Goal: Information Seeking & Learning: Learn about a topic

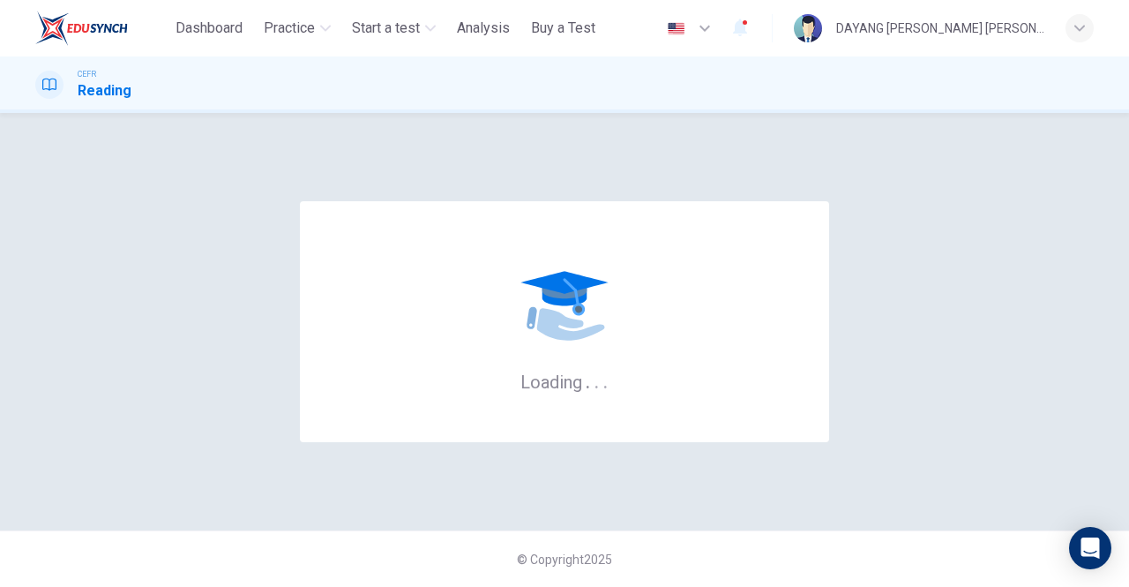
click at [489, 34] on span "Analysis" at bounding box center [483, 28] width 53 height 21
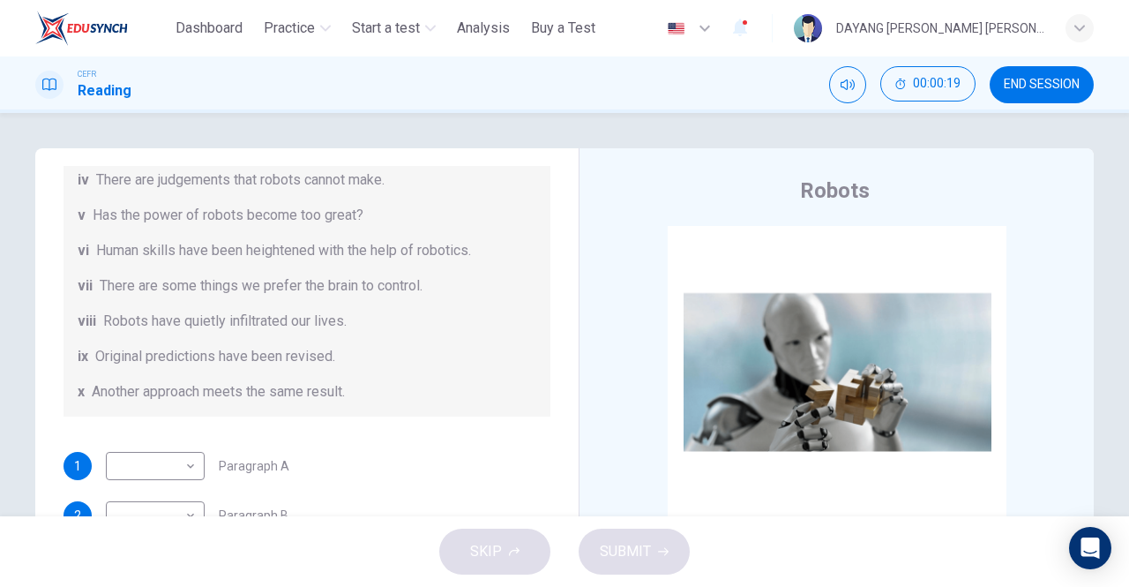
scroll to position [116, 0]
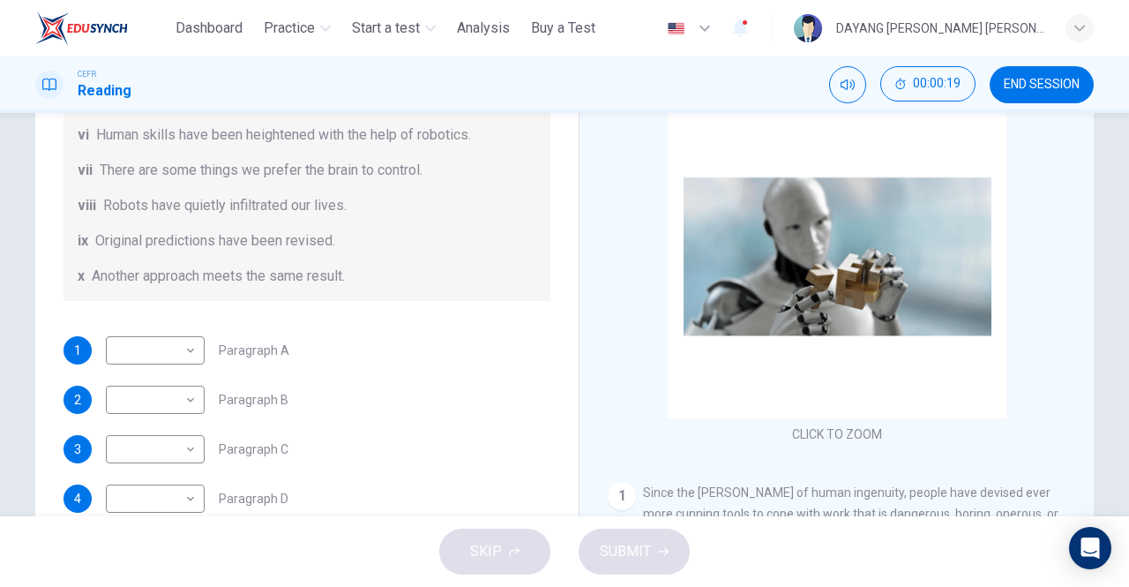
click at [131, 337] on body "This site uses cookies, as explained in our Privacy Policy . If you agree to th…" at bounding box center [564, 293] width 1129 height 587
click at [123, 468] on li "vii" at bounding box center [155, 474] width 99 height 28
type input "***"
click at [124, 393] on body "This site uses cookies, as explained in our Privacy Policy . If you agree to th…" at bounding box center [564, 293] width 1129 height 587
click at [115, 446] on li "vi" at bounding box center [155, 445] width 99 height 28
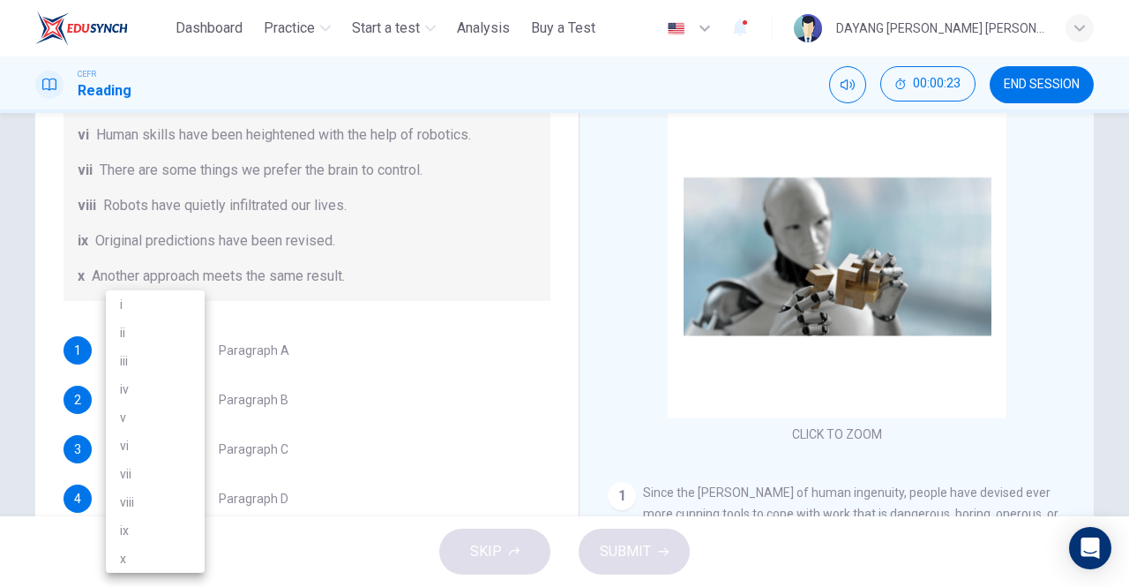
type input "**"
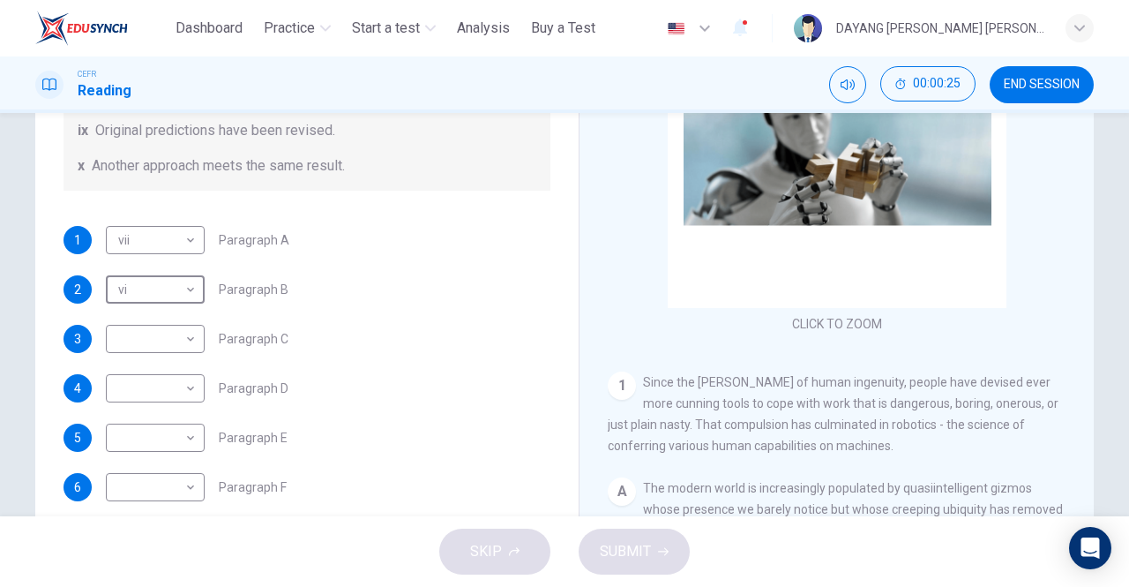
scroll to position [226, 0]
click at [133, 333] on body "This site uses cookies, as explained in our Privacy Policy . If you agree to th…" at bounding box center [564, 293] width 1129 height 587
click at [123, 528] on li "ix" at bounding box center [155, 530] width 99 height 28
type input "**"
click at [129, 384] on body "This site uses cookies, as explained in our Privacy Policy . If you agree to th…" at bounding box center [564, 293] width 1129 height 587
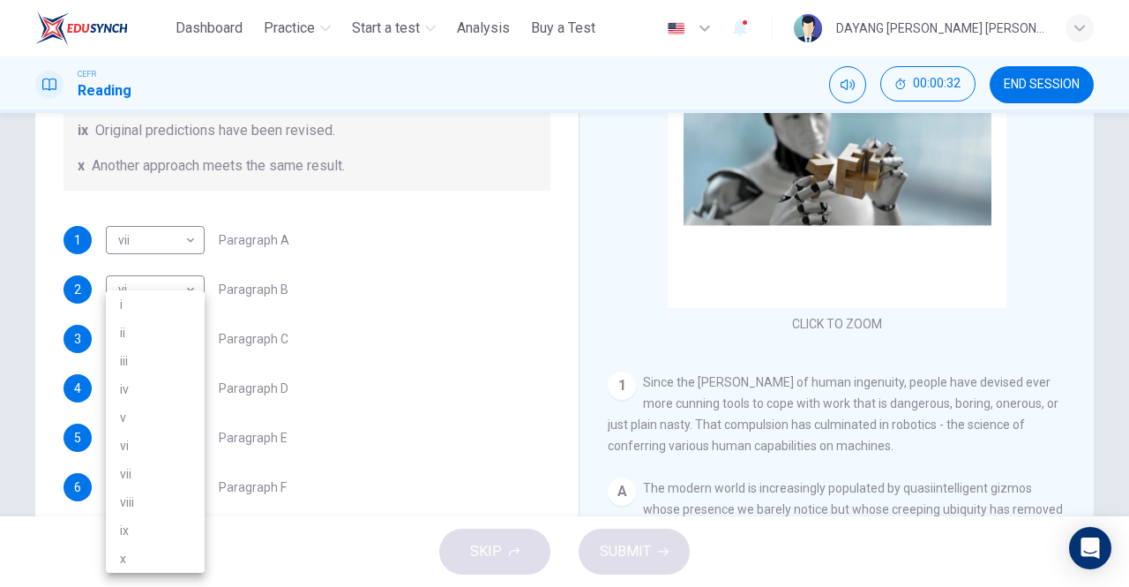
click at [125, 383] on li "iv" at bounding box center [155, 389] width 99 height 28
type input "**"
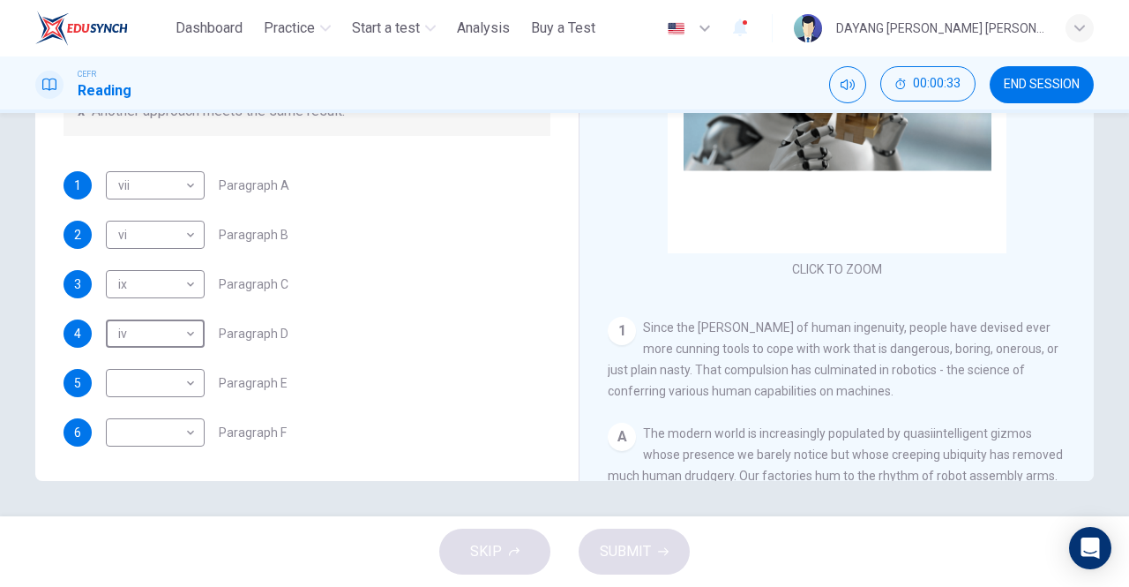
click at [134, 371] on body "This site uses cookies, as explained in our Privacy Policy . If you agree to th…" at bounding box center [564, 293] width 1129 height 587
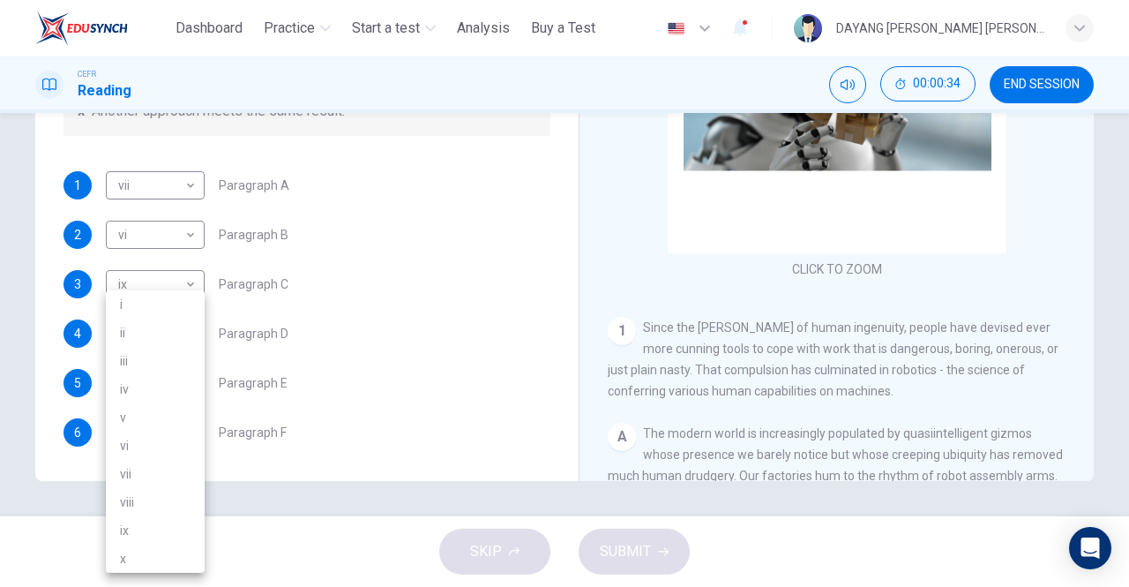
click at [111, 299] on li "i" at bounding box center [155, 304] width 99 height 28
type input "*"
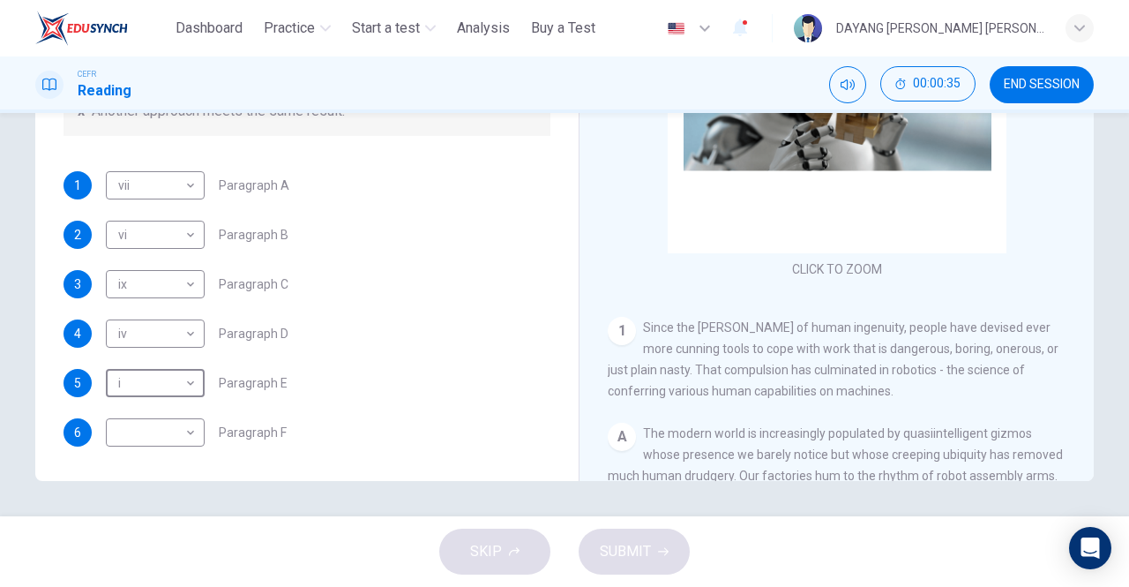
click at [141, 434] on body "This site uses cookies, as explained in our Privacy Policy . If you agree to th…" at bounding box center [564, 293] width 1129 height 587
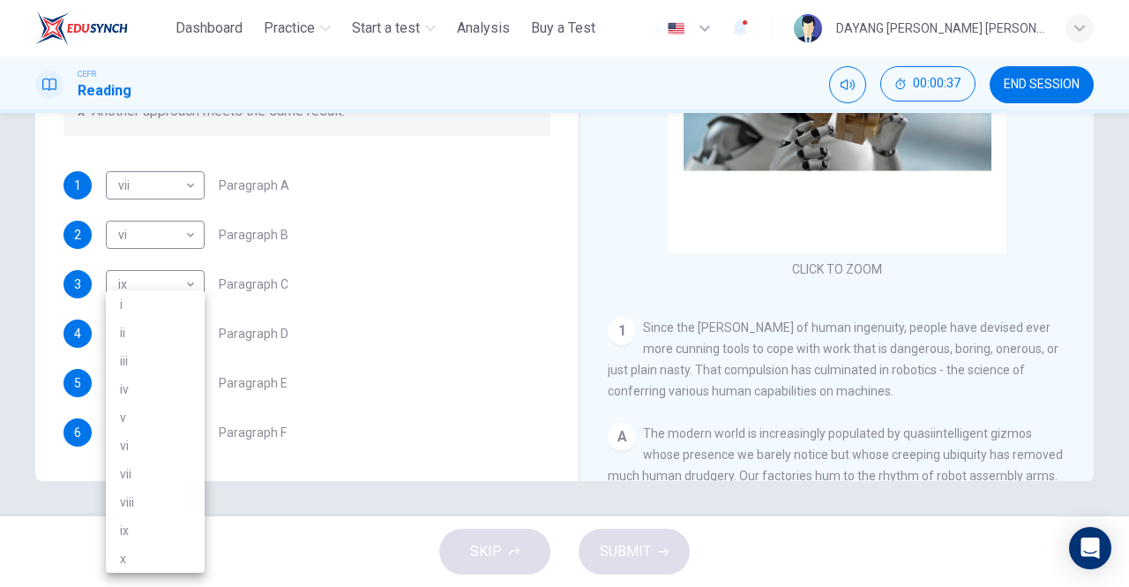
click at [131, 354] on li "iii" at bounding box center [155, 361] width 99 height 28
type input "***"
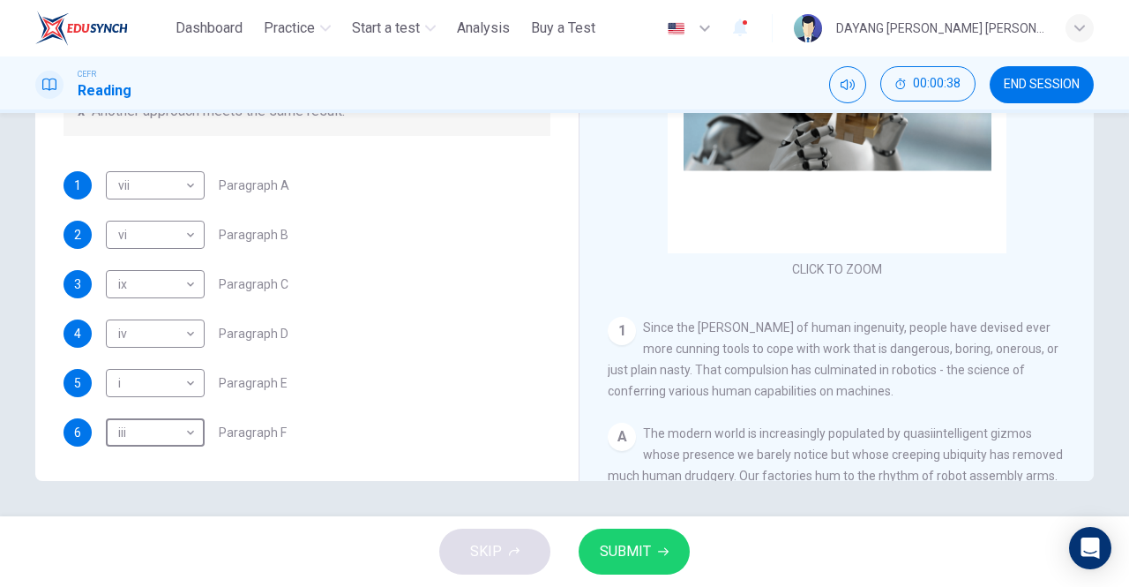
click at [639, 542] on span "SUBMIT" at bounding box center [625, 551] width 51 height 25
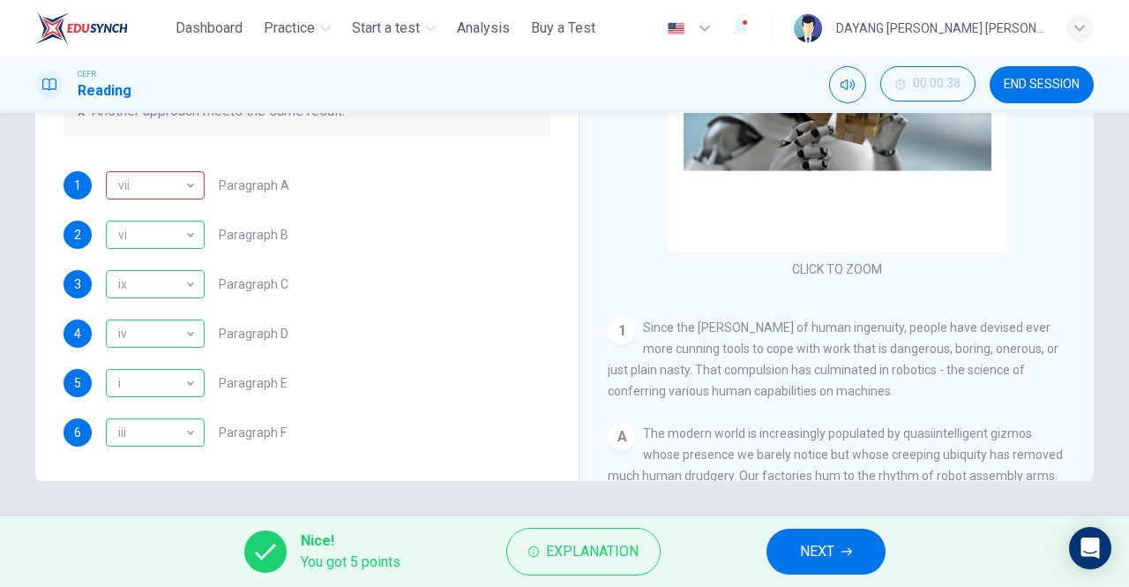
click at [801, 539] on span "NEXT" at bounding box center [817, 551] width 34 height 25
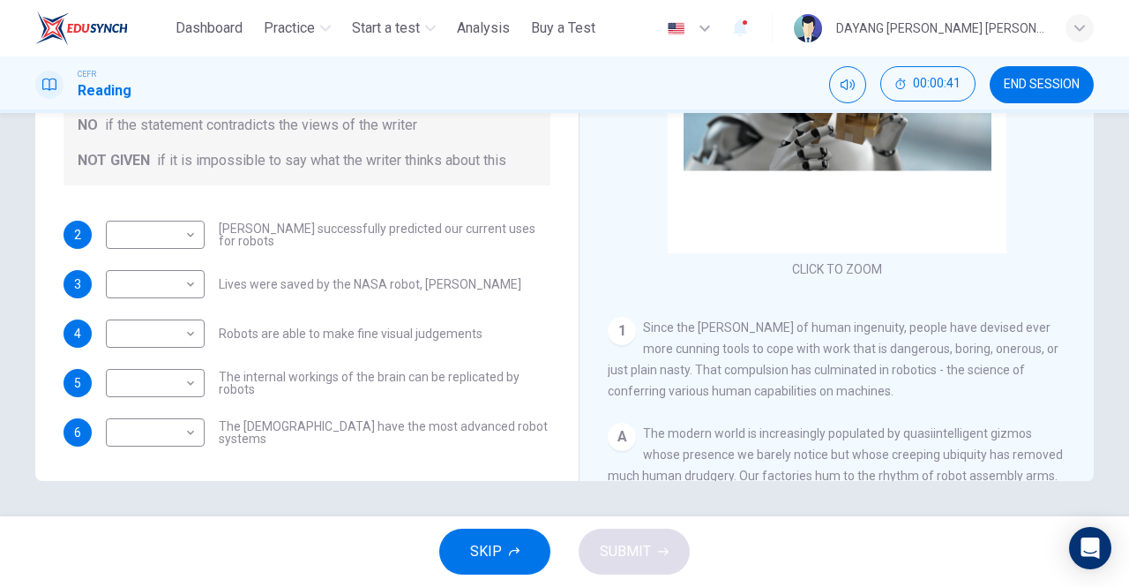
scroll to position [0, 0]
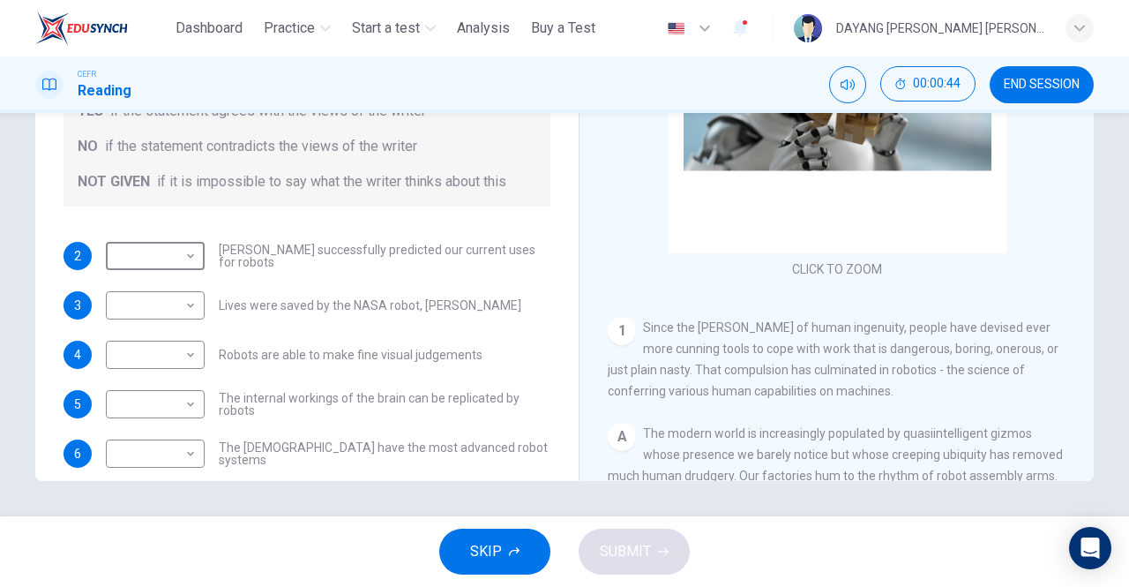
click at [123, 266] on body "This site uses cookies, as explained in our Privacy Policy . If you agree to th…" at bounding box center [564, 293] width 1129 height 587
click at [122, 275] on li "YES" at bounding box center [155, 283] width 99 height 28
type input "***"
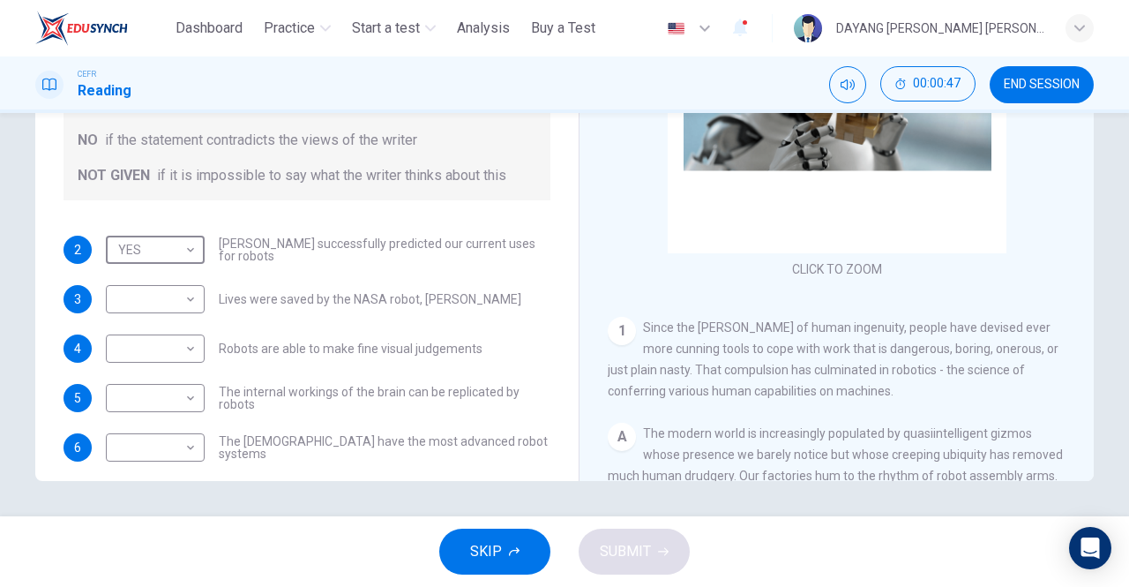
click at [113, 295] on body "This site uses cookies, as explained in our Privacy Policy . If you agree to th…" at bounding box center [564, 293] width 1129 height 587
click at [110, 380] on li "NOT GIVEN" at bounding box center [155, 383] width 99 height 28
type input "*********"
click at [114, 342] on body "This site uses cookies, as explained in our Privacy Policy . If you agree to th…" at bounding box center [564, 293] width 1129 height 587
click at [118, 371] on li "YES" at bounding box center [155, 376] width 99 height 28
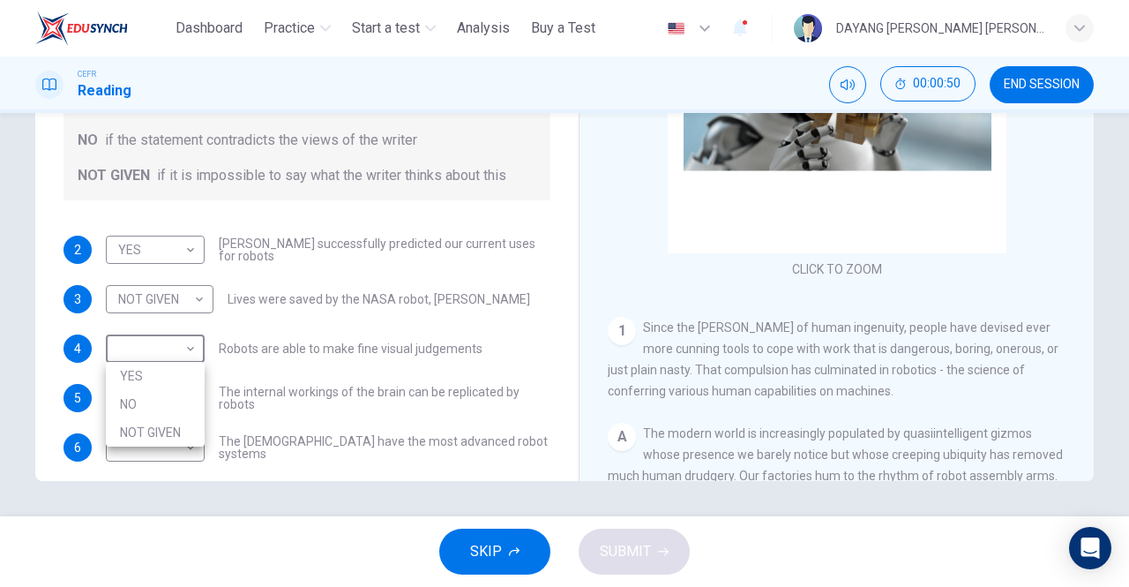
type input "***"
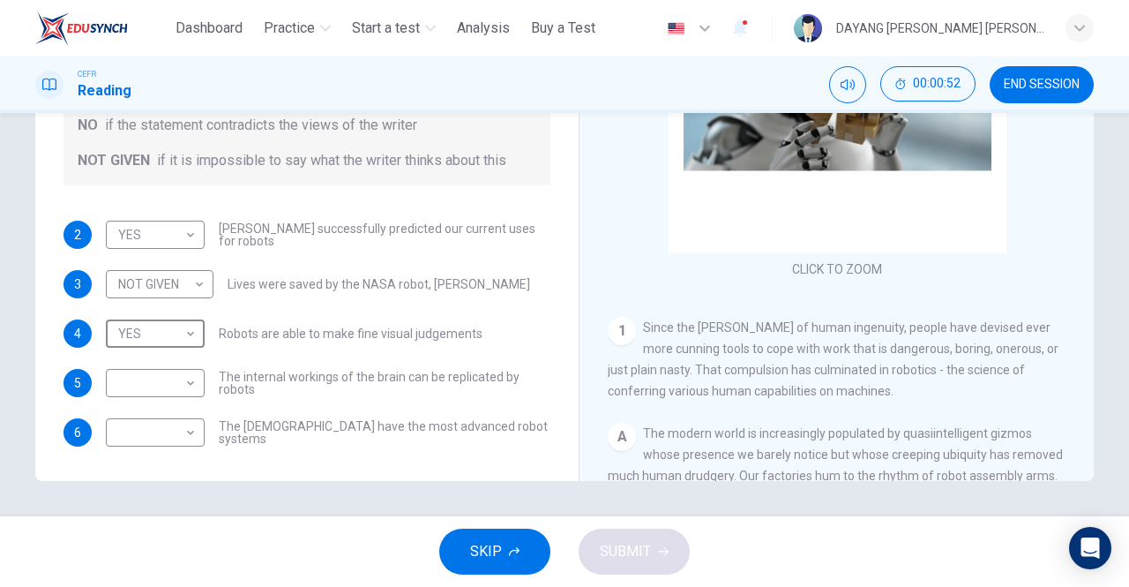
click at [122, 384] on body "This site uses cookies, as explained in our Privacy Policy . If you agree to th…" at bounding box center [564, 293] width 1129 height 587
click at [124, 431] on li "NO" at bounding box center [155, 438] width 99 height 28
type input "**"
click at [131, 429] on body "This site uses cookies, as explained in our Privacy Policy . If you agree to th…" at bounding box center [564, 293] width 1129 height 587
click at [125, 507] on li "NOT GIVEN" at bounding box center [155, 516] width 99 height 28
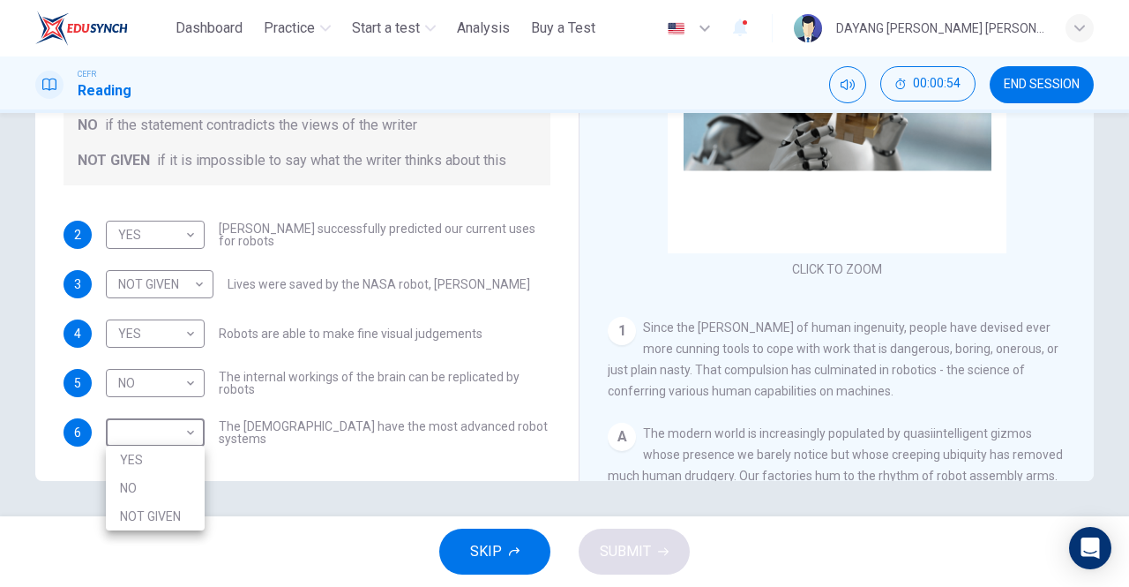
type input "*********"
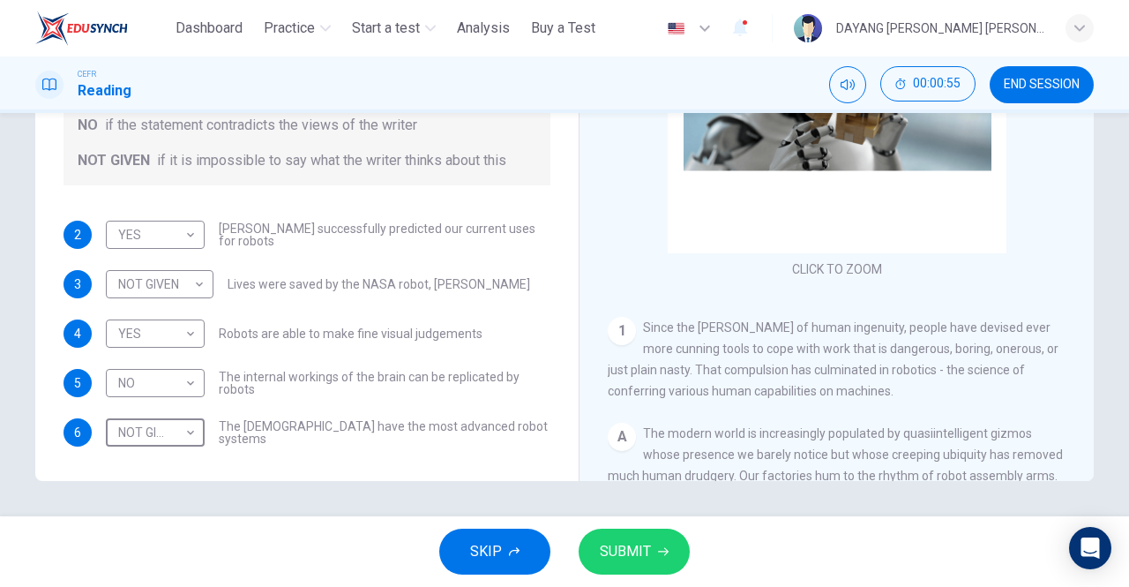
click at [621, 558] on span "SUBMIT" at bounding box center [625, 551] width 51 height 25
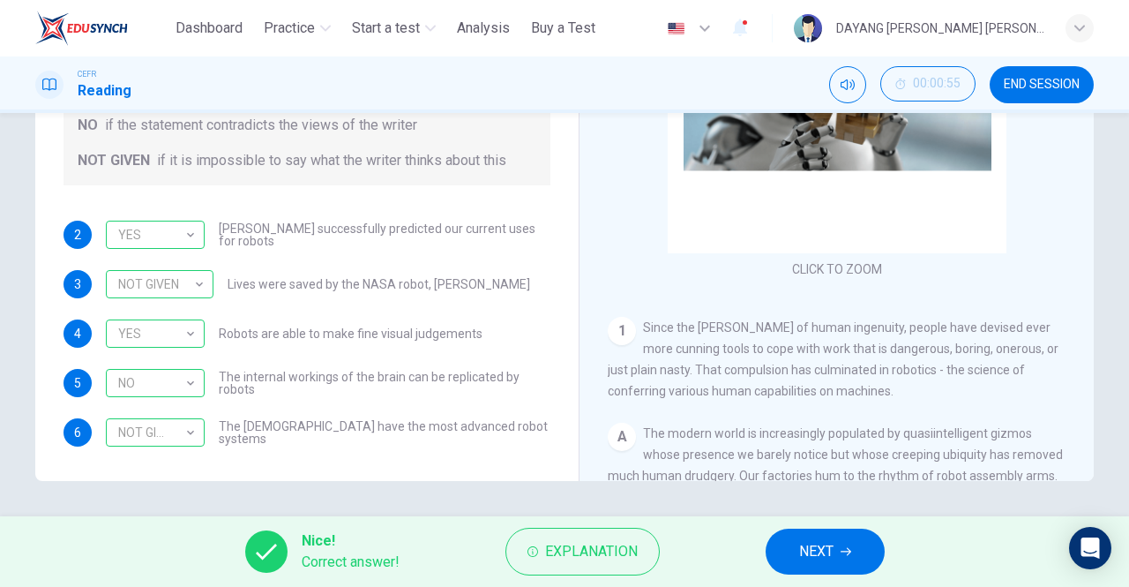
click at [812, 559] on span "NEXT" at bounding box center [816, 551] width 34 height 25
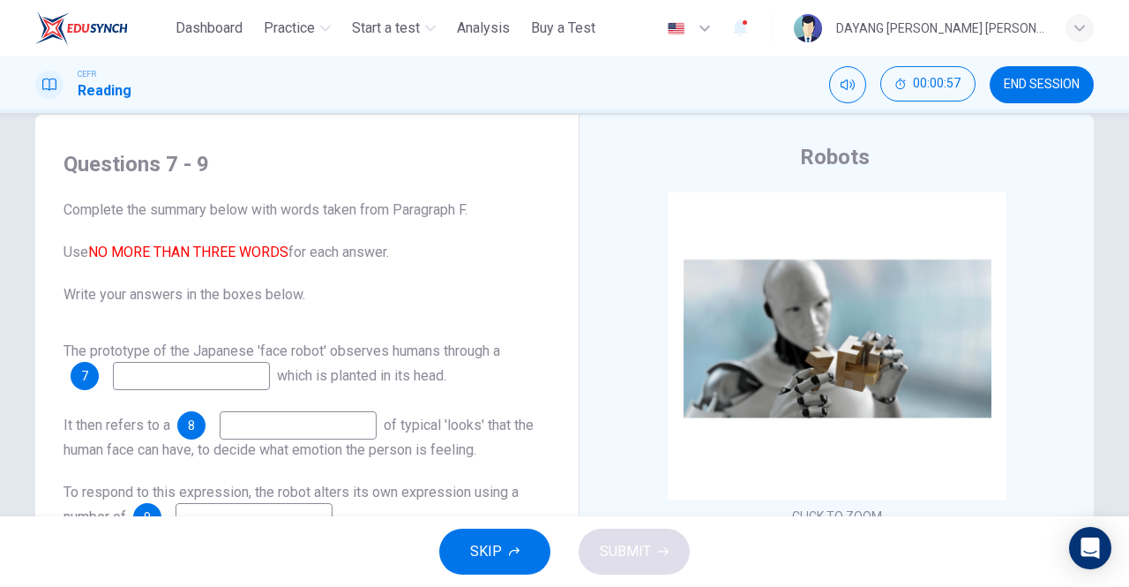
scroll to position [33, 0]
click at [154, 383] on input at bounding box center [191, 377] width 157 height 28
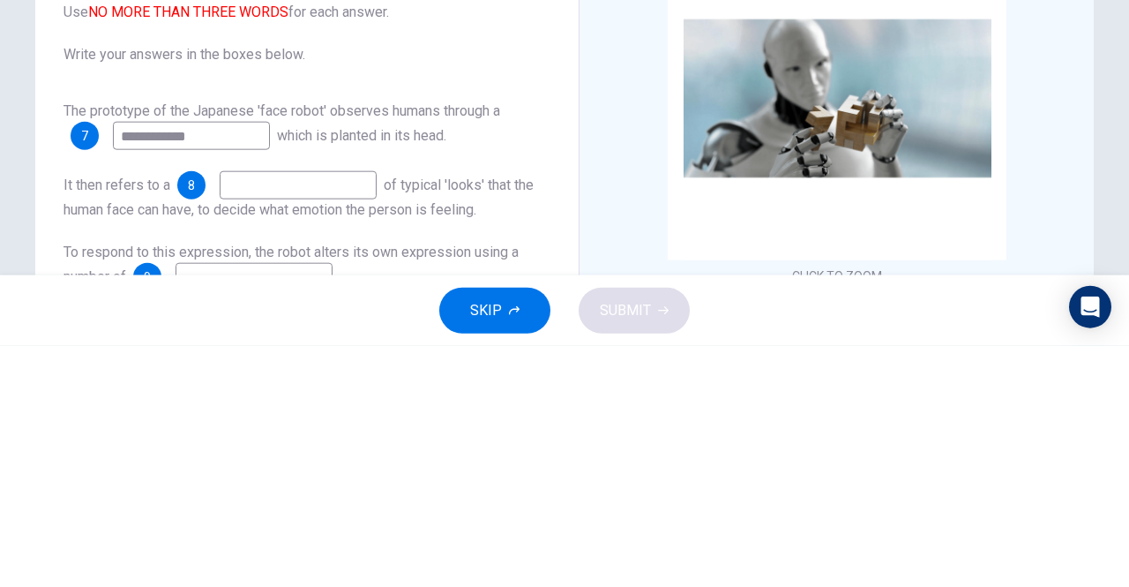
type input "**********"
click at [266, 433] on input at bounding box center [298, 426] width 157 height 28
type input "*"
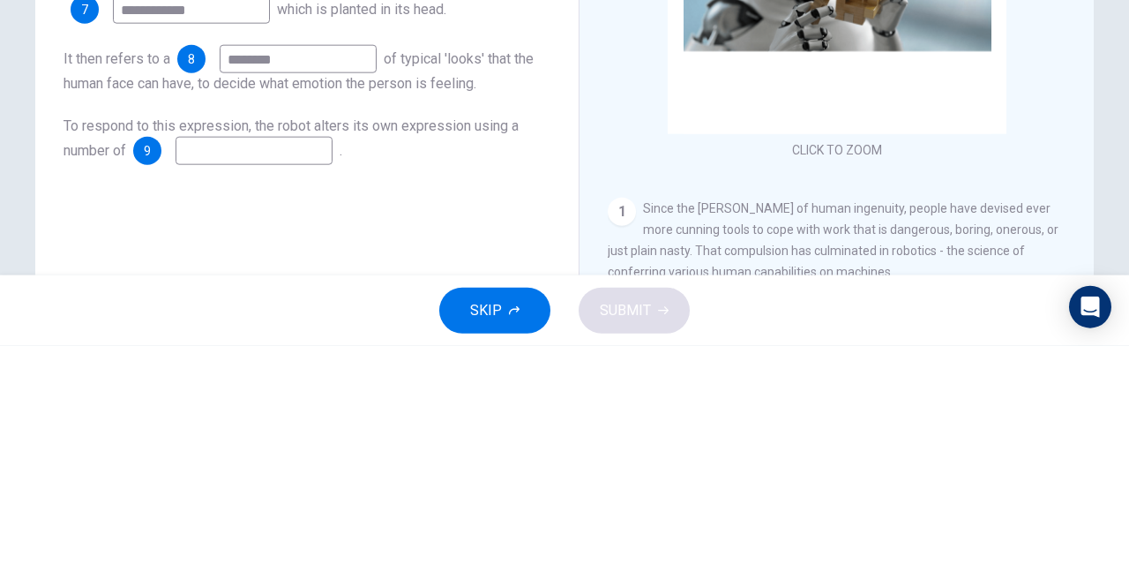
scroll to position [161, 0]
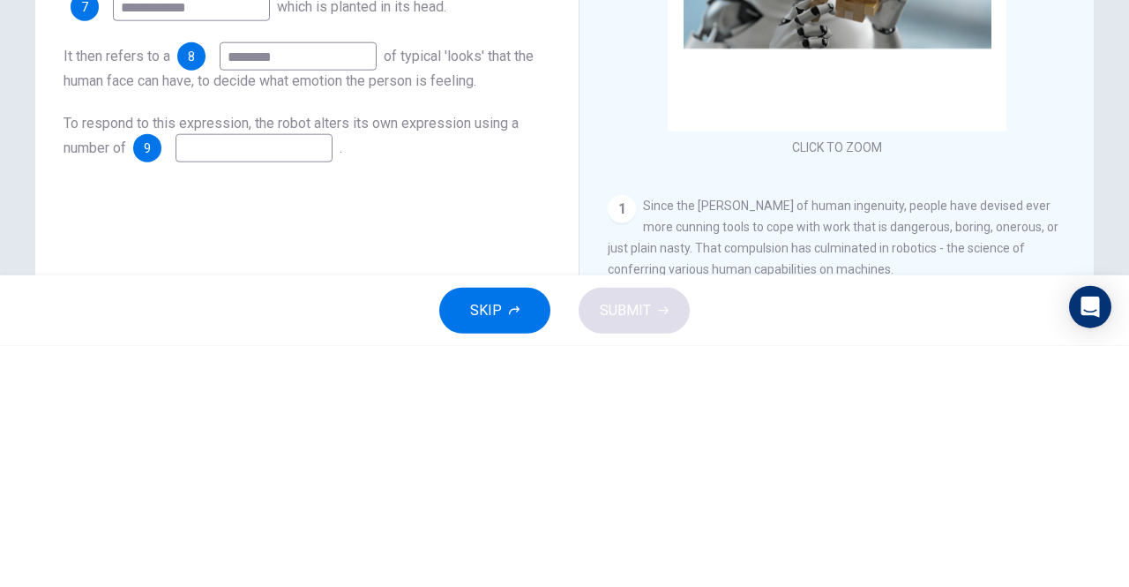
type input "********"
click at [229, 393] on input at bounding box center [254, 389] width 157 height 28
type input "*"
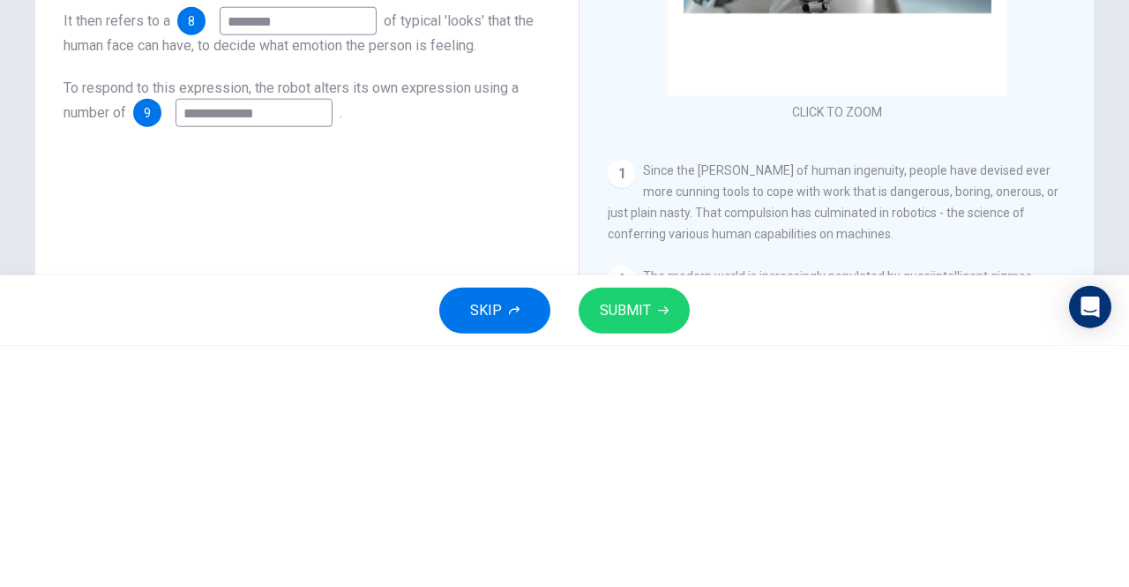
scroll to position [281, 0]
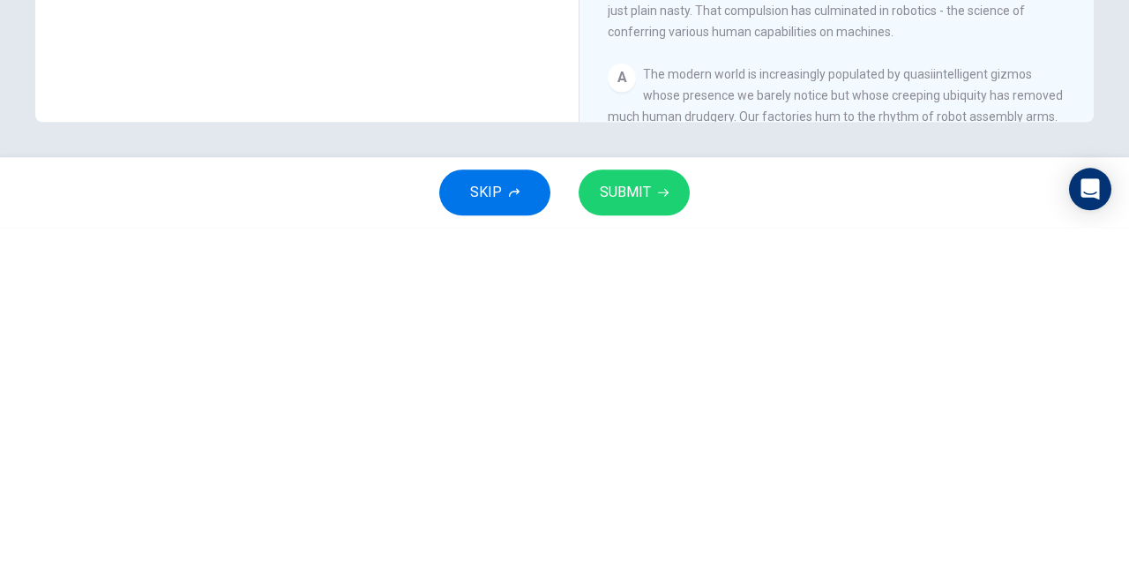
type input "**********"
click at [621, 550] on span "SUBMIT" at bounding box center [625, 551] width 51 height 25
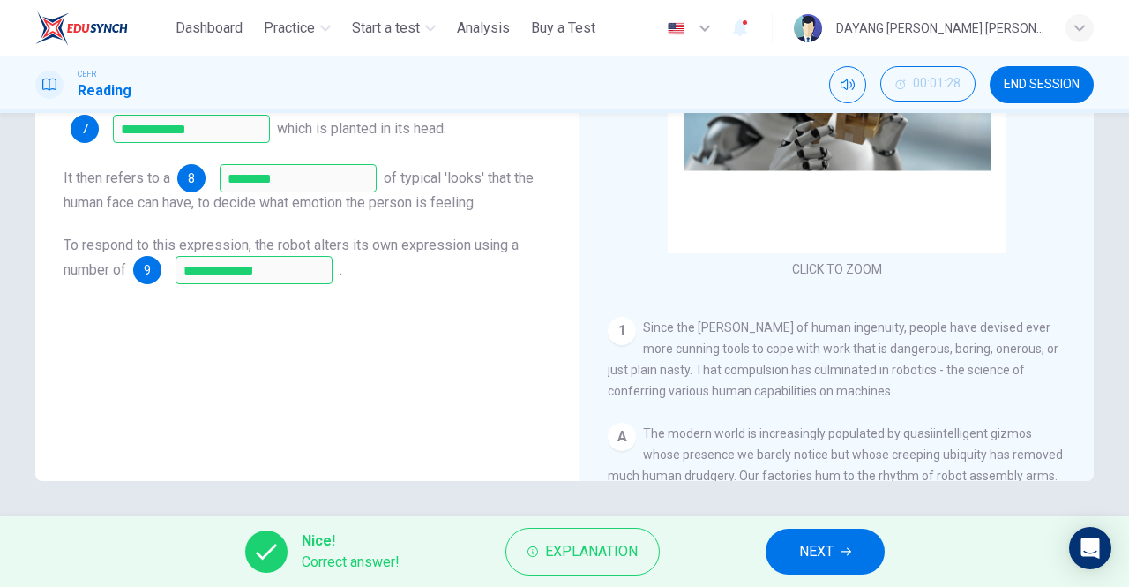
click at [820, 539] on span "NEXT" at bounding box center [816, 551] width 34 height 25
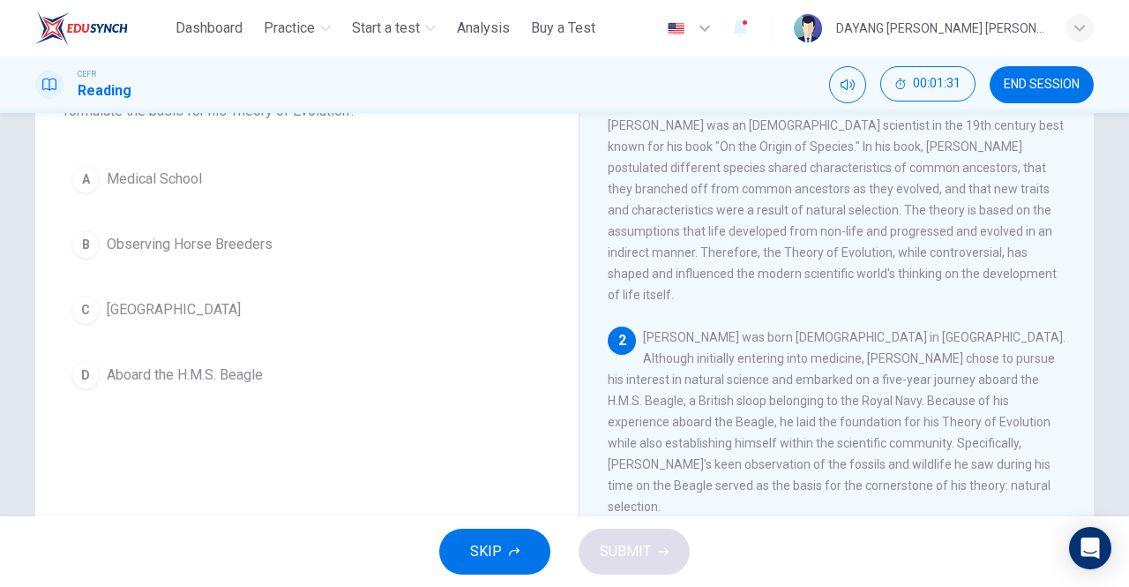
scroll to position [152, 0]
click at [79, 376] on div "D" at bounding box center [85, 377] width 28 height 28
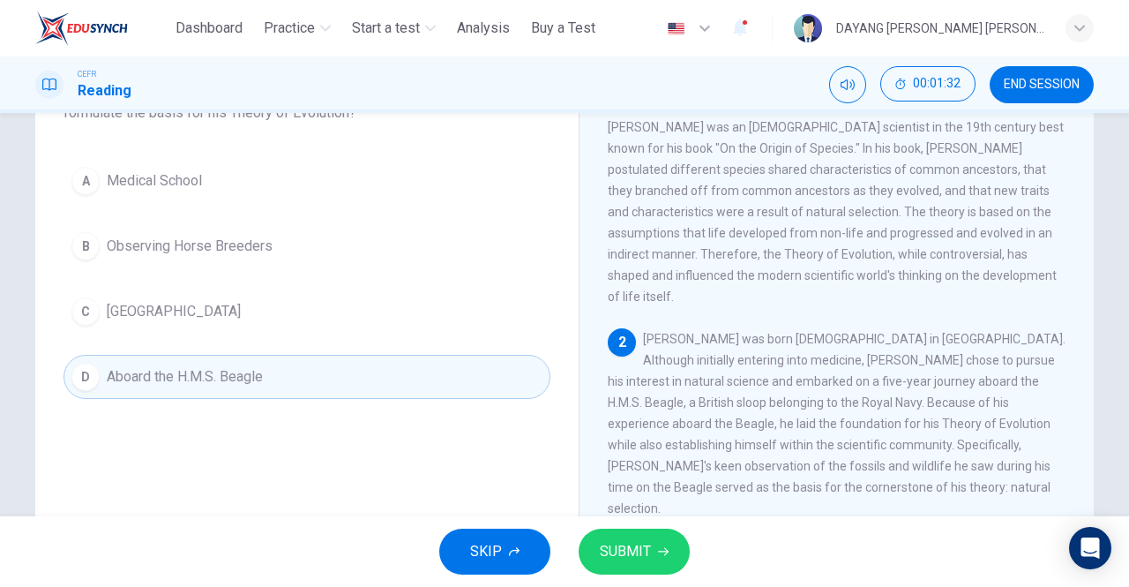
click at [632, 551] on span "SUBMIT" at bounding box center [625, 551] width 51 height 25
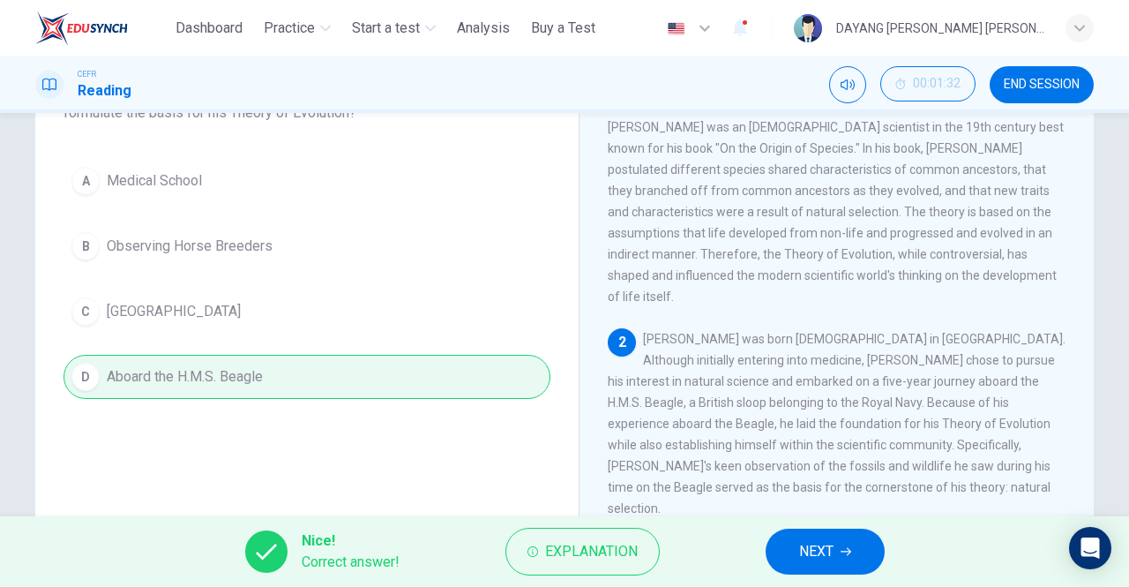
click at [809, 543] on span "NEXT" at bounding box center [816, 551] width 34 height 25
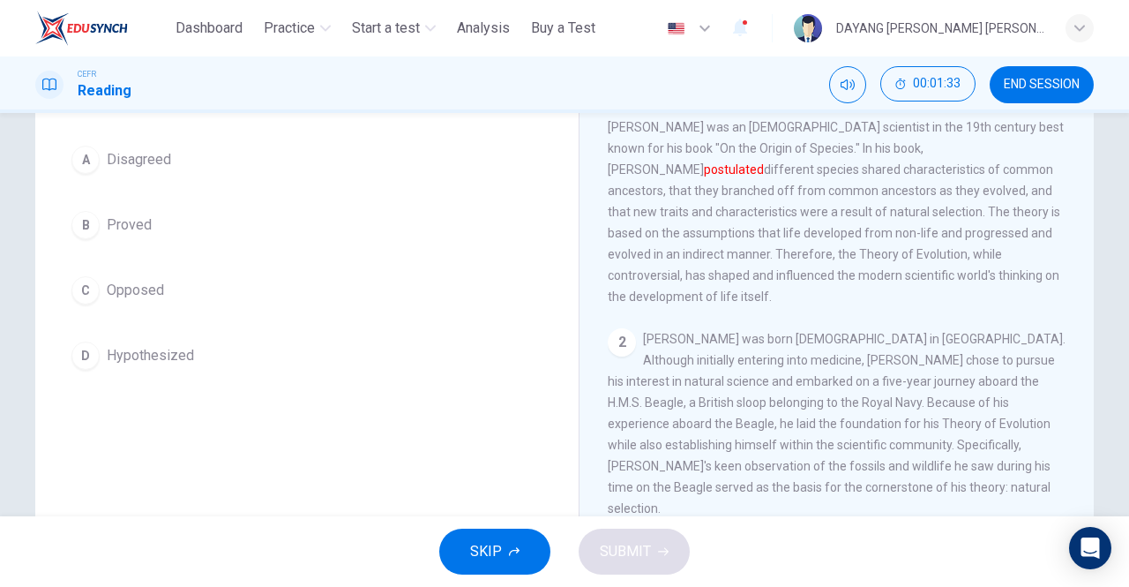
click at [89, 363] on div "D" at bounding box center [85, 355] width 28 height 28
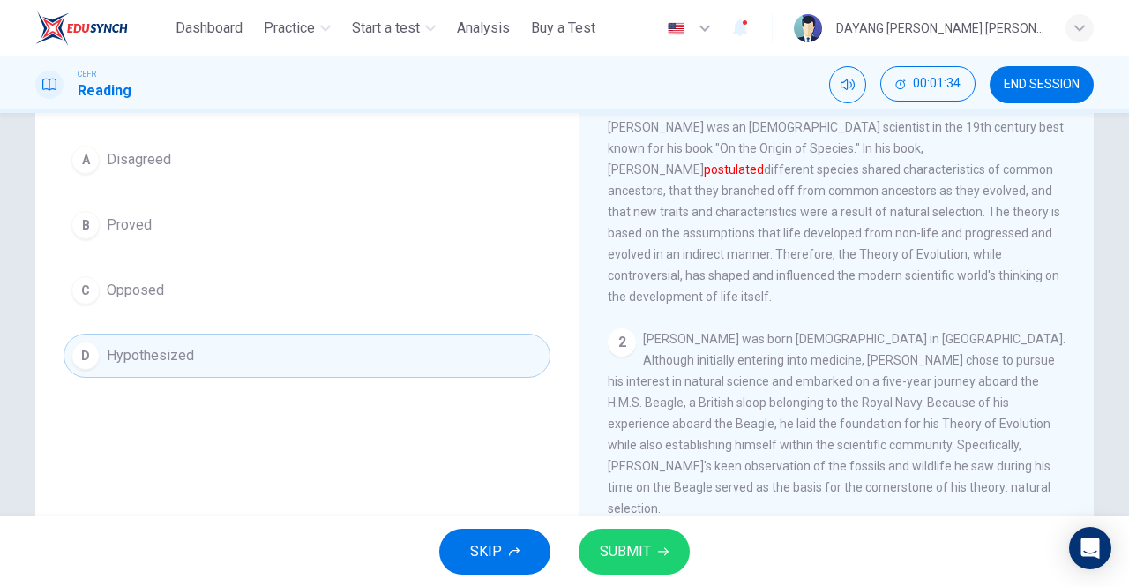
click at [633, 553] on span "SUBMIT" at bounding box center [625, 551] width 51 height 25
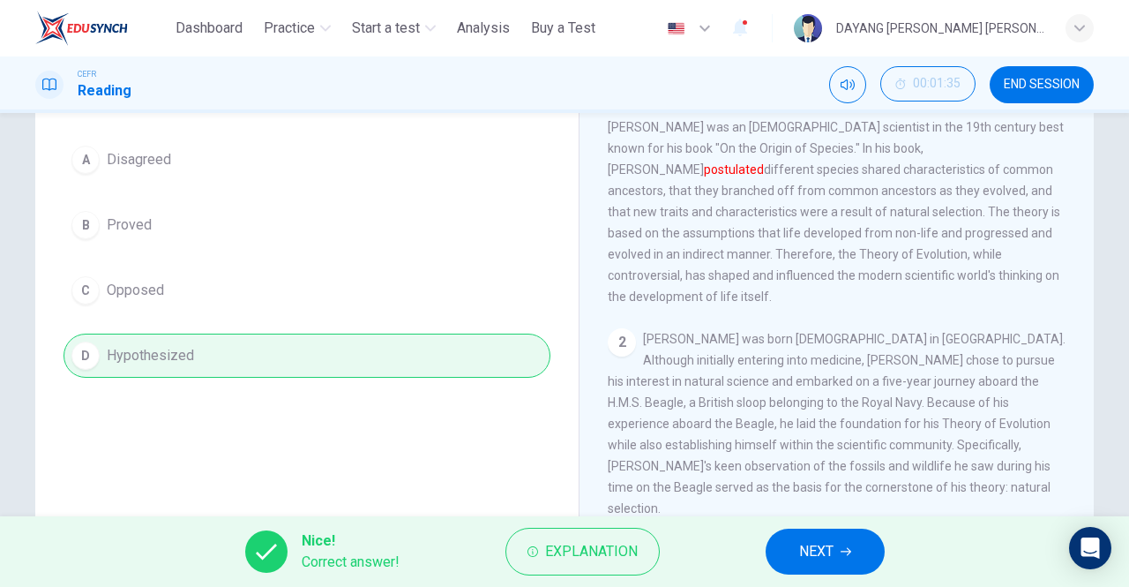
click at [774, 552] on button "NEXT" at bounding box center [825, 551] width 119 height 46
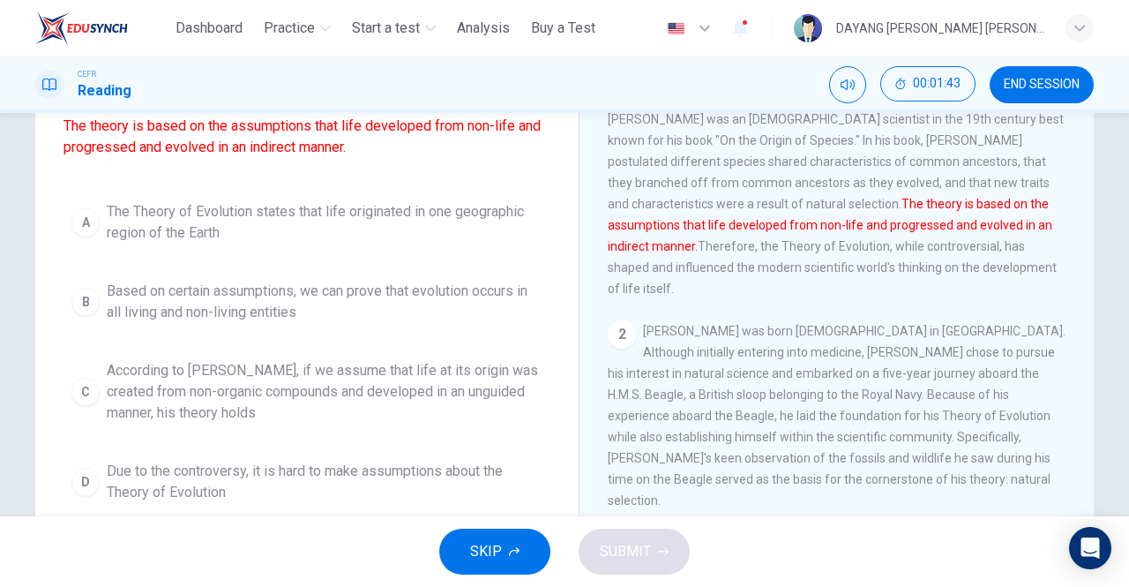
scroll to position [157, 0]
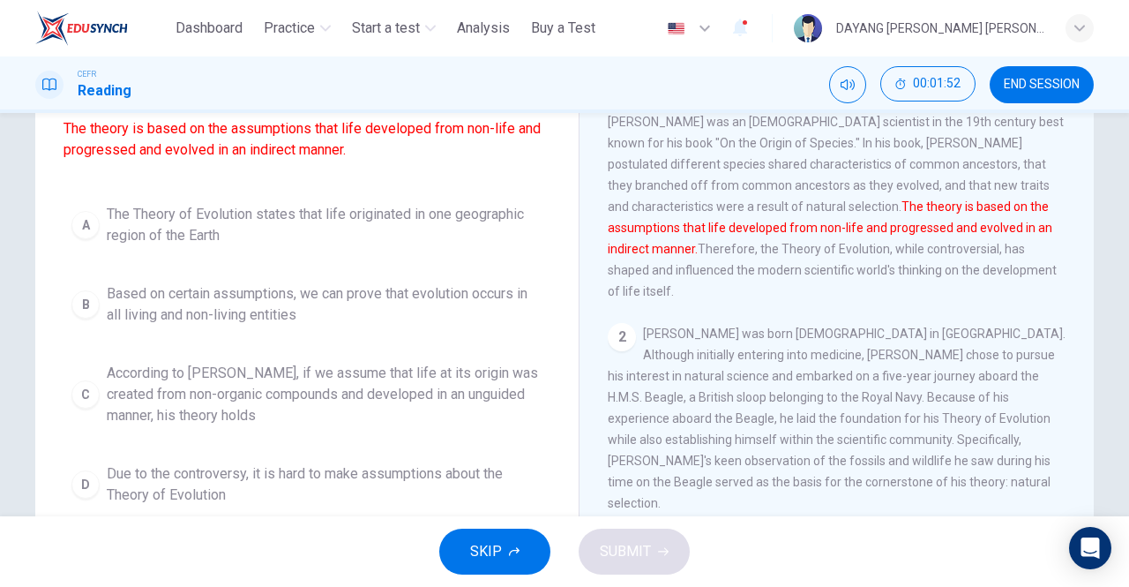
click at [118, 420] on span "According to Darwin, if we assume that life at its origin was created from non-…" at bounding box center [325, 395] width 436 height 64
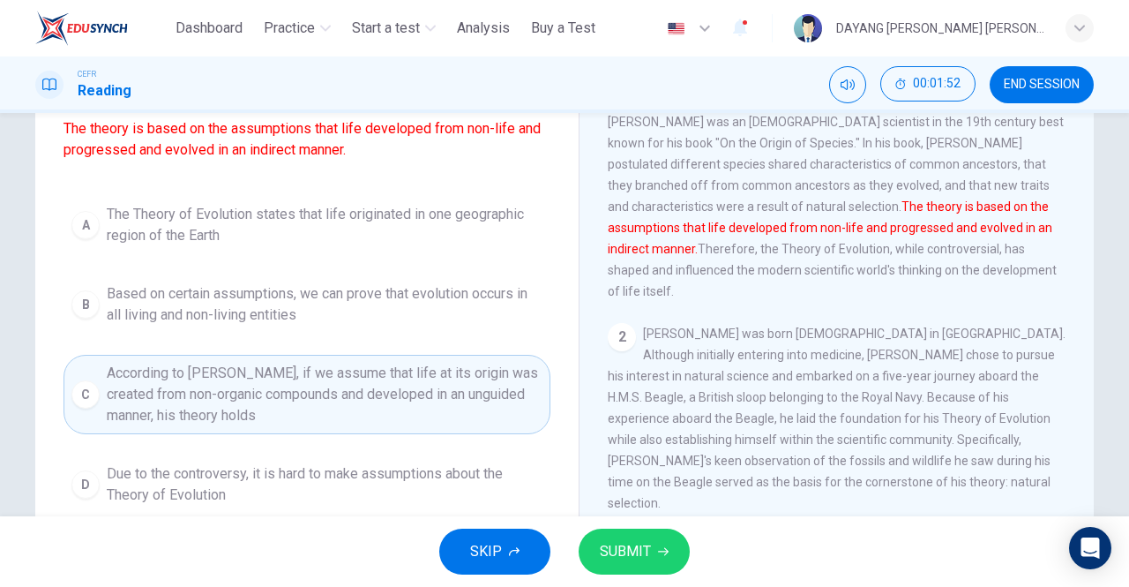
click at [639, 559] on span "SUBMIT" at bounding box center [625, 551] width 51 height 25
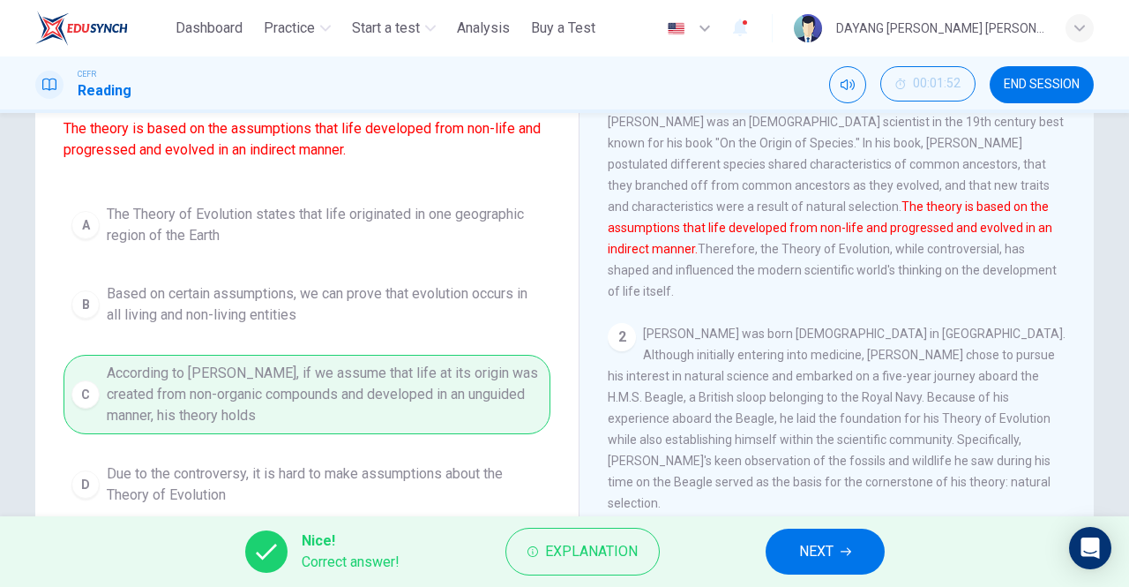
click at [800, 558] on span "NEXT" at bounding box center [816, 551] width 34 height 25
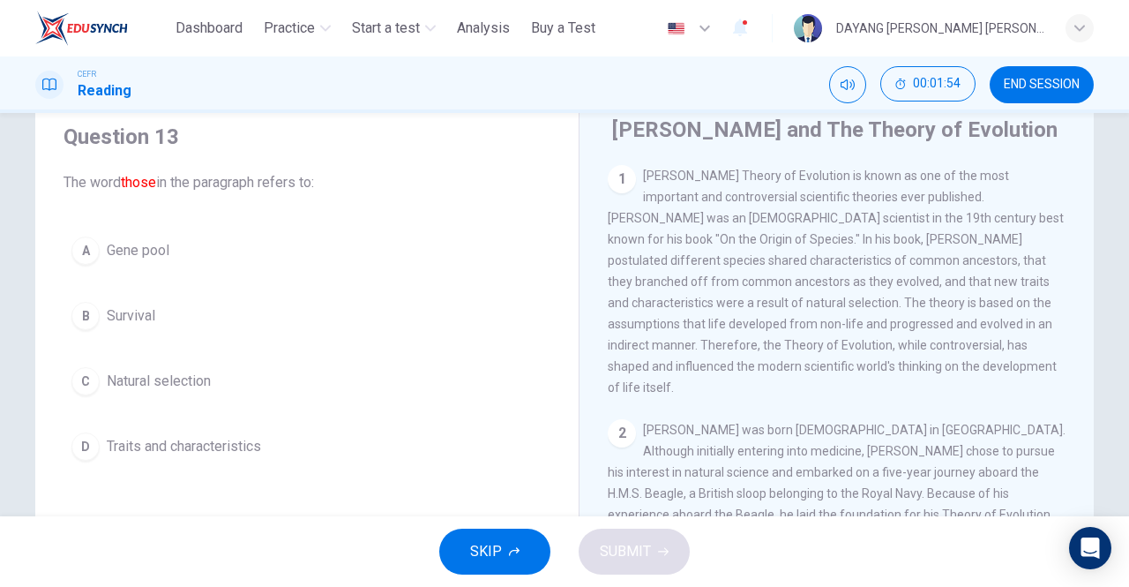
scroll to position [62, 0]
click at [78, 448] on div "D" at bounding box center [85, 445] width 28 height 28
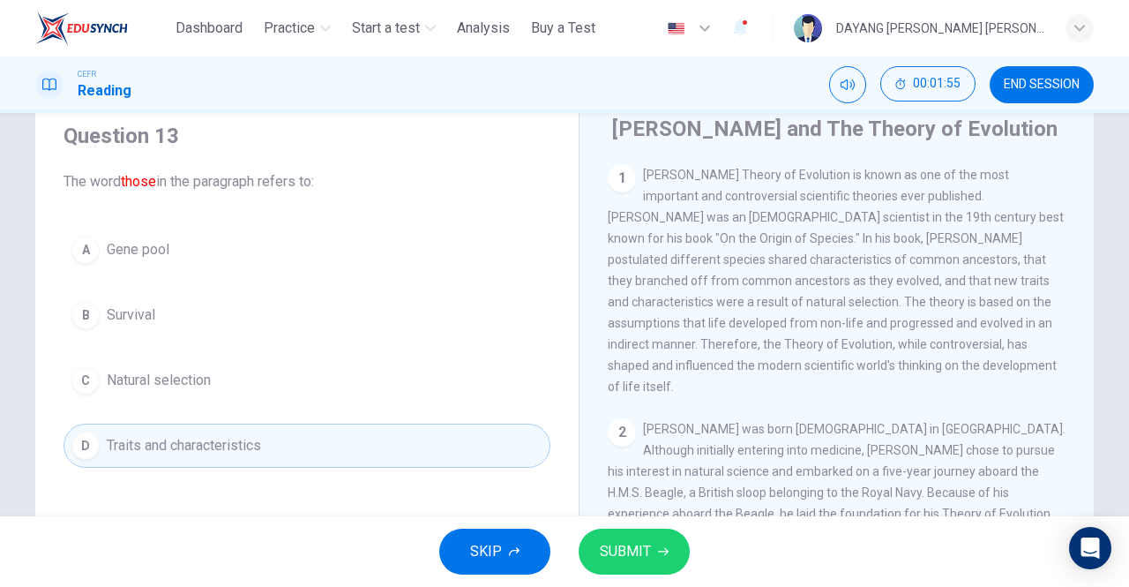
click at [610, 550] on span "SUBMIT" at bounding box center [625, 551] width 51 height 25
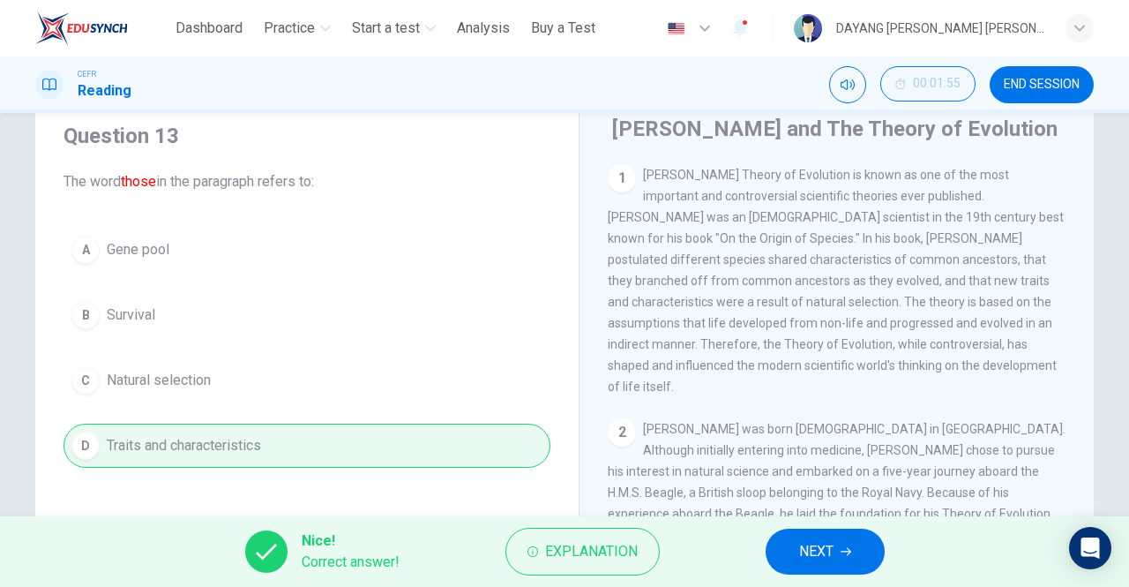
click at [813, 539] on span "NEXT" at bounding box center [816, 551] width 34 height 25
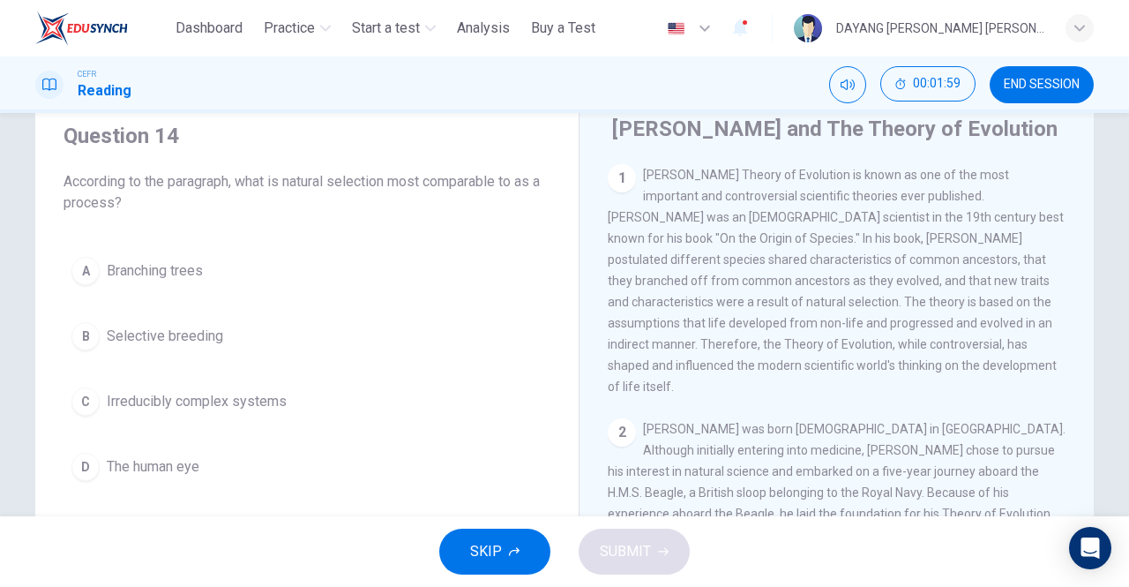
click at [138, 368] on div "A Branching trees B Selective breeding C Irreducibly complex systems D The huma…" at bounding box center [307, 369] width 487 height 240
click at [90, 356] on button "B Selective breeding" at bounding box center [307, 336] width 487 height 44
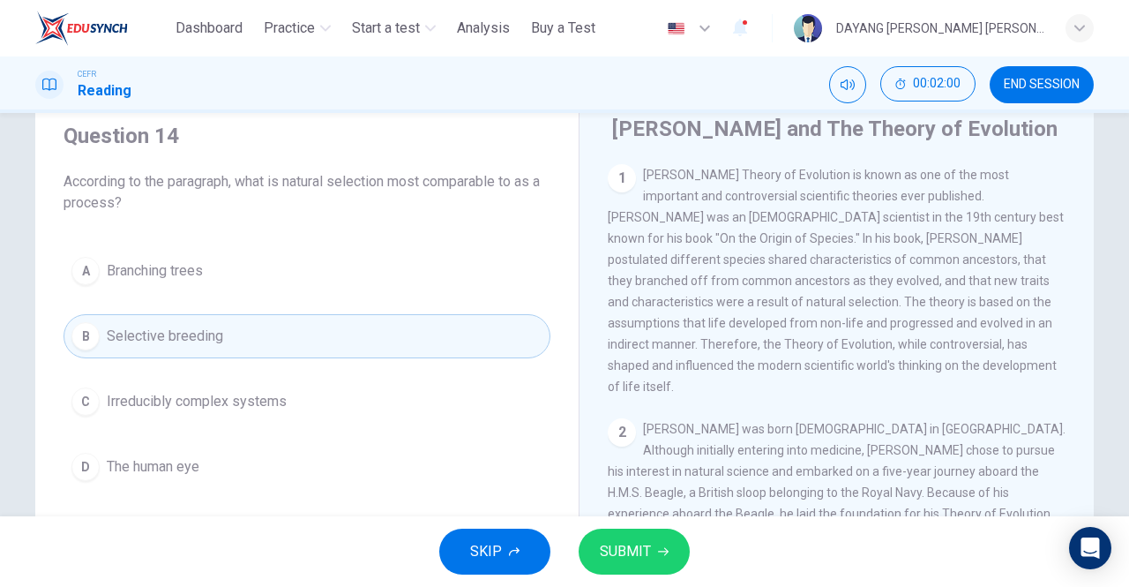
click at [629, 549] on span "SUBMIT" at bounding box center [625, 551] width 51 height 25
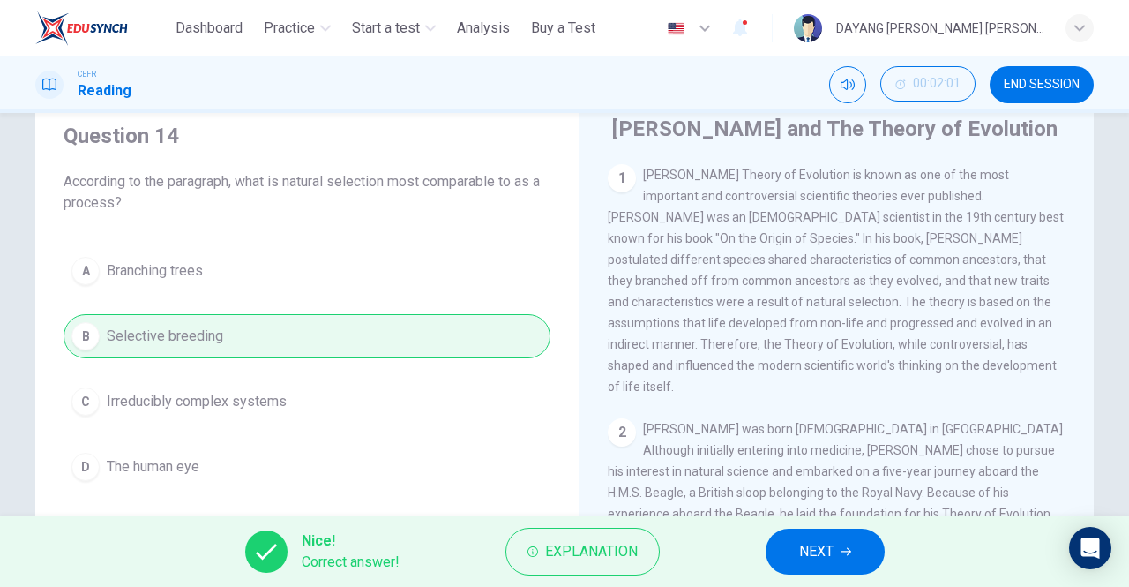
click at [786, 565] on button "NEXT" at bounding box center [825, 551] width 119 height 46
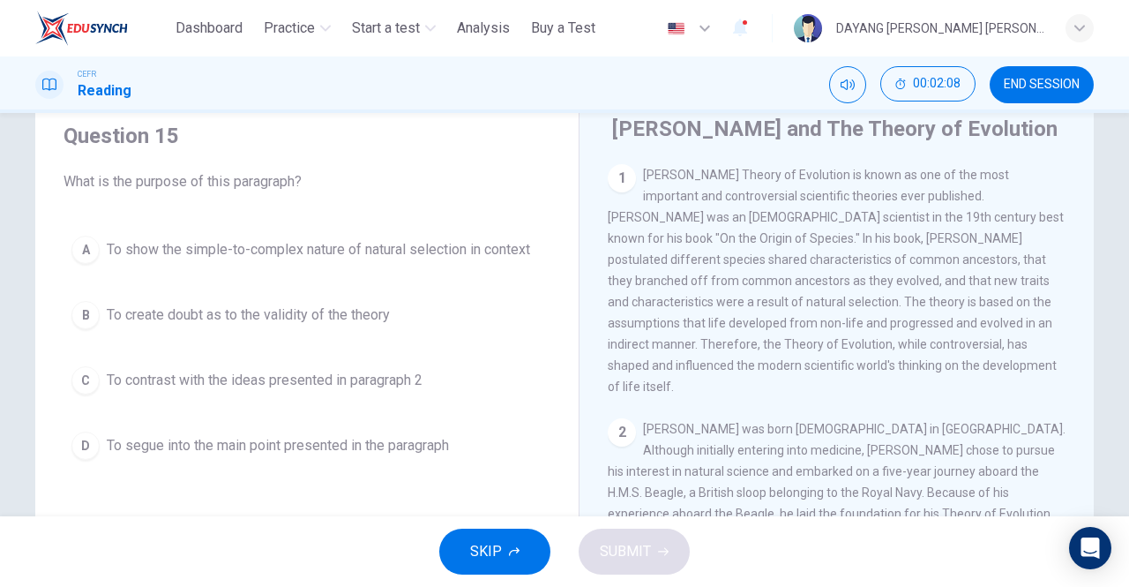
click at [273, 258] on span "To show the simple-to-complex nature of natural selection in context" at bounding box center [318, 249] width 423 height 21
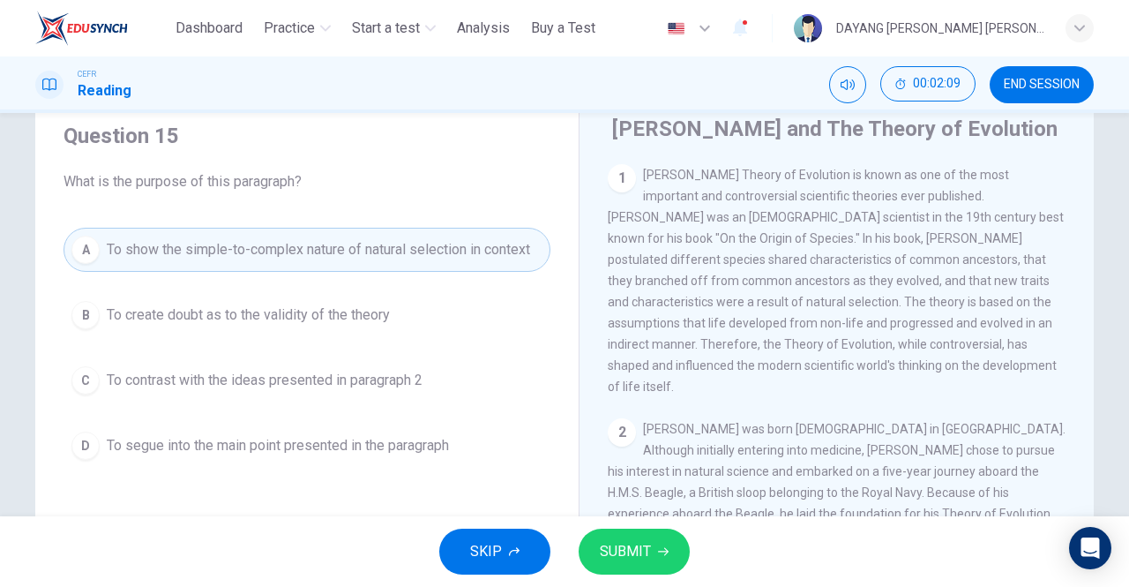
click at [665, 550] on icon "button" at bounding box center [663, 551] width 11 height 11
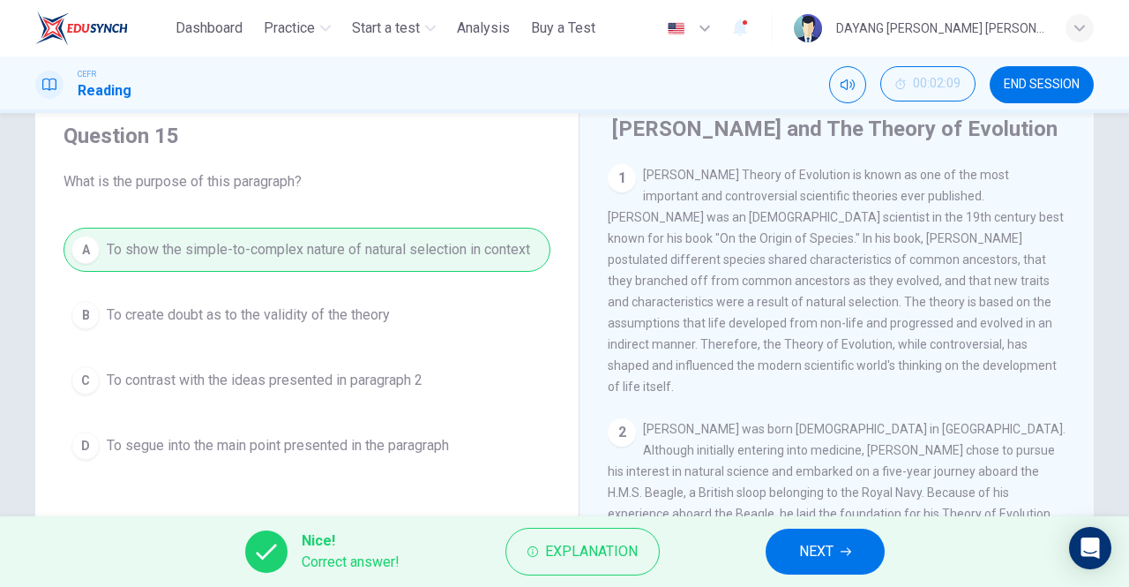
click at [790, 543] on button "NEXT" at bounding box center [825, 551] width 119 height 46
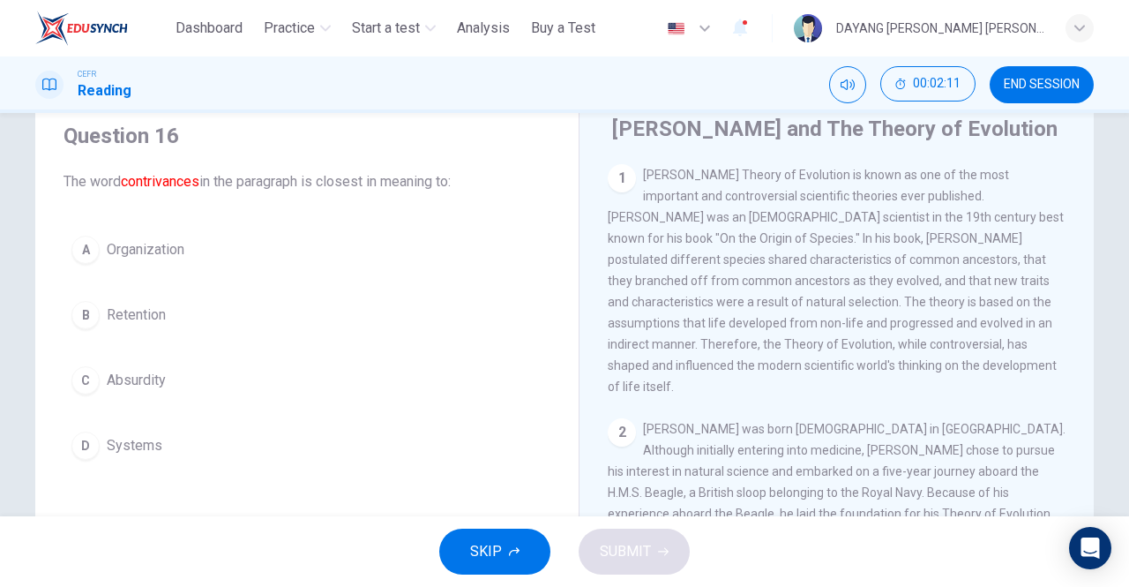
click at [76, 423] on button "D Systems" at bounding box center [307, 445] width 487 height 44
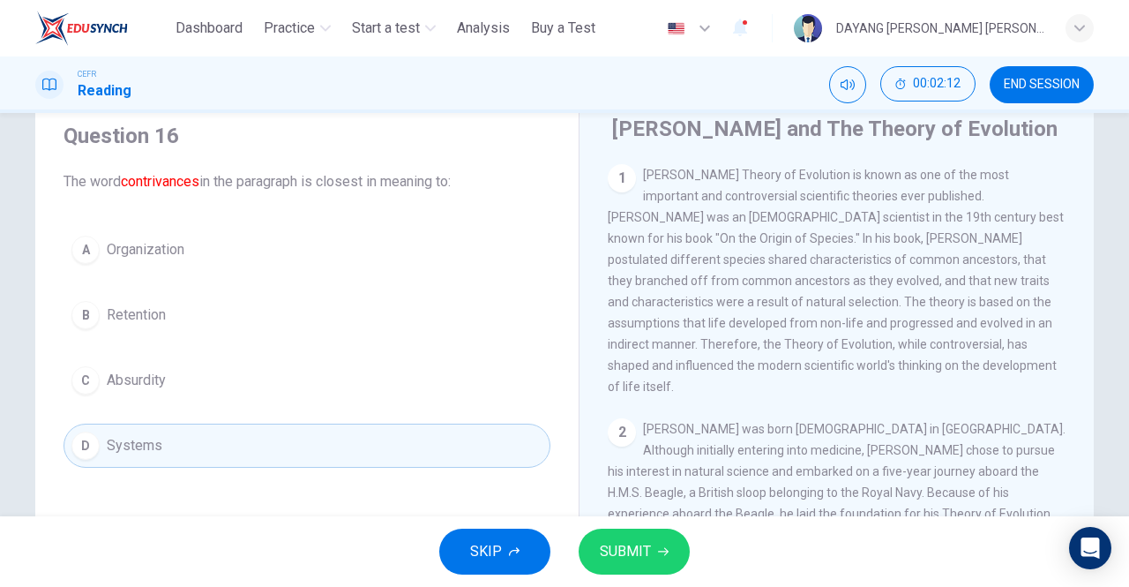
click at [602, 547] on span "SUBMIT" at bounding box center [625, 551] width 51 height 25
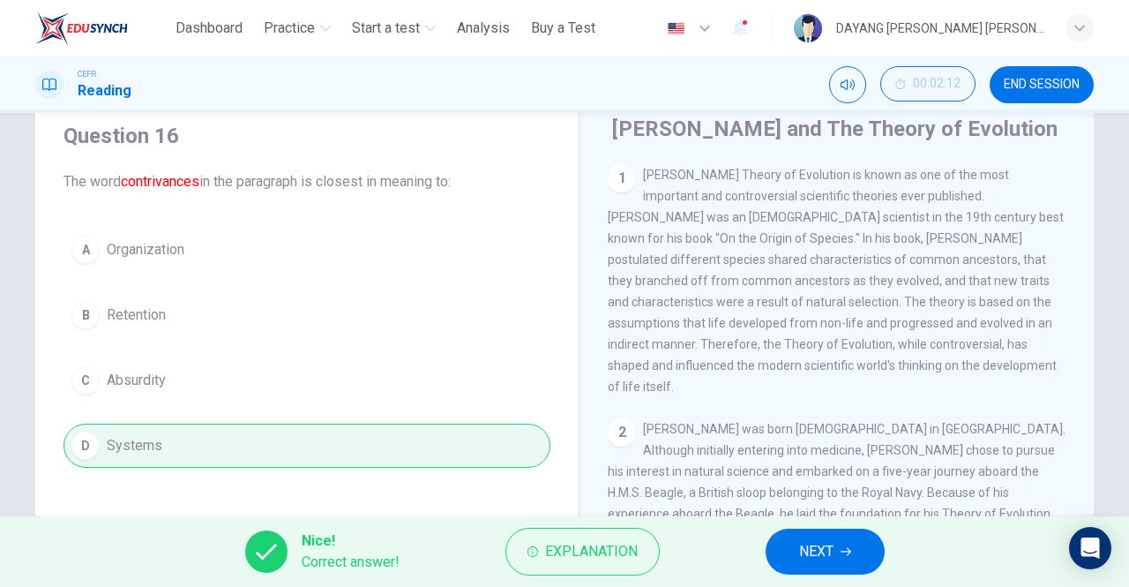
click at [806, 556] on span "NEXT" at bounding box center [816, 551] width 34 height 25
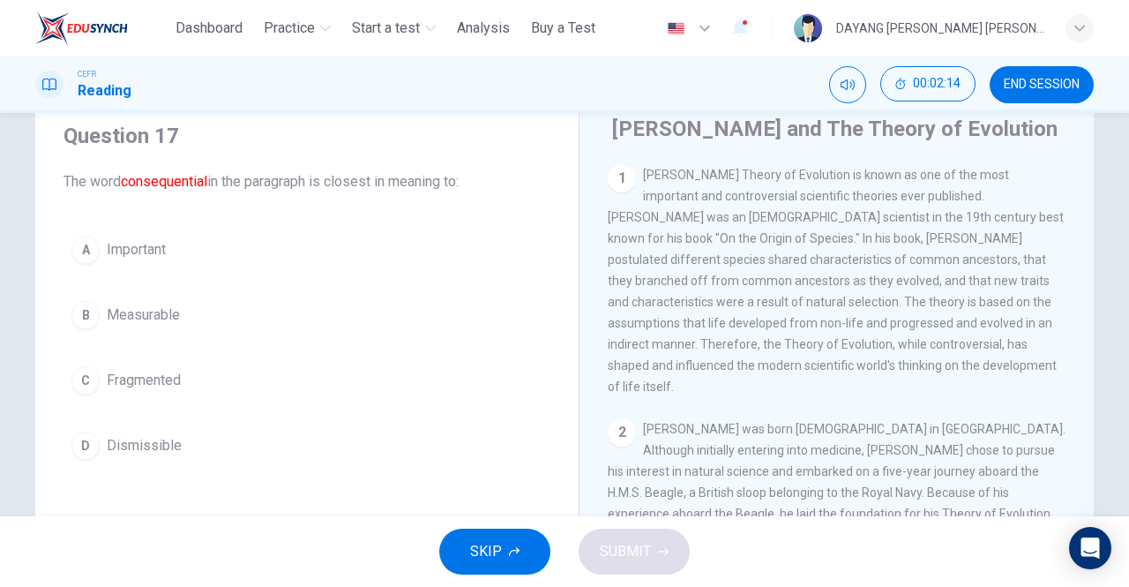
click at [80, 263] on button "A Important" at bounding box center [307, 250] width 487 height 44
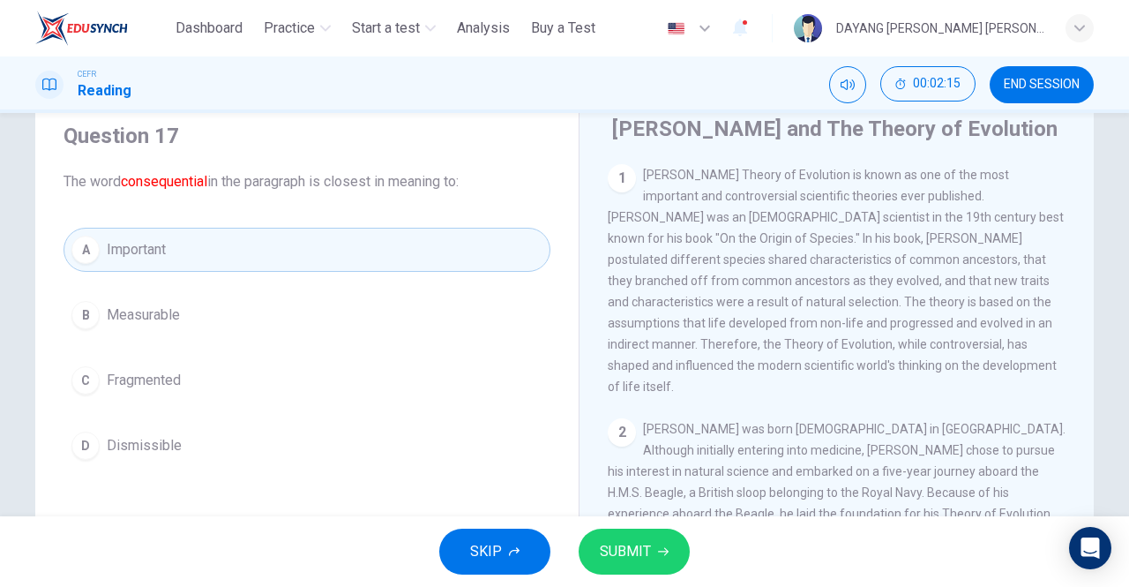
click at [614, 550] on span "SUBMIT" at bounding box center [625, 551] width 51 height 25
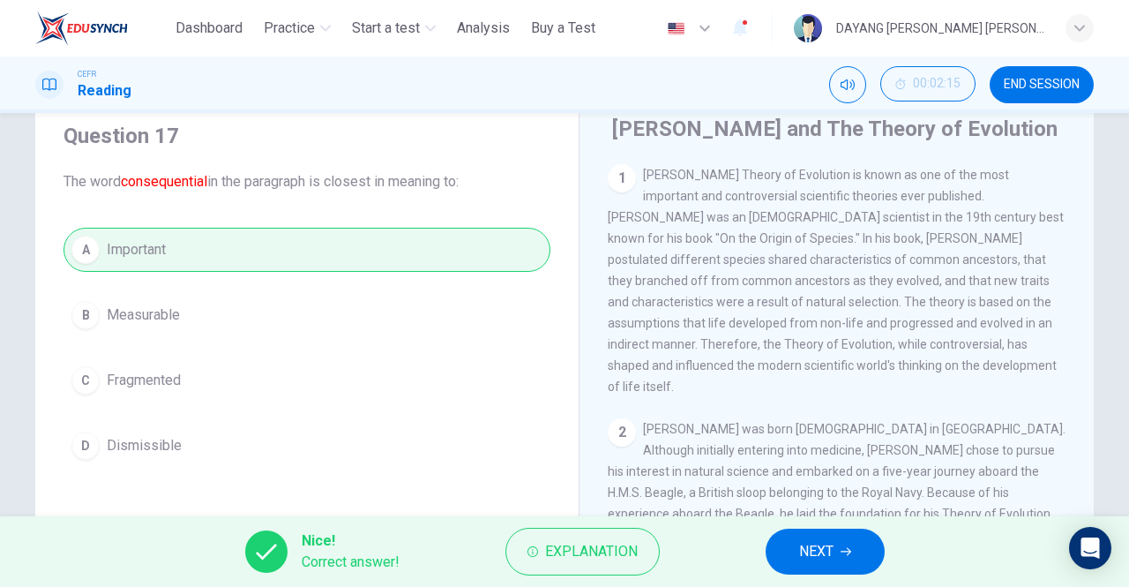
click at [782, 563] on button "NEXT" at bounding box center [825, 551] width 119 height 46
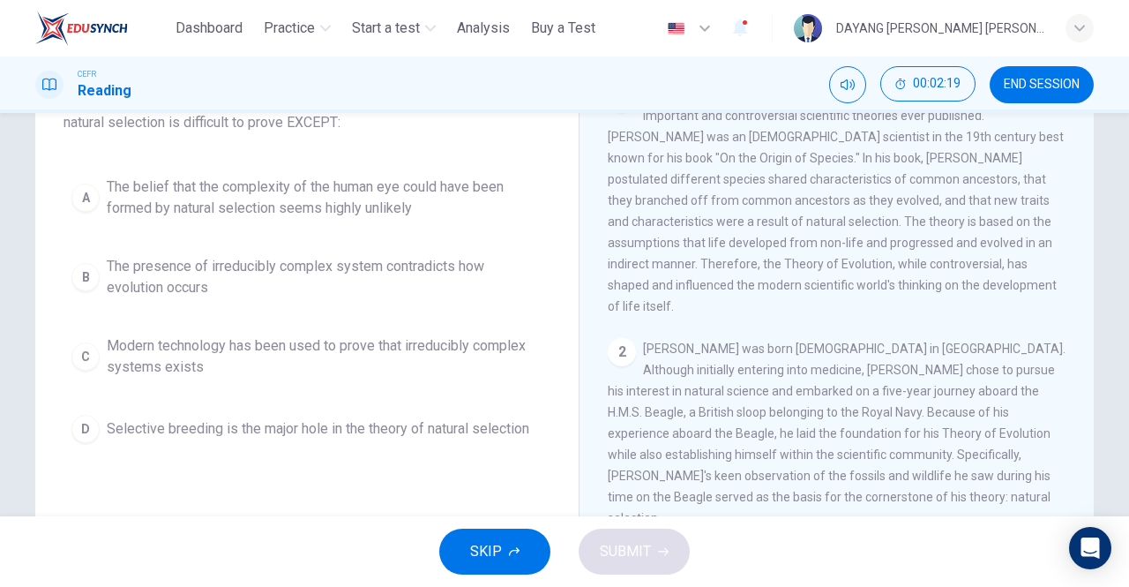
scroll to position [159, 0]
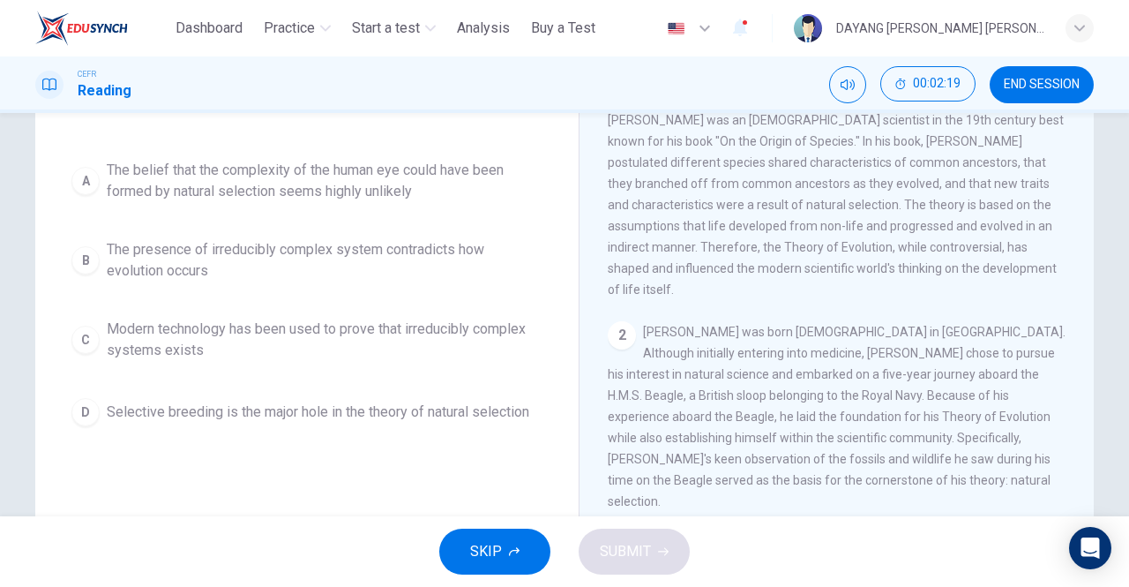
click at [97, 419] on button "D Selective breeding is the major hole in the theory of natural selection" at bounding box center [307, 412] width 487 height 44
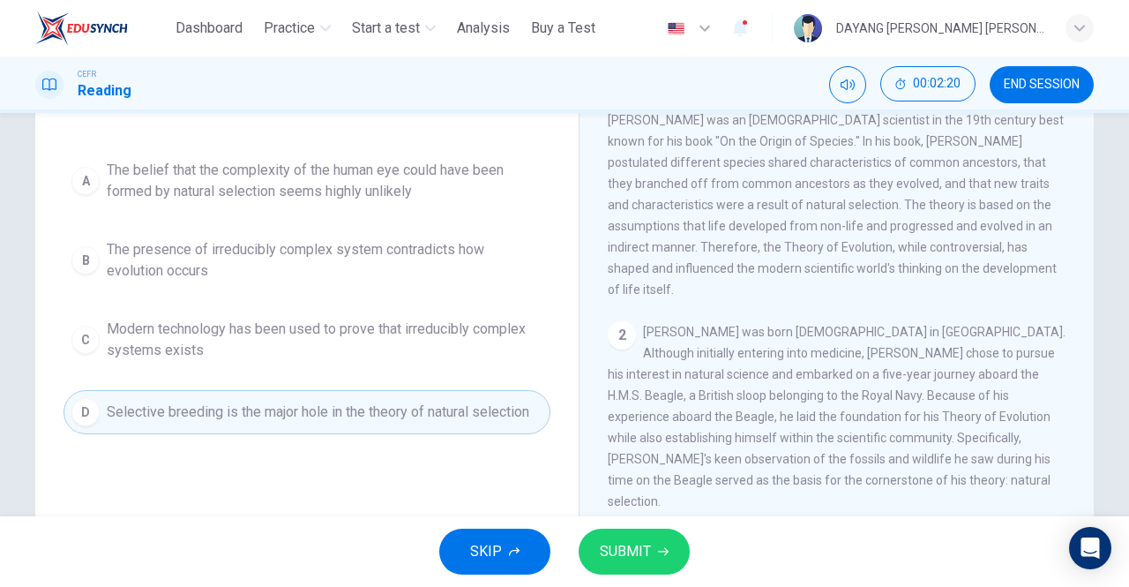
click at [600, 540] on span "SUBMIT" at bounding box center [625, 551] width 51 height 25
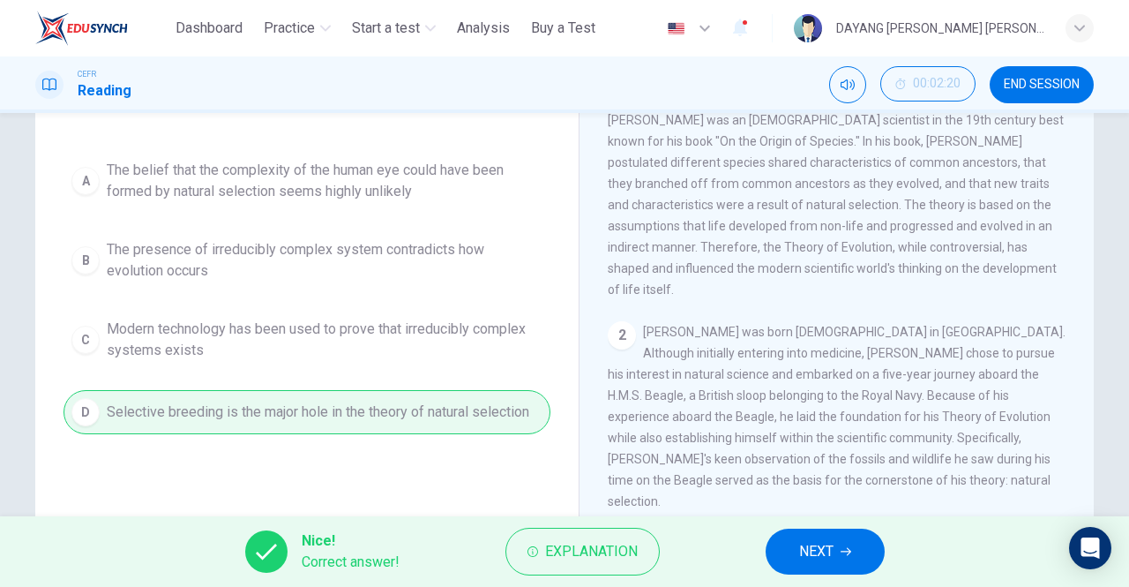
click at [782, 573] on button "NEXT" at bounding box center [825, 551] width 119 height 46
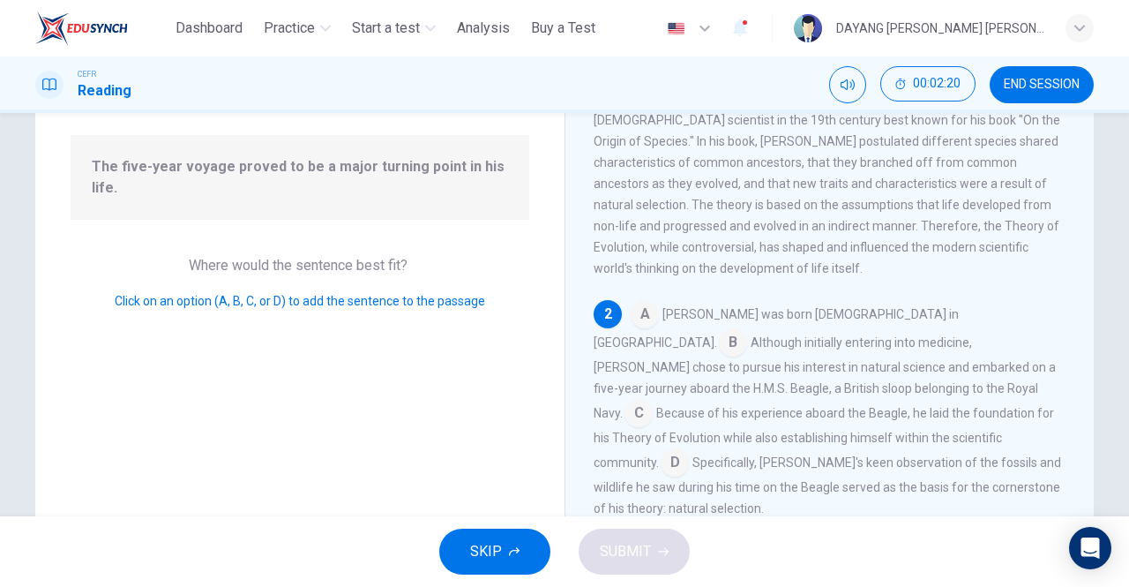
scroll to position [82, 0]
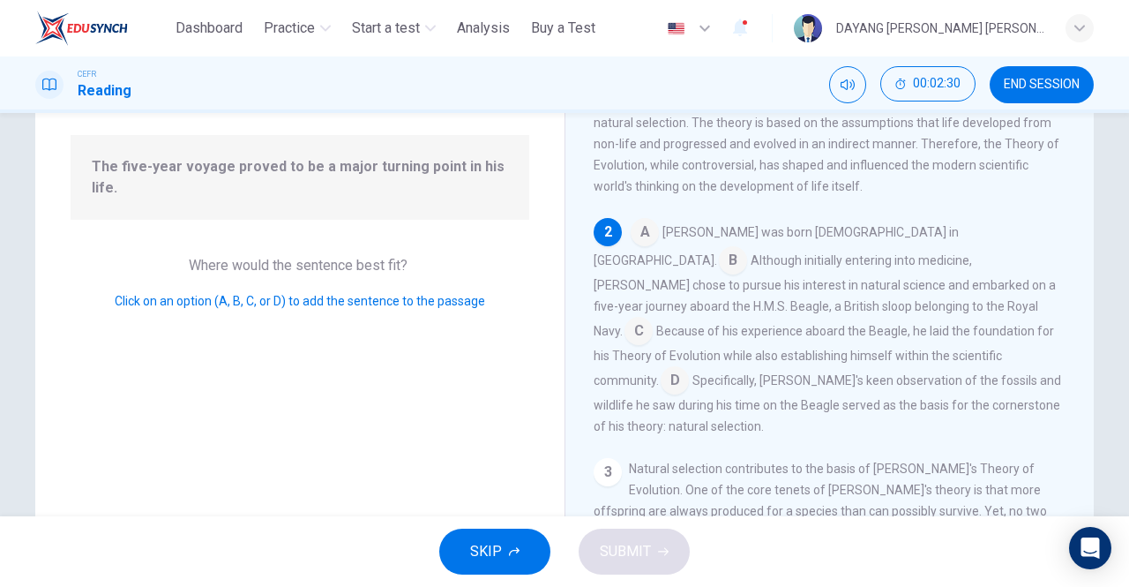
click at [653, 318] on input at bounding box center [639, 332] width 28 height 28
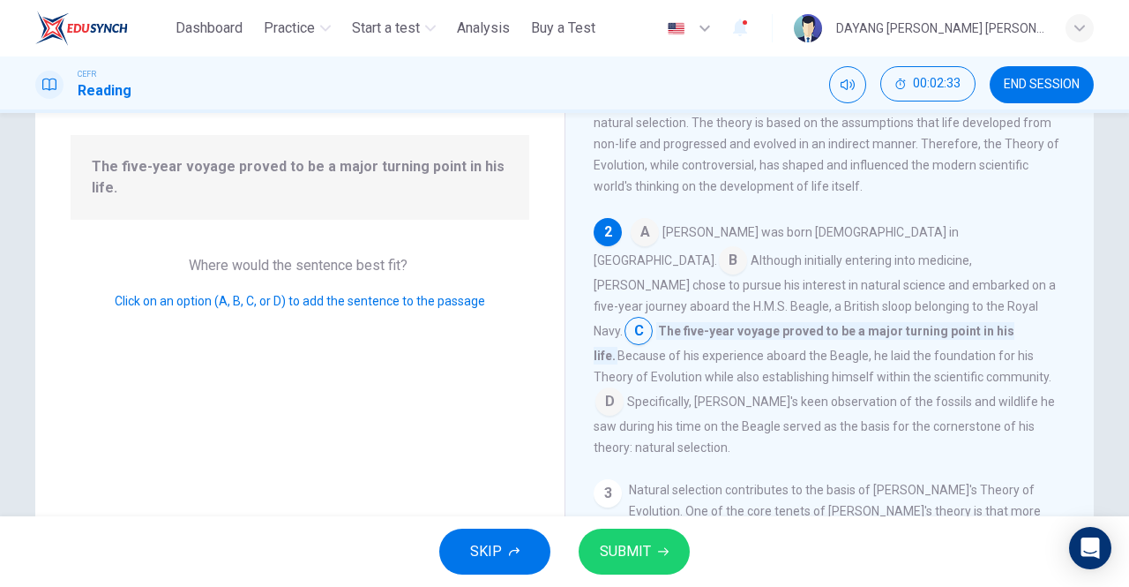
click at [625, 553] on span "SUBMIT" at bounding box center [625, 551] width 51 height 25
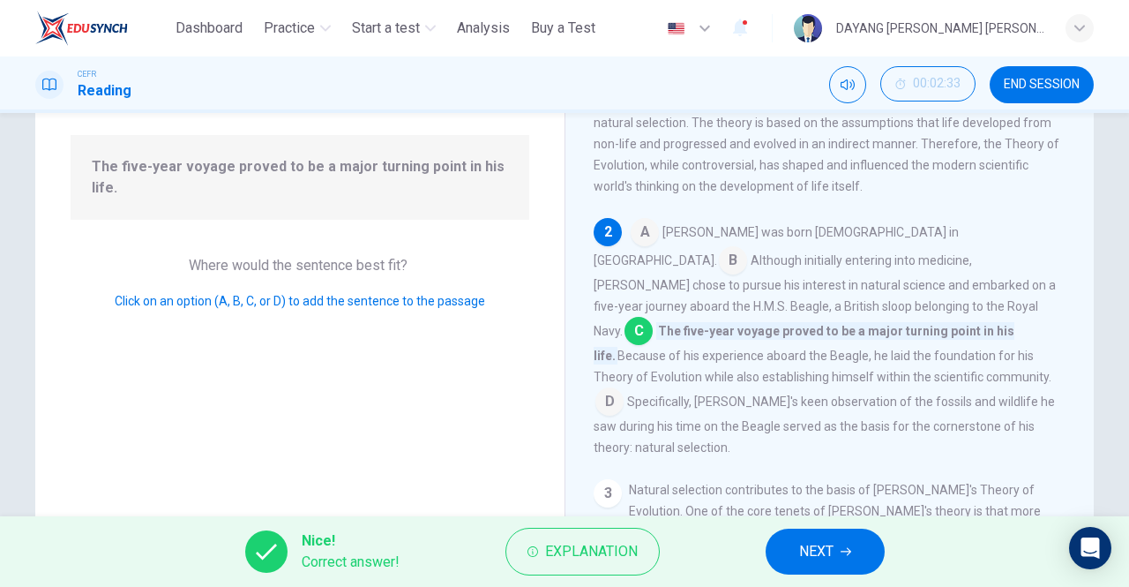
click at [782, 531] on button "NEXT" at bounding box center [825, 551] width 119 height 46
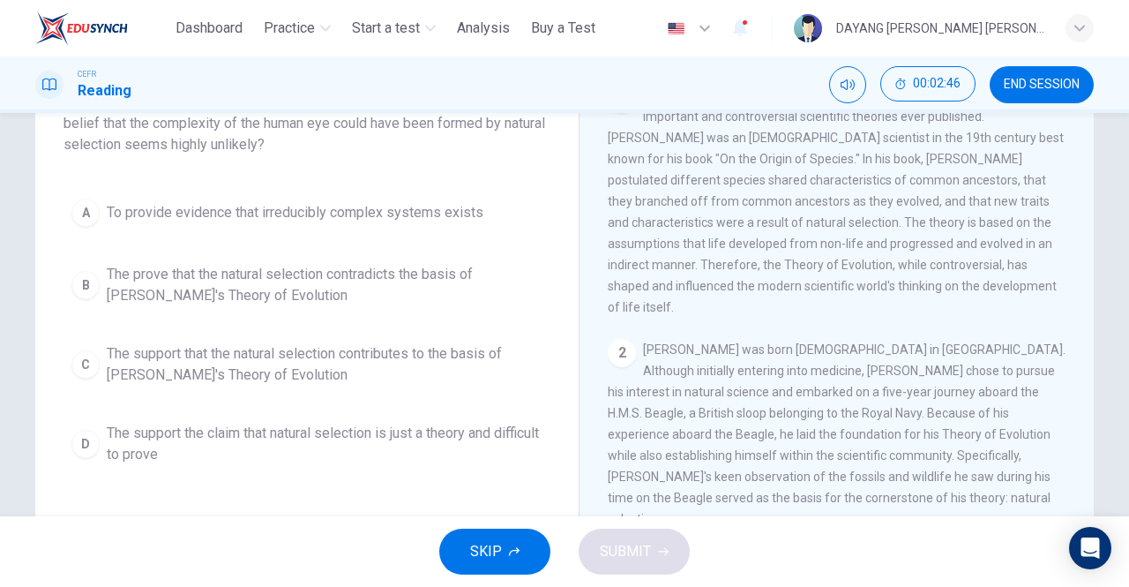
scroll to position [142, 0]
click at [348, 350] on span "The support that the natural selection contributes to the basis of Darwin's The…" at bounding box center [325, 363] width 436 height 42
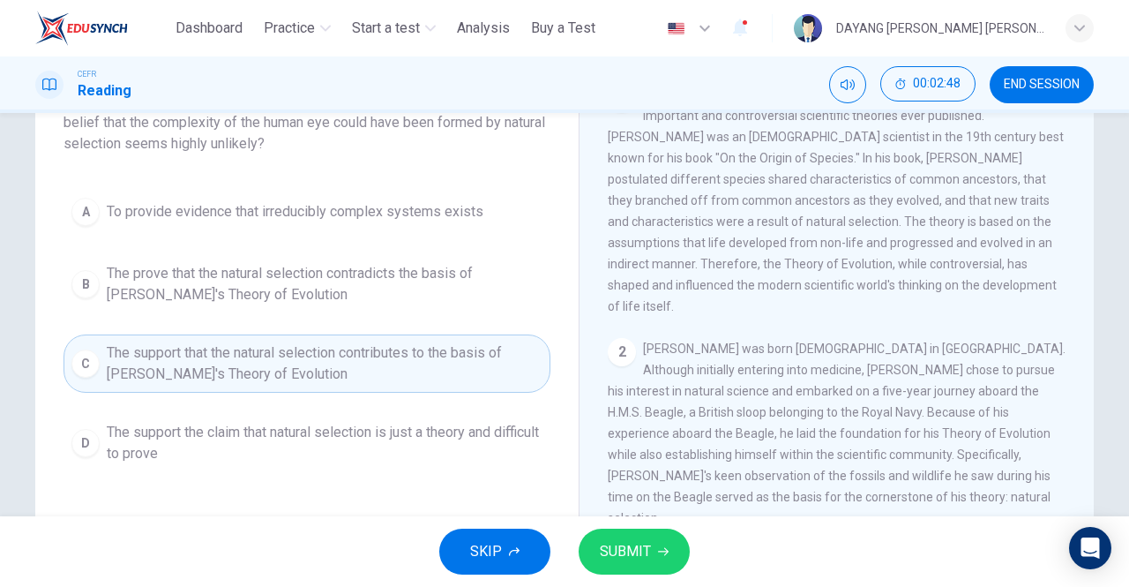
click at [664, 566] on button "SUBMIT" at bounding box center [634, 551] width 111 height 46
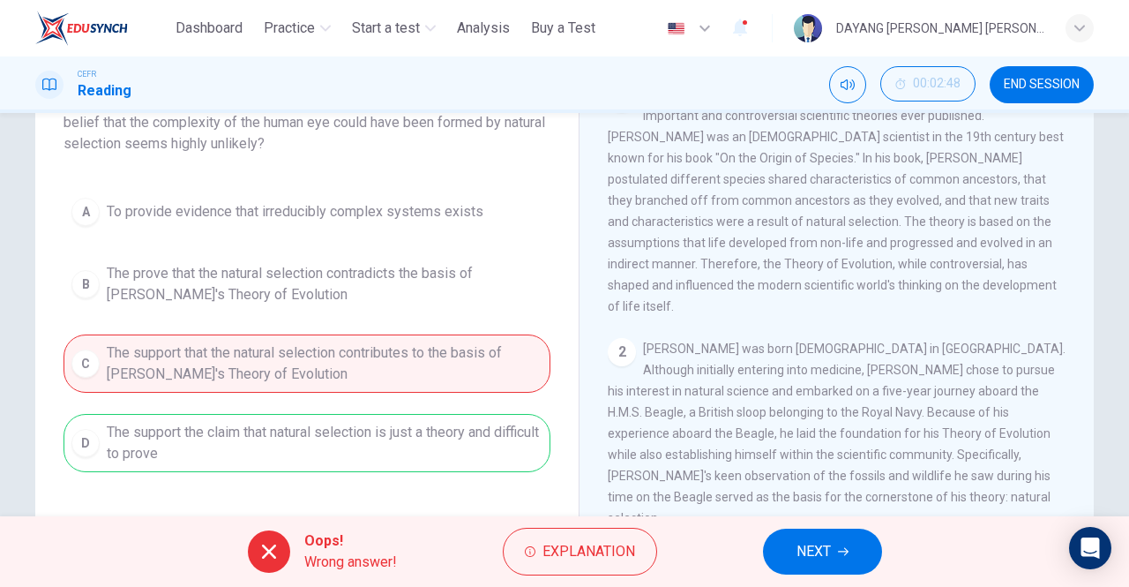
click at [815, 540] on span "NEXT" at bounding box center [814, 551] width 34 height 25
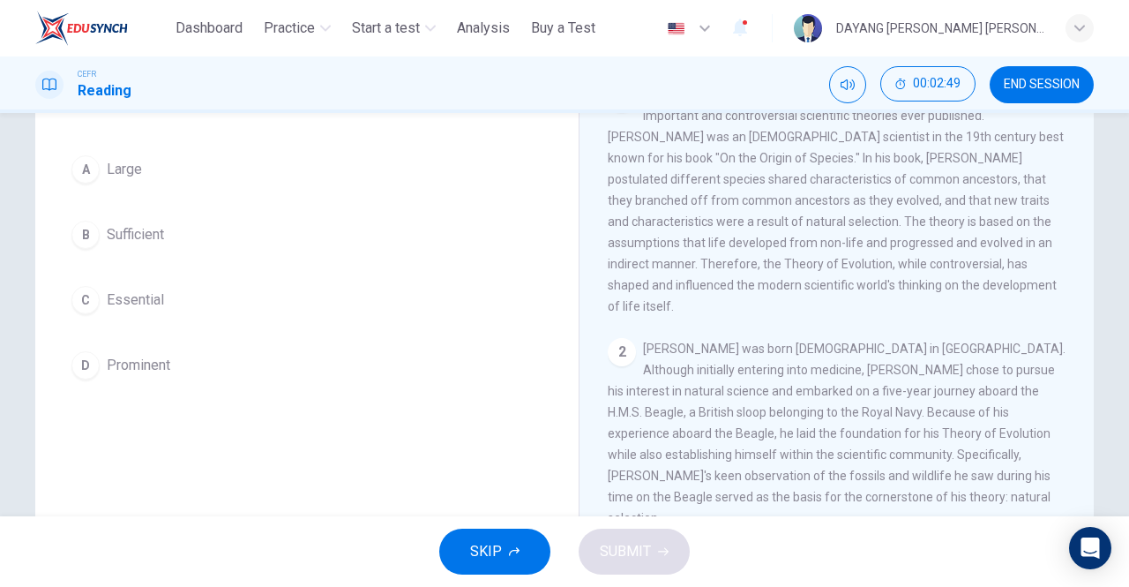
click at [92, 182] on button "A Large" at bounding box center [307, 169] width 487 height 44
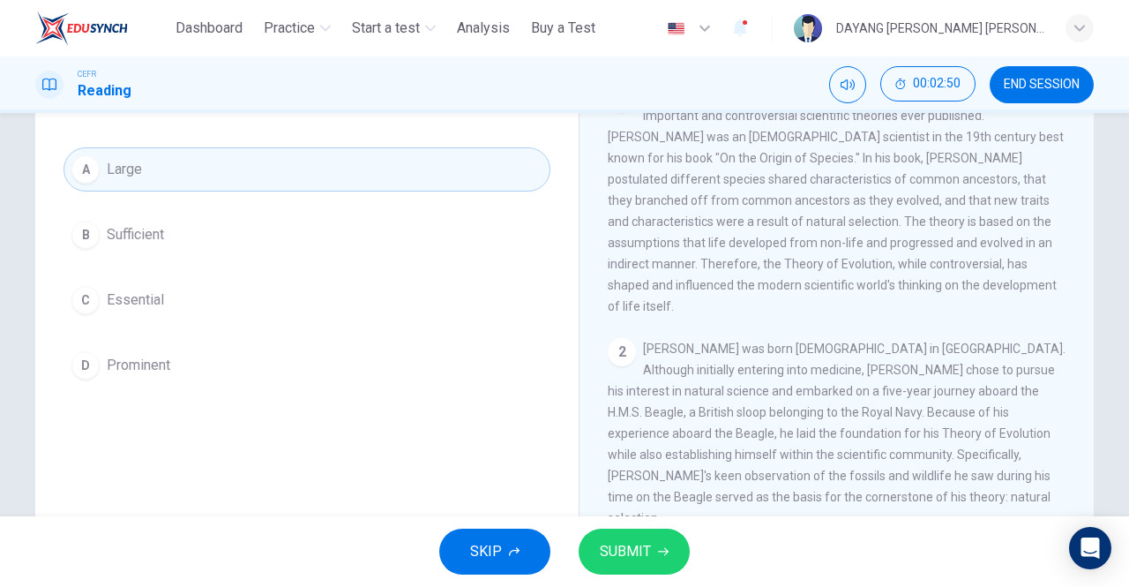
click at [634, 542] on span "SUBMIT" at bounding box center [625, 551] width 51 height 25
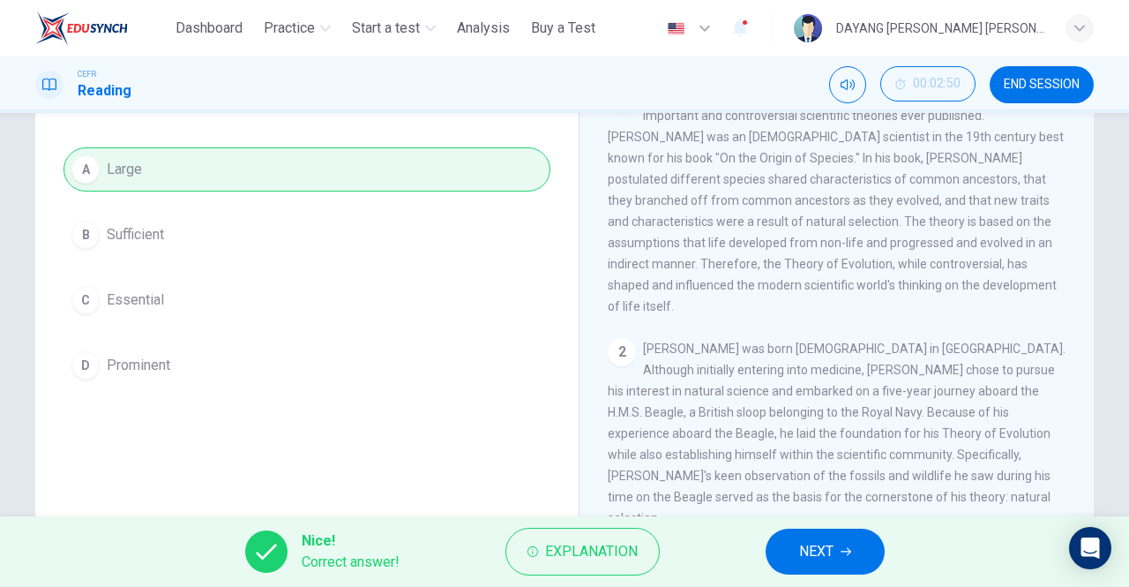
click at [800, 554] on span "NEXT" at bounding box center [816, 551] width 34 height 25
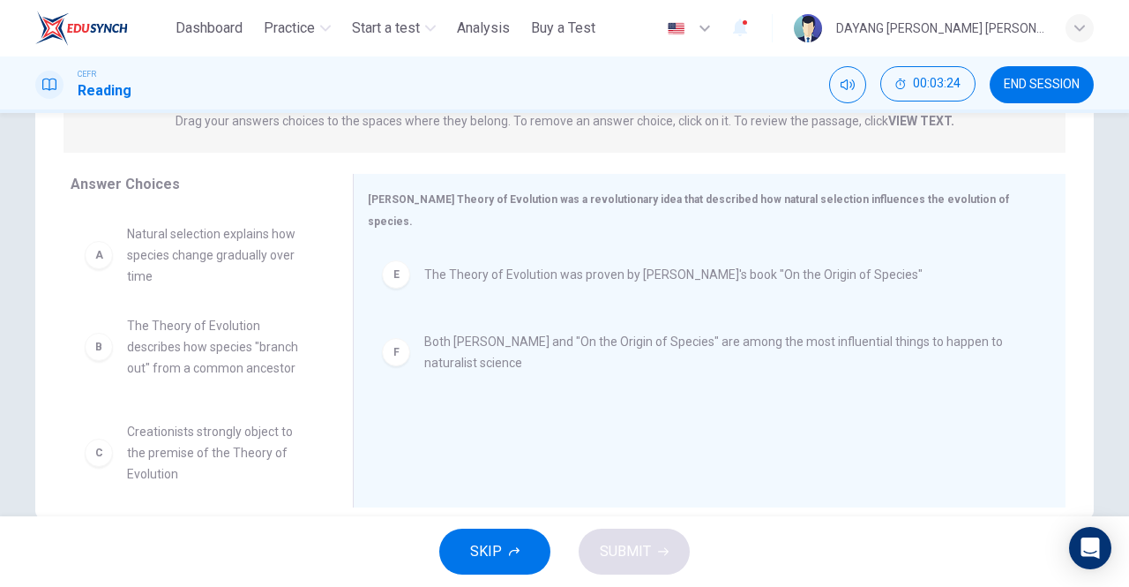
scroll to position [0, 0]
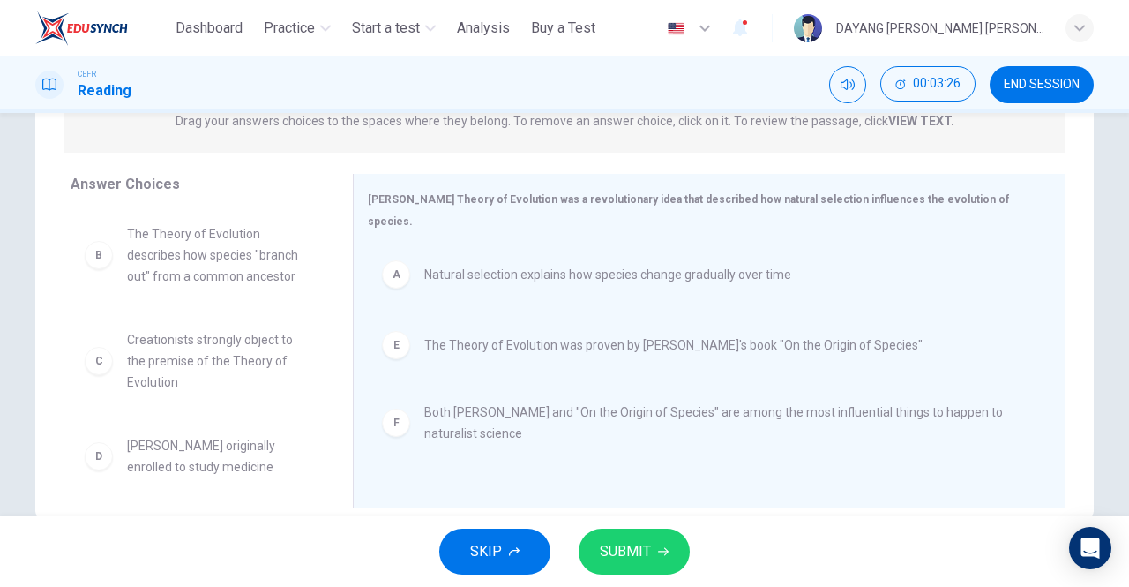
click at [633, 559] on span "SUBMIT" at bounding box center [625, 551] width 51 height 25
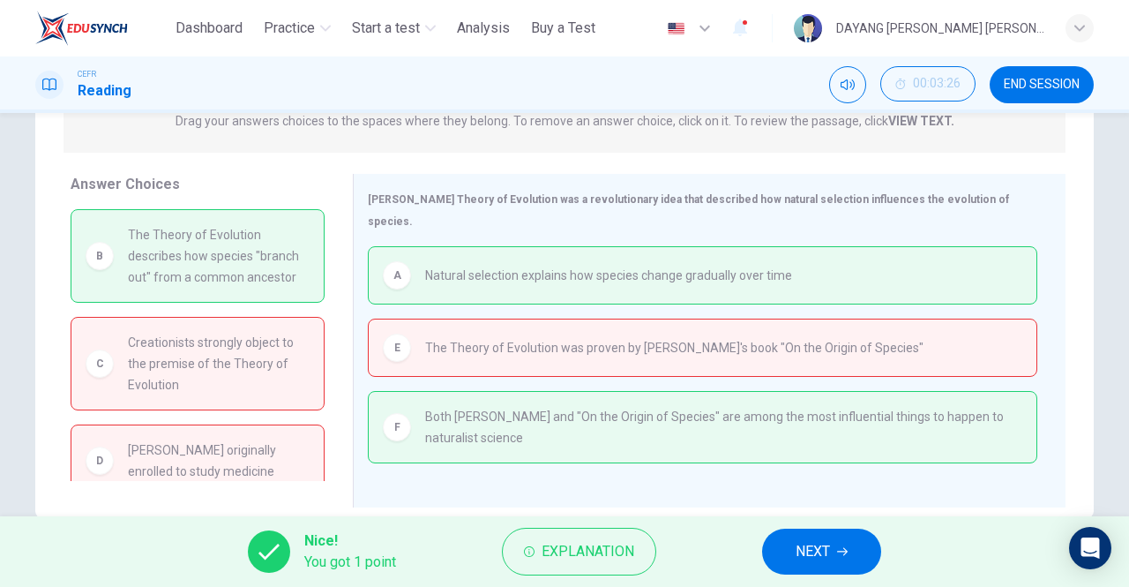
click at [843, 551] on icon "button" at bounding box center [842, 551] width 11 height 11
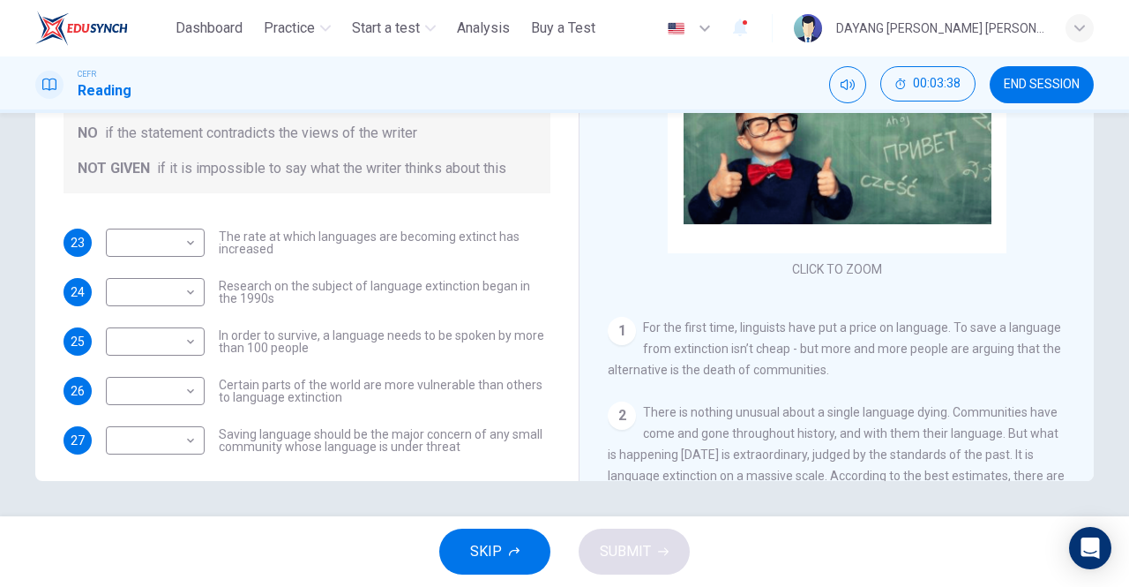
scroll to position [21, 0]
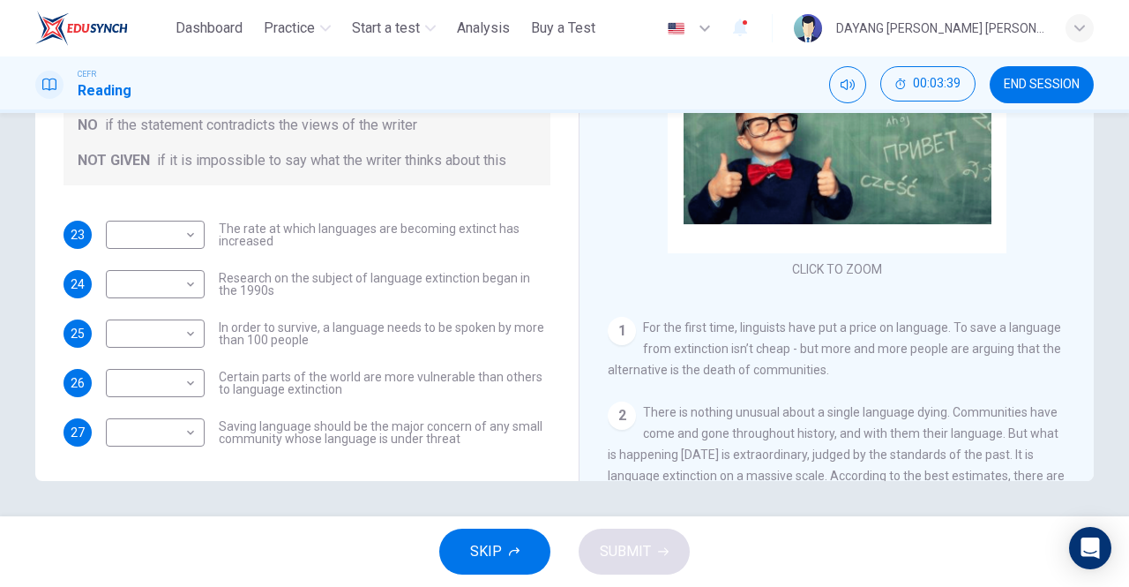
click at [164, 235] on body "This site uses cookies, as explained in our Privacy Policy . If you agree to th…" at bounding box center [564, 293] width 1129 height 587
click at [124, 261] on li "YES" at bounding box center [155, 262] width 99 height 28
type input "***"
click at [148, 288] on body "This site uses cookies, as explained in our Privacy Policy . If you agree to th…" at bounding box center [564, 293] width 1129 height 587
click at [117, 333] on li "NO" at bounding box center [155, 340] width 99 height 28
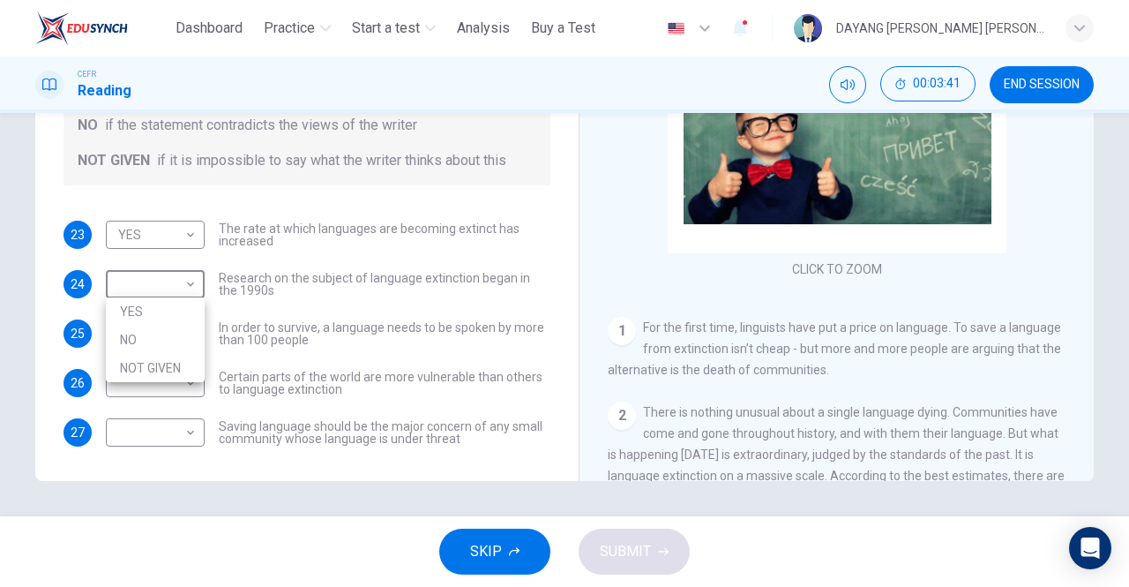
type input "**"
click at [143, 331] on body "This site uses cookies, as explained in our Privacy Policy . If you agree to th…" at bounding box center [564, 293] width 1129 height 587
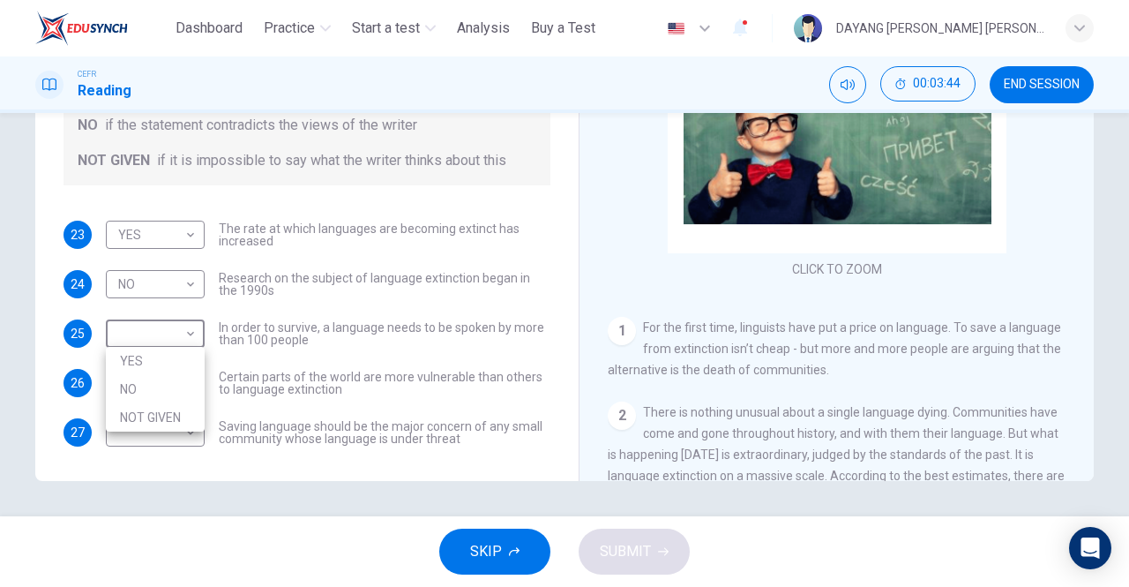
click at [146, 415] on li "NOT GIVEN" at bounding box center [155, 417] width 99 height 28
type input "*********"
click at [155, 381] on body "This site uses cookies, as explained in our Privacy Policy . If you agree to th…" at bounding box center [564, 293] width 1129 height 587
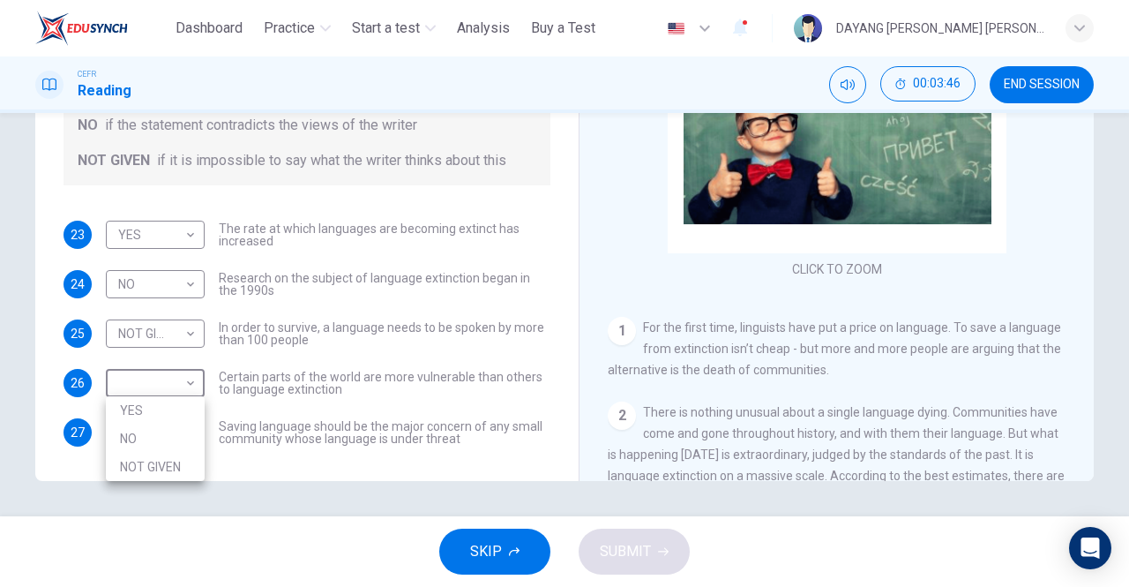
click at [129, 431] on li "NO" at bounding box center [155, 438] width 99 height 28
type input "**"
click at [155, 433] on body "This site uses cookies, as explained in our Privacy Policy . If you agree to th…" at bounding box center [564, 293] width 1129 height 587
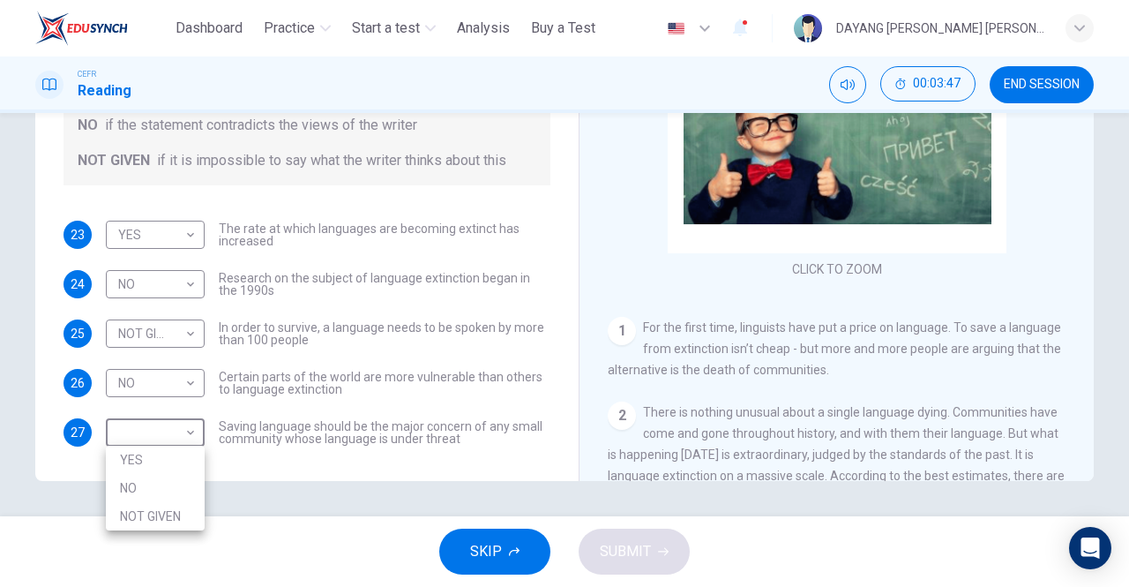
click at [131, 446] on li "YES" at bounding box center [155, 460] width 99 height 28
type input "***"
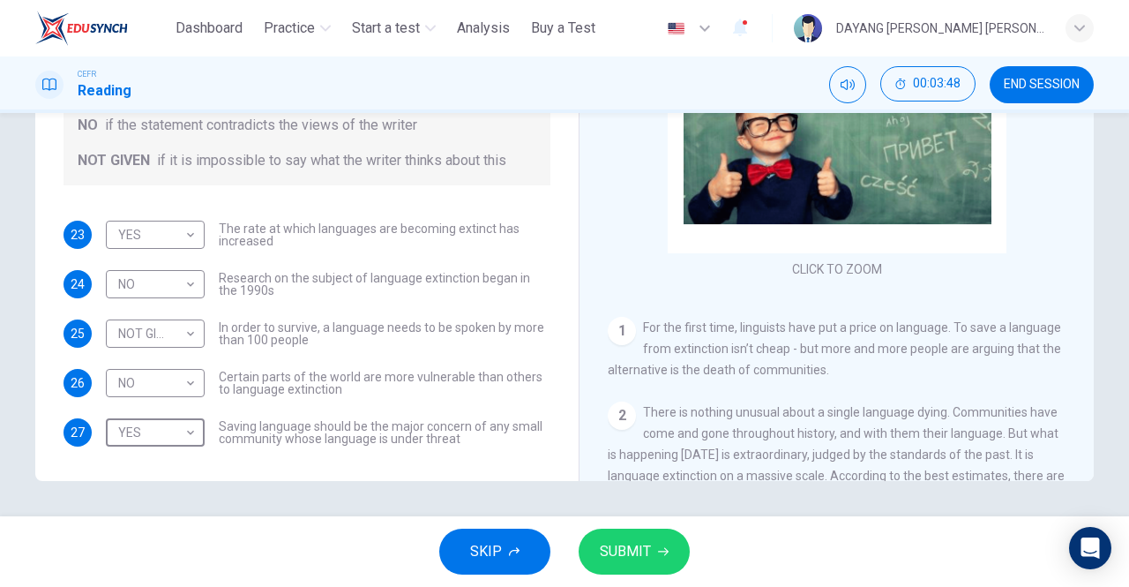
click at [663, 570] on button "SUBMIT" at bounding box center [634, 551] width 111 height 46
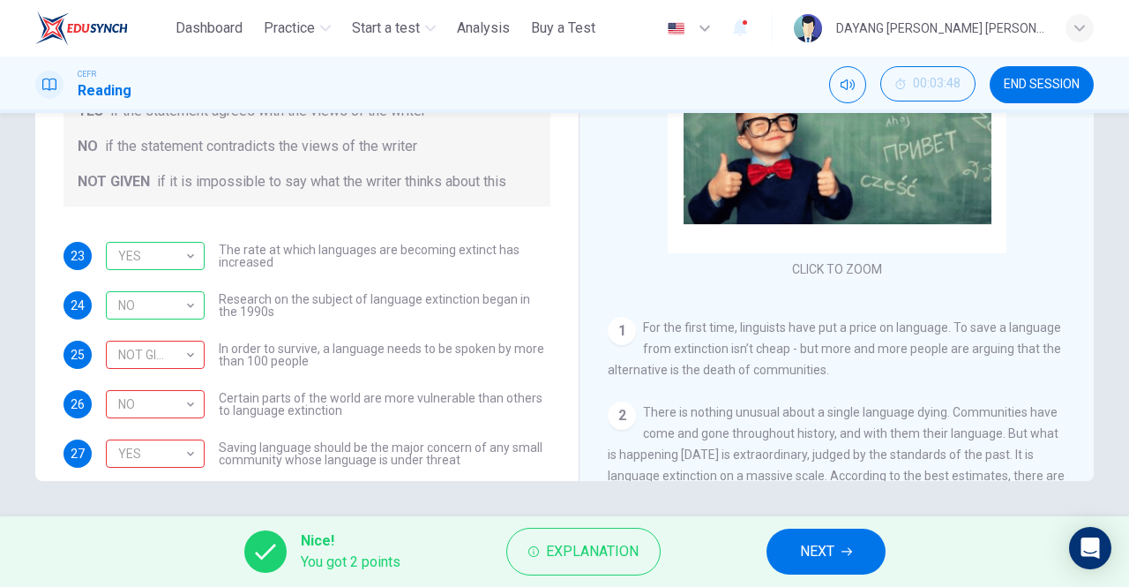
scroll to position [6, 0]
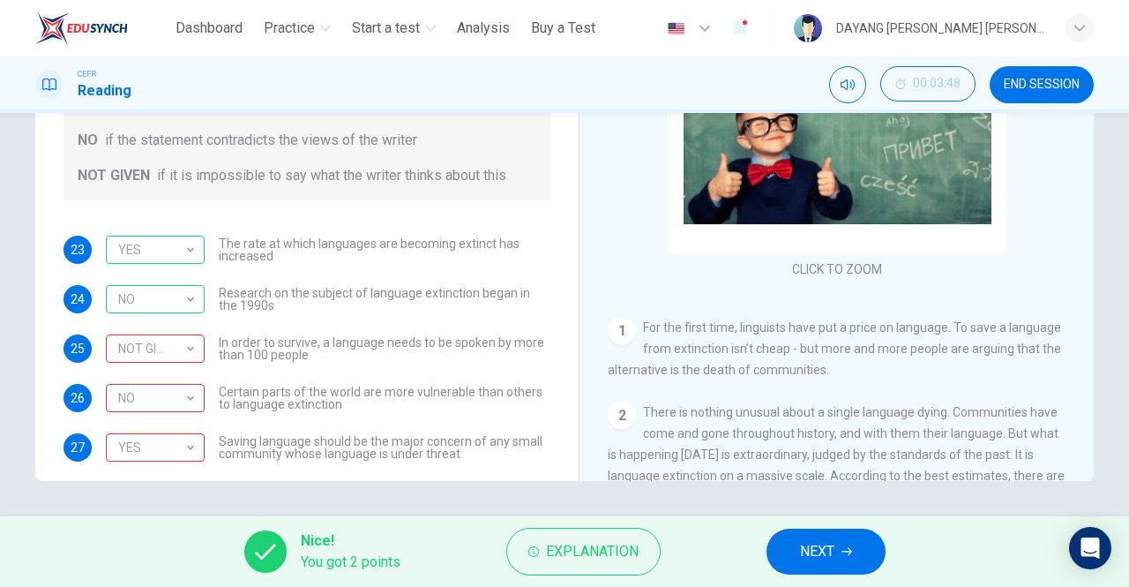
click at [198, 351] on div "NOT GIVEN" at bounding box center [152, 349] width 93 height 50
click at [194, 400] on div "NO" at bounding box center [152, 398] width 93 height 50
click at [176, 450] on div "YES" at bounding box center [152, 448] width 93 height 50
click at [878, 545] on button "NEXT" at bounding box center [826, 551] width 119 height 46
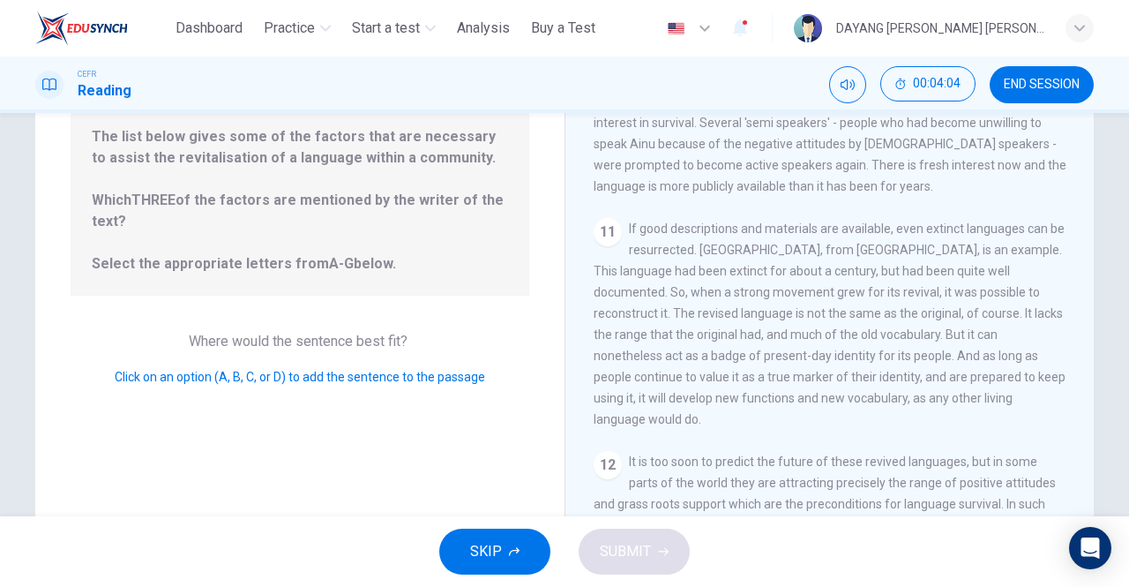
scroll to position [281, 0]
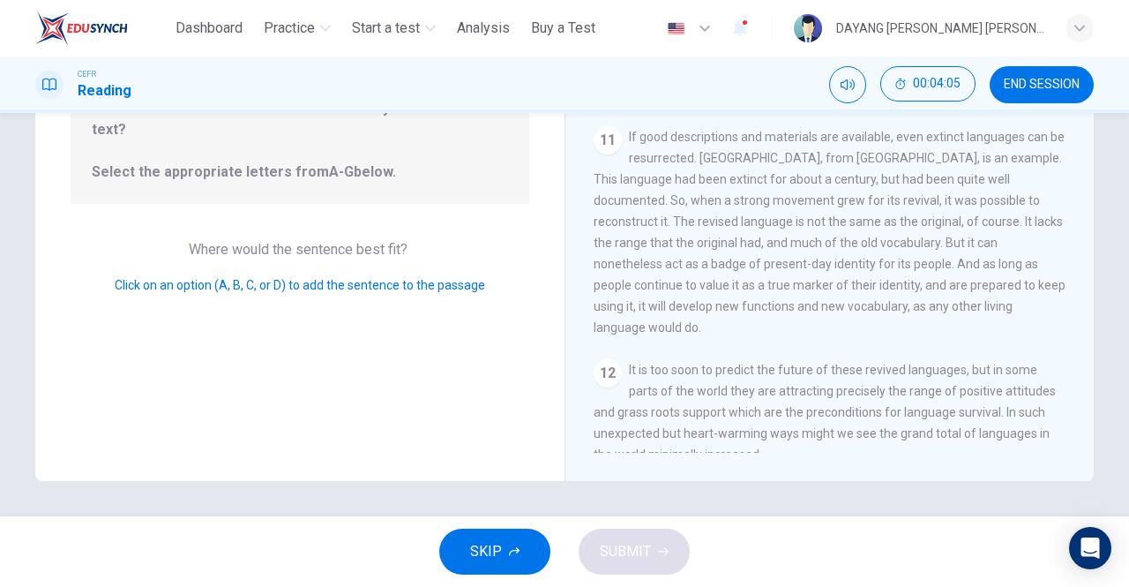
click at [455, 535] on button "SKIP" at bounding box center [494, 551] width 111 height 46
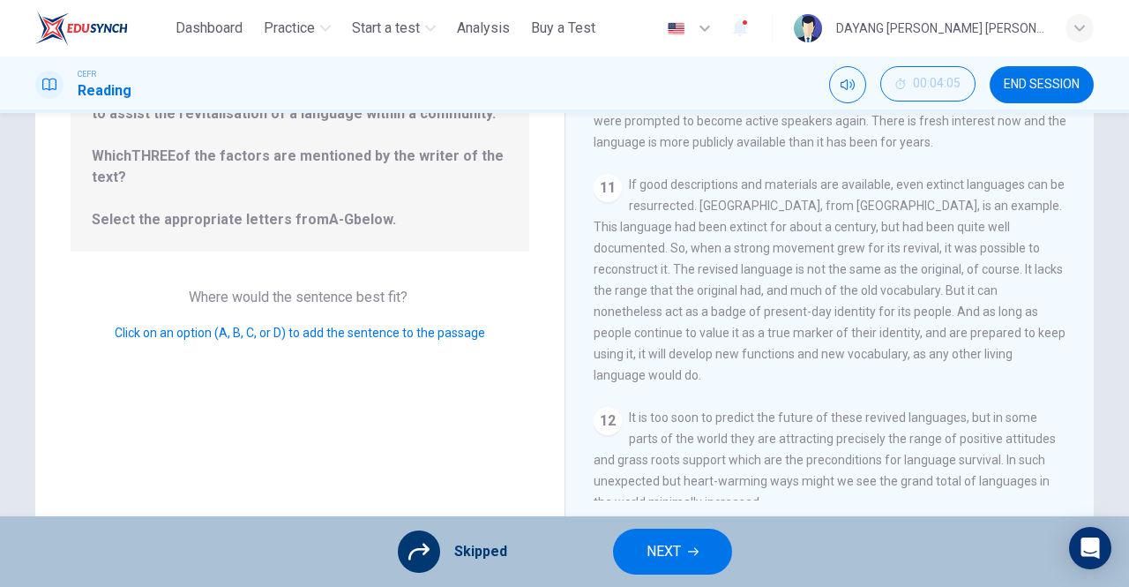
scroll to position [230, 0]
click at [660, 557] on span "NEXT" at bounding box center [664, 551] width 34 height 25
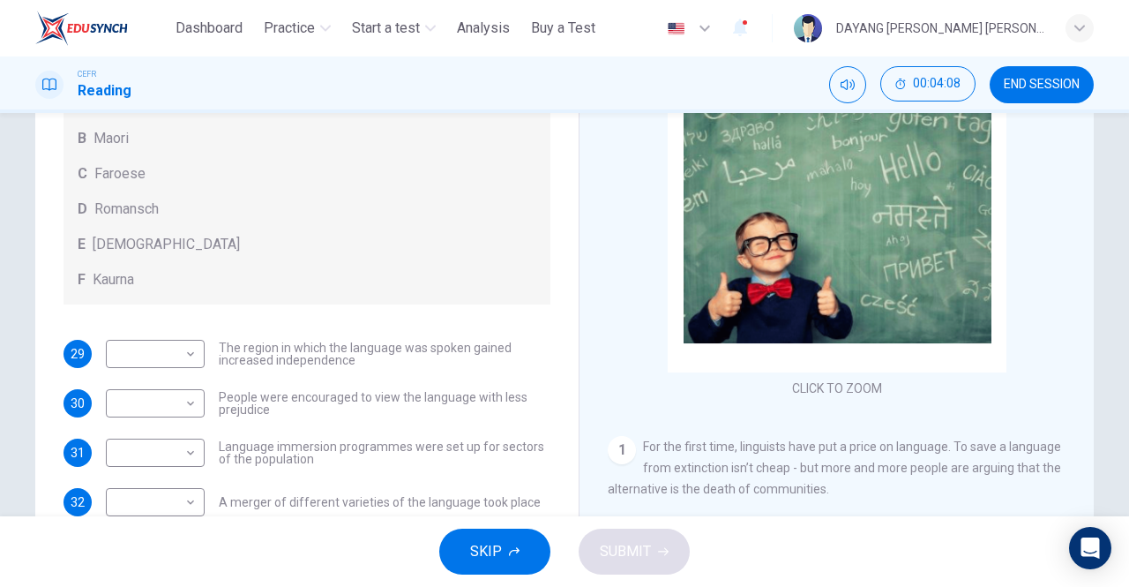
scroll to position [167, 0]
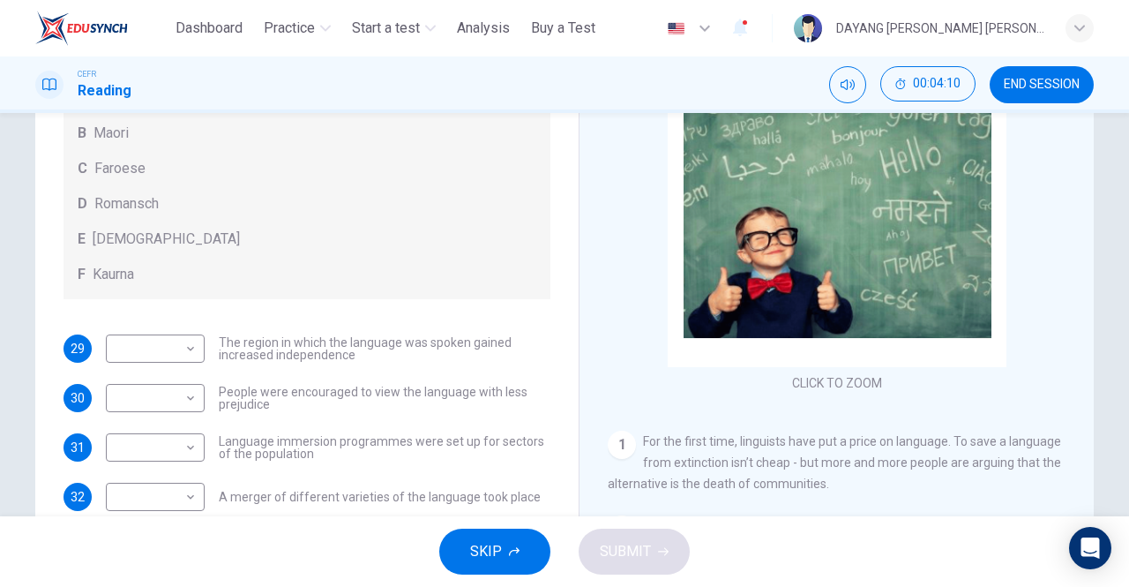
click at [170, 337] on body "This site uses cookies, as explained in our Privacy Policy . If you agree to th…" at bounding box center [564, 293] width 1129 height 587
click at [126, 392] on li "B" at bounding box center [155, 404] width 99 height 28
type input "*"
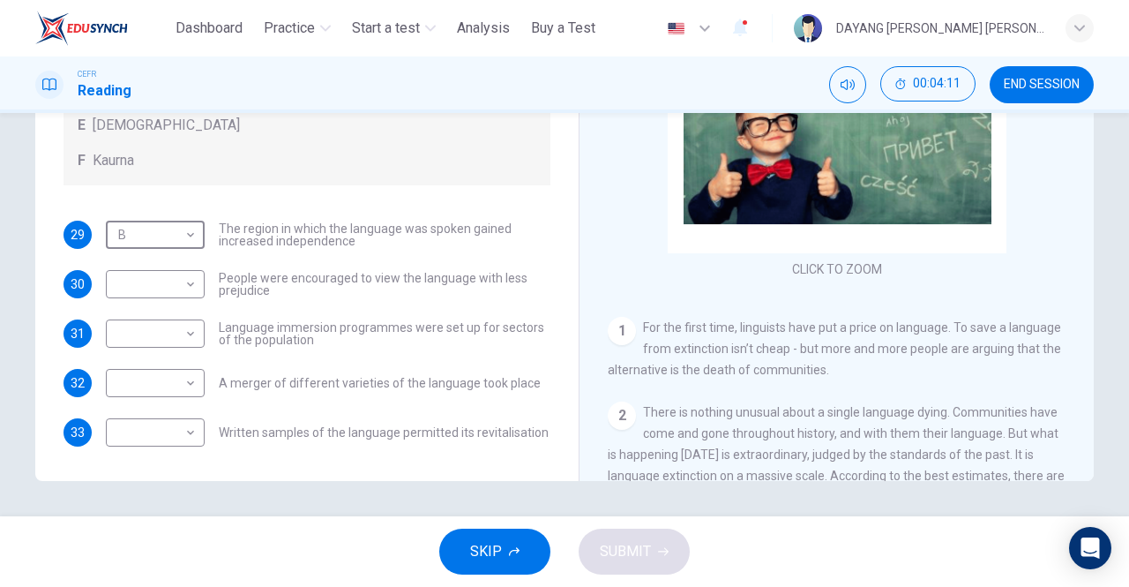
scroll to position [278, 0]
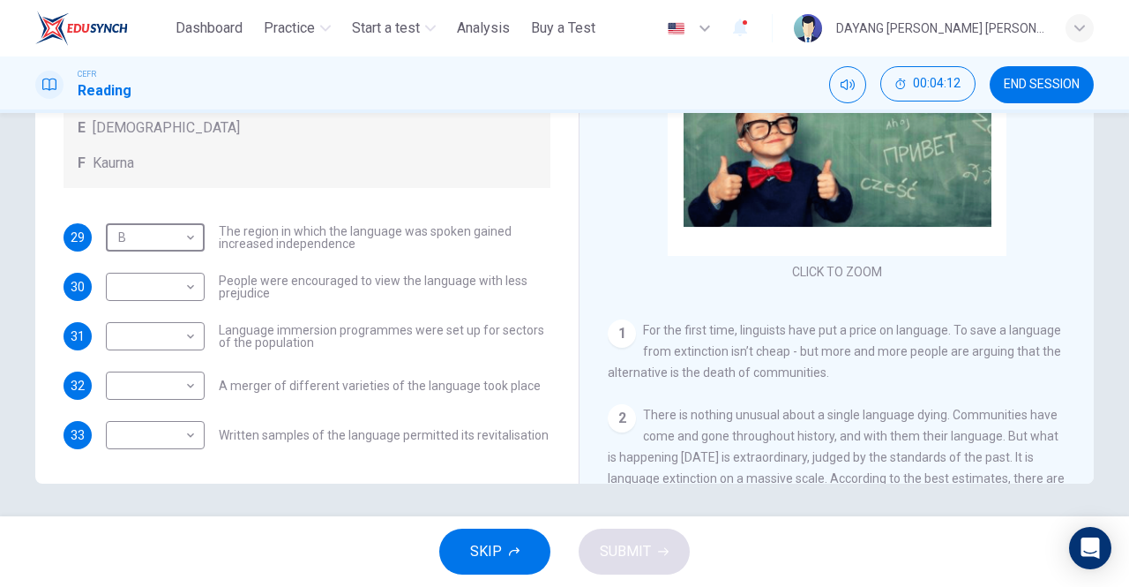
click at [155, 282] on body "This site uses cookies, as explained in our Privacy Policy . If you agree to th…" at bounding box center [564, 293] width 1129 height 587
click at [131, 348] on li "B" at bounding box center [155, 342] width 99 height 28
type input "*"
click at [144, 339] on body "This site uses cookies, as explained in our Privacy Policy . If you agree to th…" at bounding box center [564, 293] width 1129 height 587
click at [140, 477] on li "E" at bounding box center [155, 476] width 99 height 28
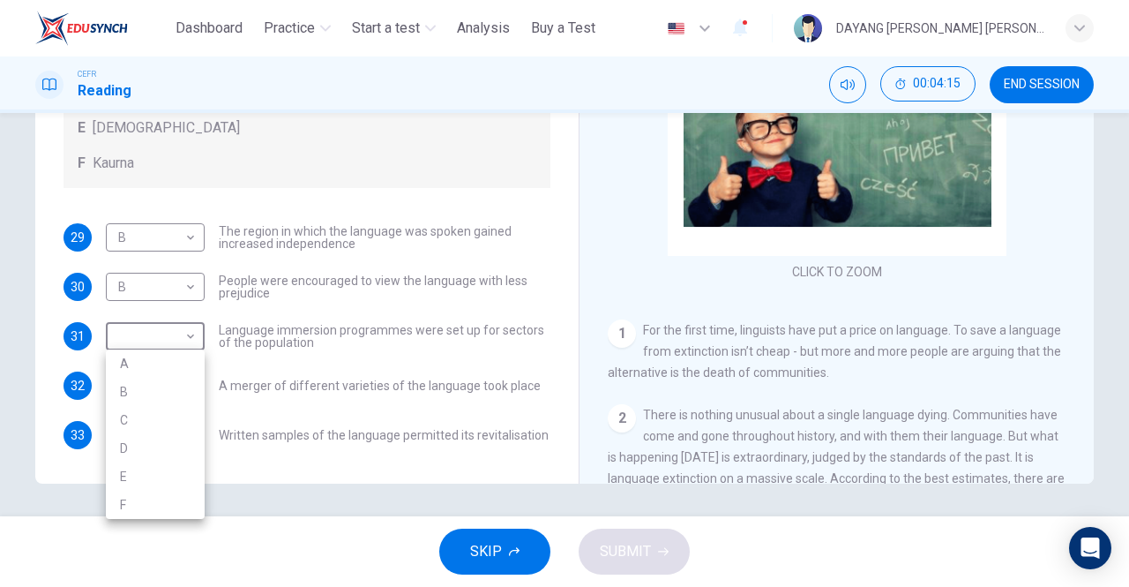
type input "*"
click at [116, 384] on body "This site uses cookies, as explained in our Privacy Policy . If you agree to th…" at bounding box center [564, 293] width 1129 height 587
click at [133, 415] on li "A" at bounding box center [155, 413] width 99 height 28
type input "*"
click at [143, 420] on body "This site uses cookies, as explained in our Privacy Policy . If you agree to th…" at bounding box center [564, 293] width 1129 height 587
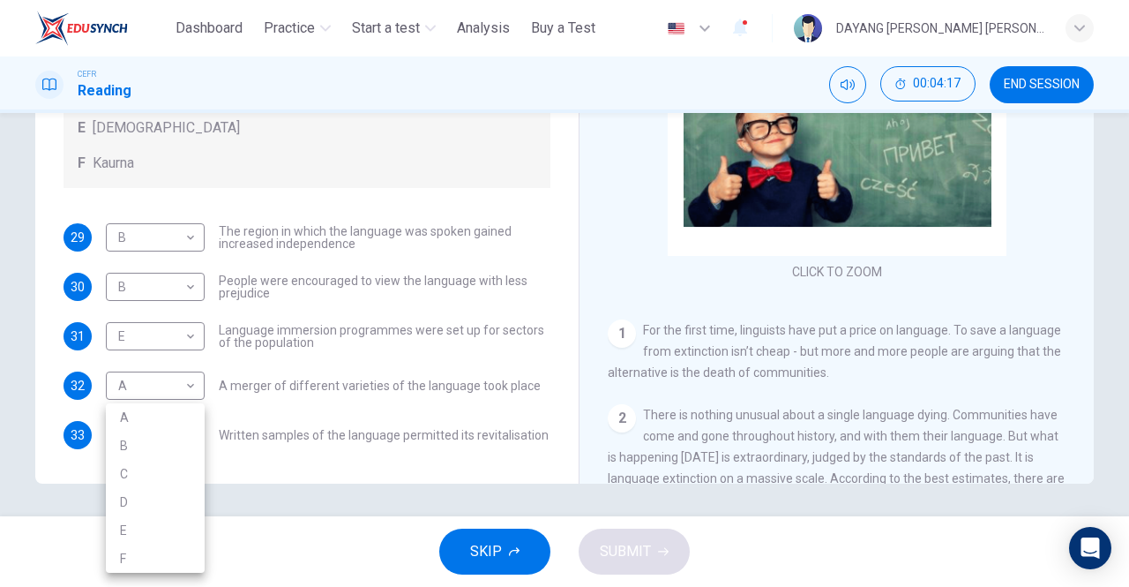
click at [125, 538] on li "E" at bounding box center [155, 530] width 99 height 28
type input "*"
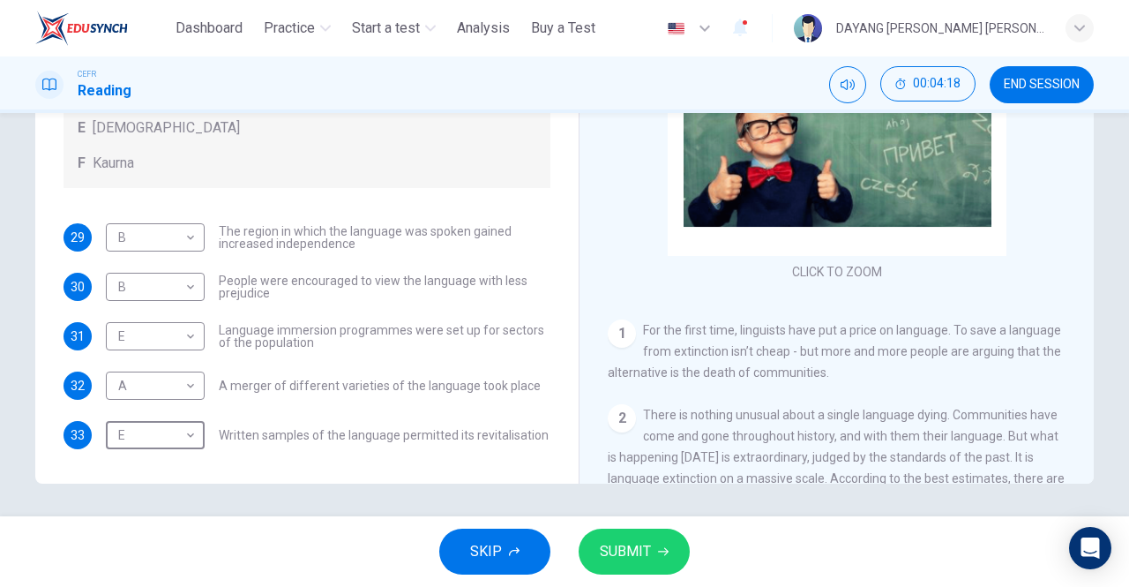
click at [607, 513] on div "Questions 29 - 33 Match the languages A-F with the statements below which descr…" at bounding box center [564, 314] width 1129 height 403
click at [635, 548] on span "SUBMIT" at bounding box center [625, 551] width 51 height 25
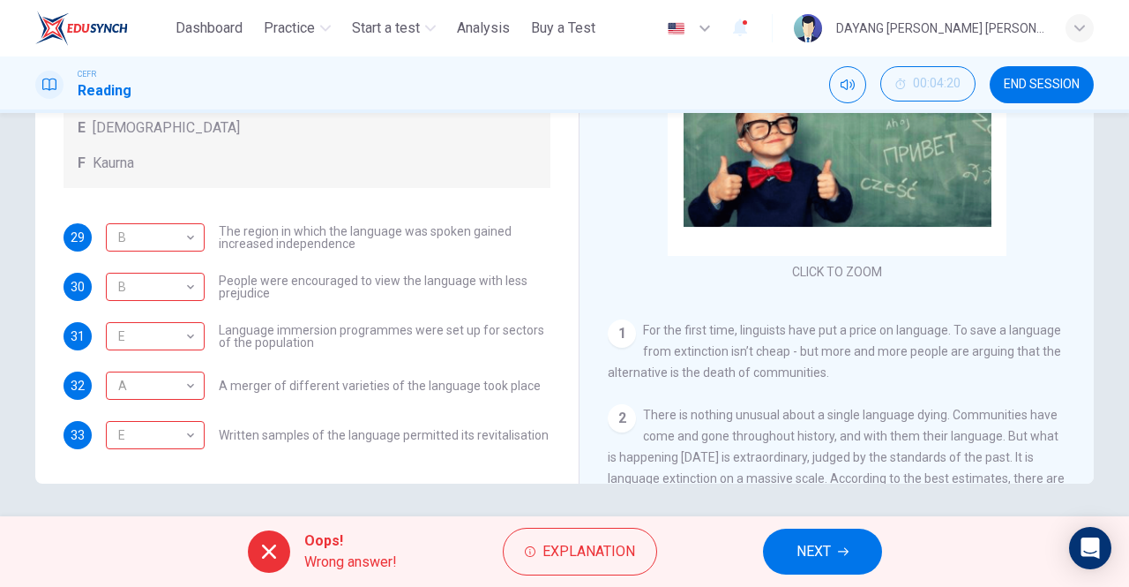
click at [169, 235] on div "B" at bounding box center [152, 238] width 93 height 50
click at [128, 273] on div "B" at bounding box center [152, 287] width 93 height 50
click at [134, 337] on div "E" at bounding box center [152, 336] width 93 height 50
click at [139, 404] on div "A" at bounding box center [152, 386] width 93 height 50
click at [129, 441] on div "E" at bounding box center [152, 435] width 93 height 50
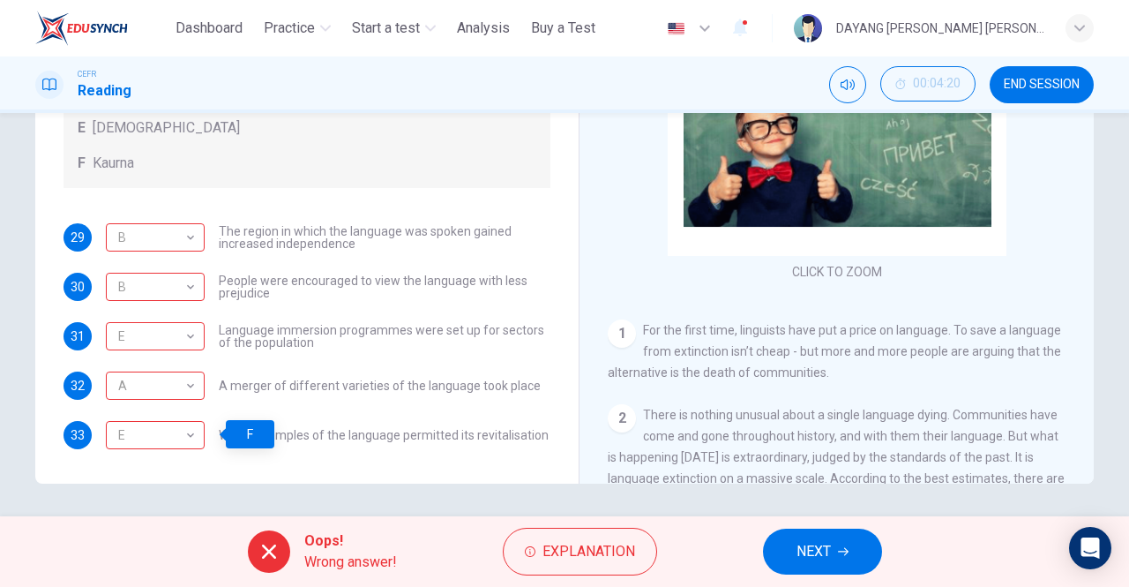
click at [799, 554] on span "NEXT" at bounding box center [814, 551] width 34 height 25
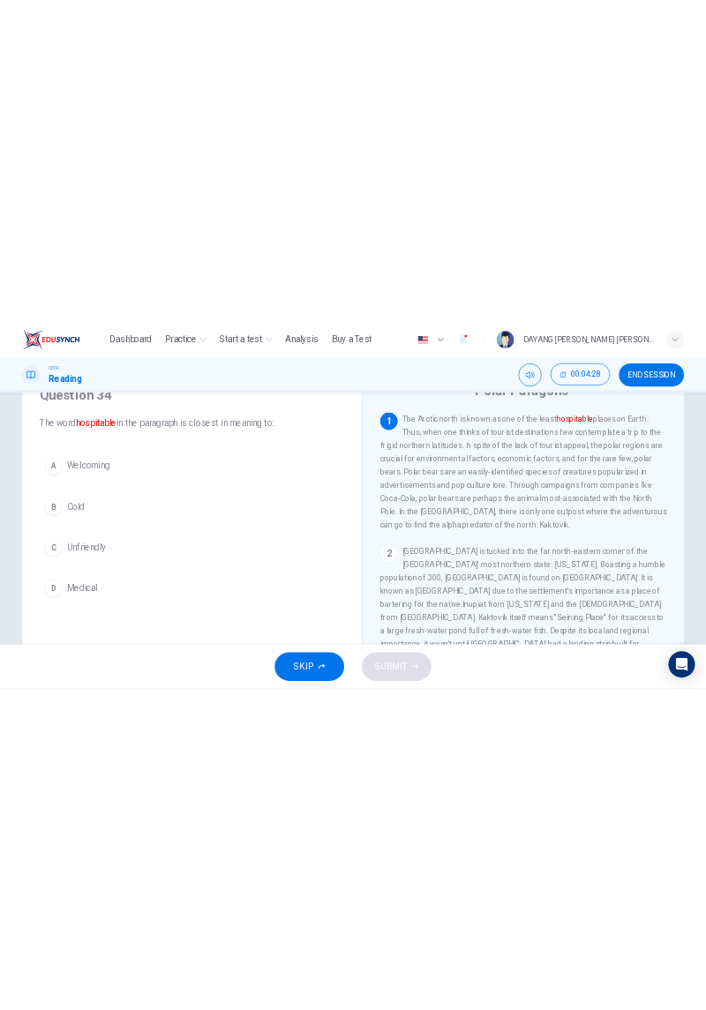
scroll to position [81, 0]
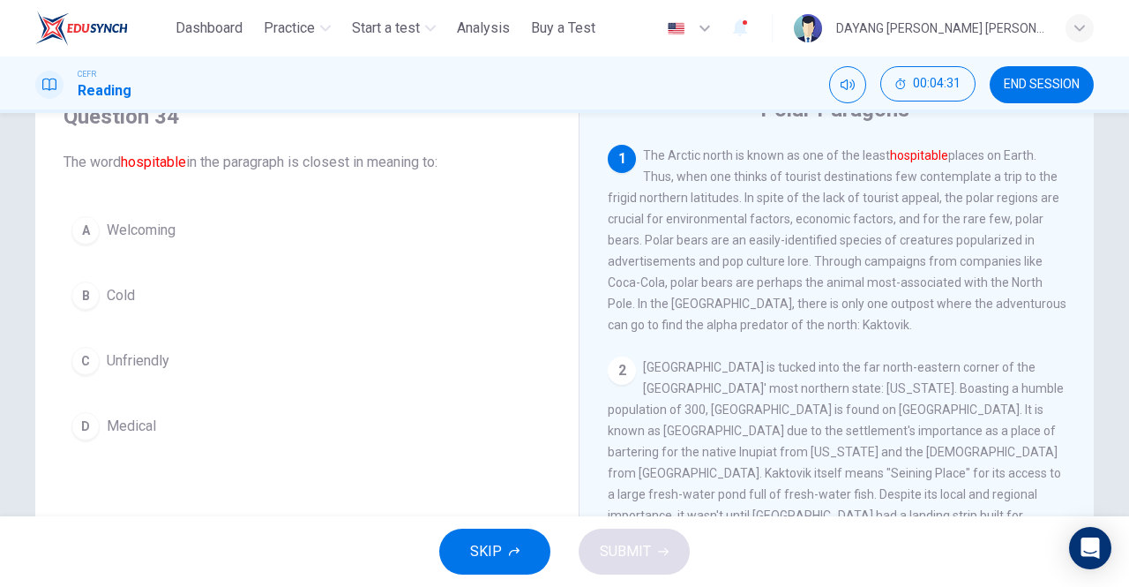
click at [111, 221] on span "Welcoming" at bounding box center [141, 230] width 69 height 21
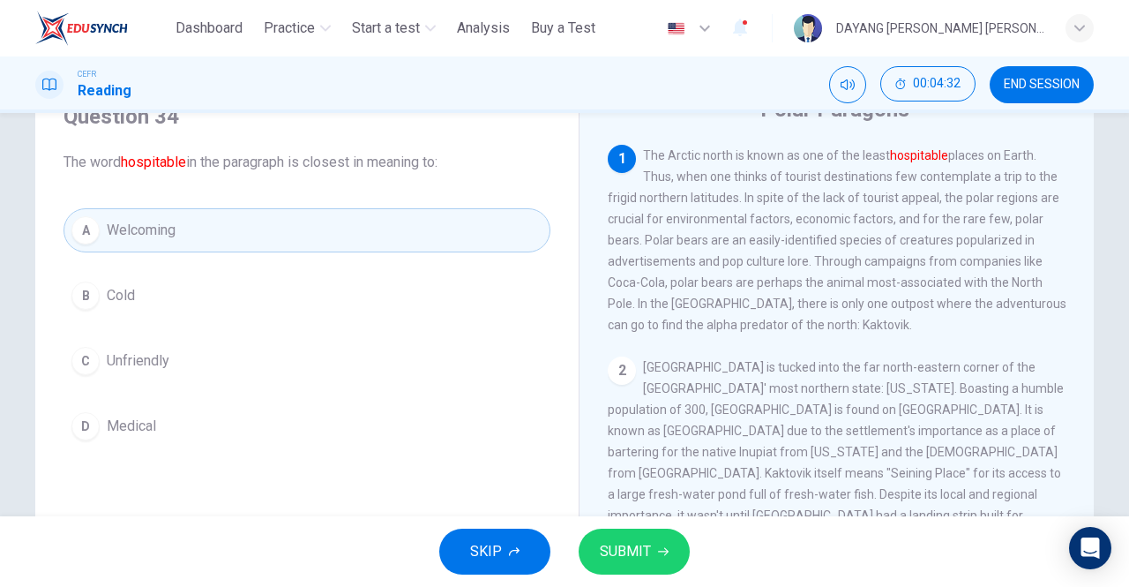
click at [630, 561] on span "SUBMIT" at bounding box center [625, 551] width 51 height 25
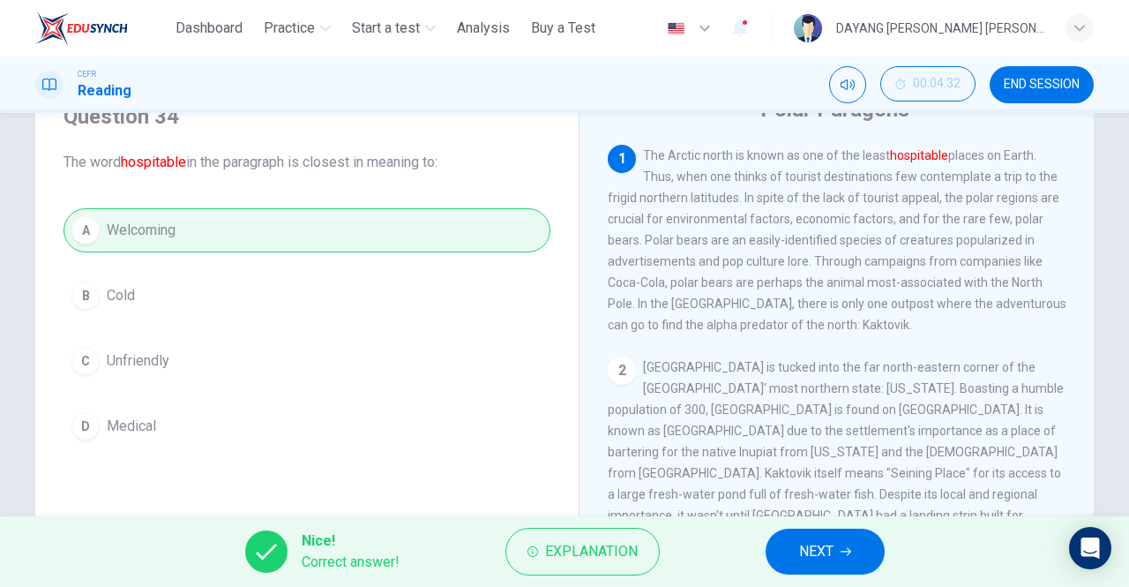
click at [782, 531] on button "NEXT" at bounding box center [825, 551] width 119 height 46
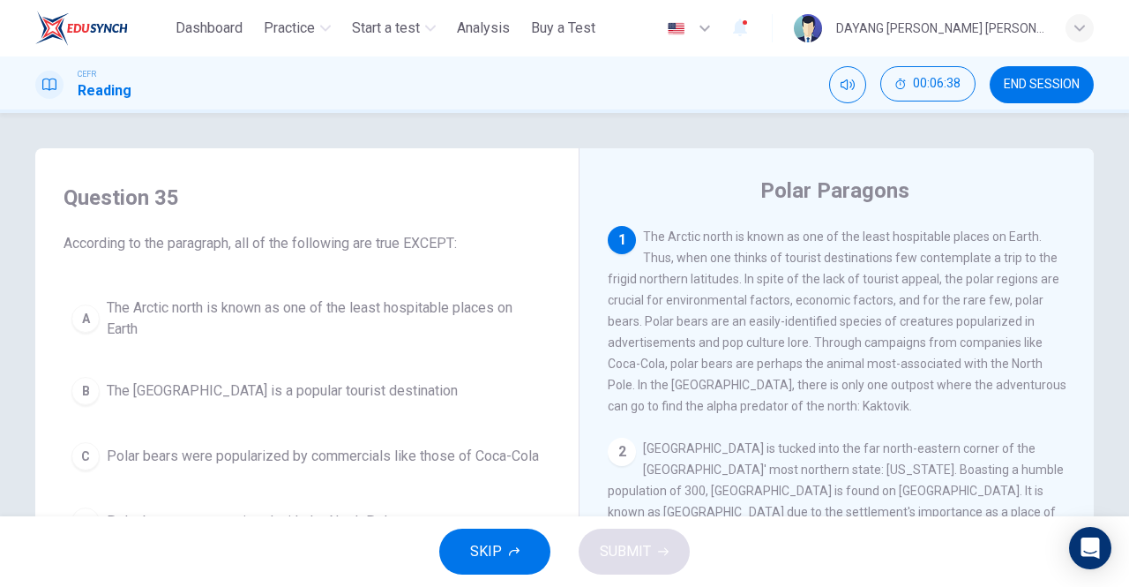
scroll to position [67, 0]
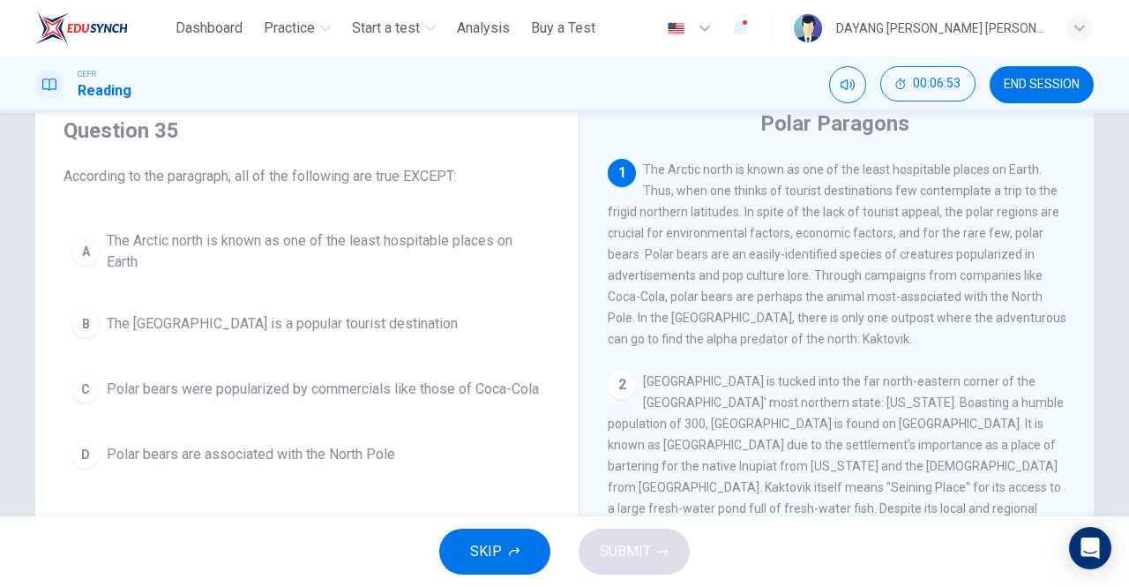
click at [85, 318] on div "B" at bounding box center [85, 324] width 28 height 28
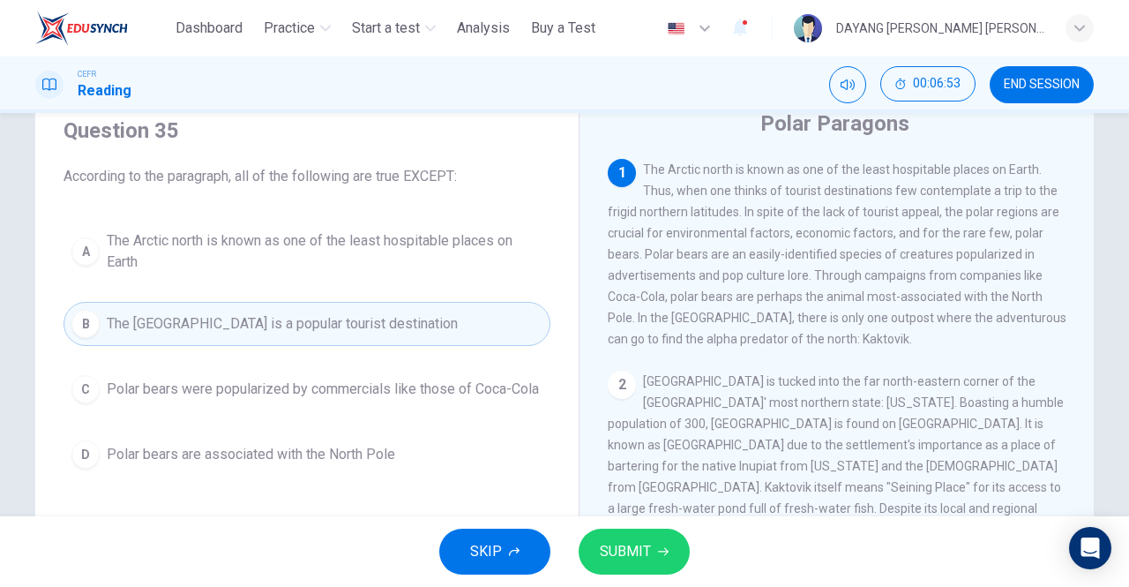
click at [634, 555] on span "SUBMIT" at bounding box center [625, 551] width 51 height 25
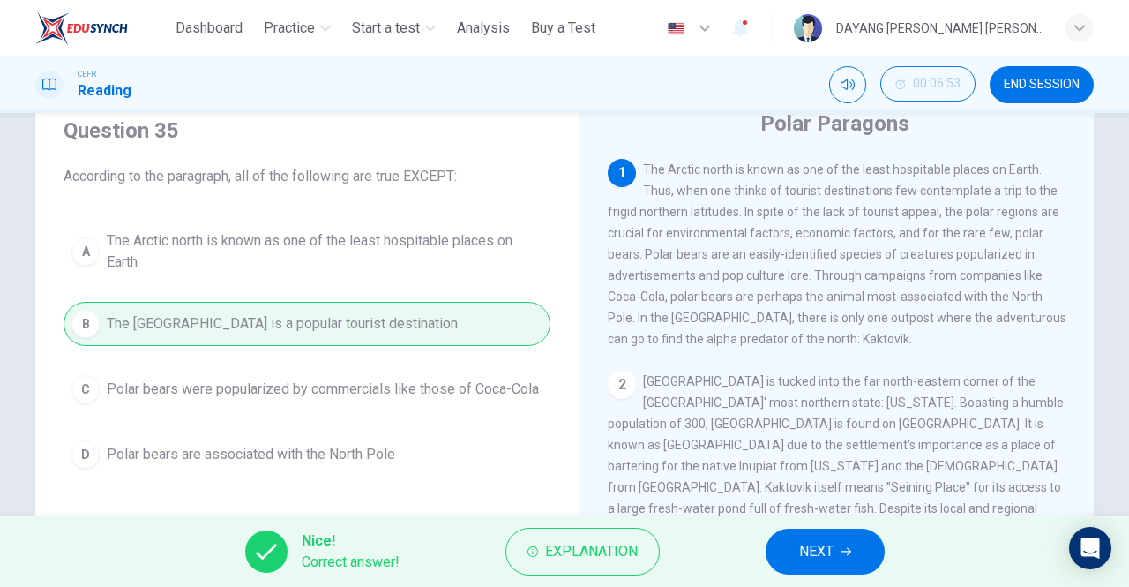
click at [831, 550] on span "NEXT" at bounding box center [816, 551] width 34 height 25
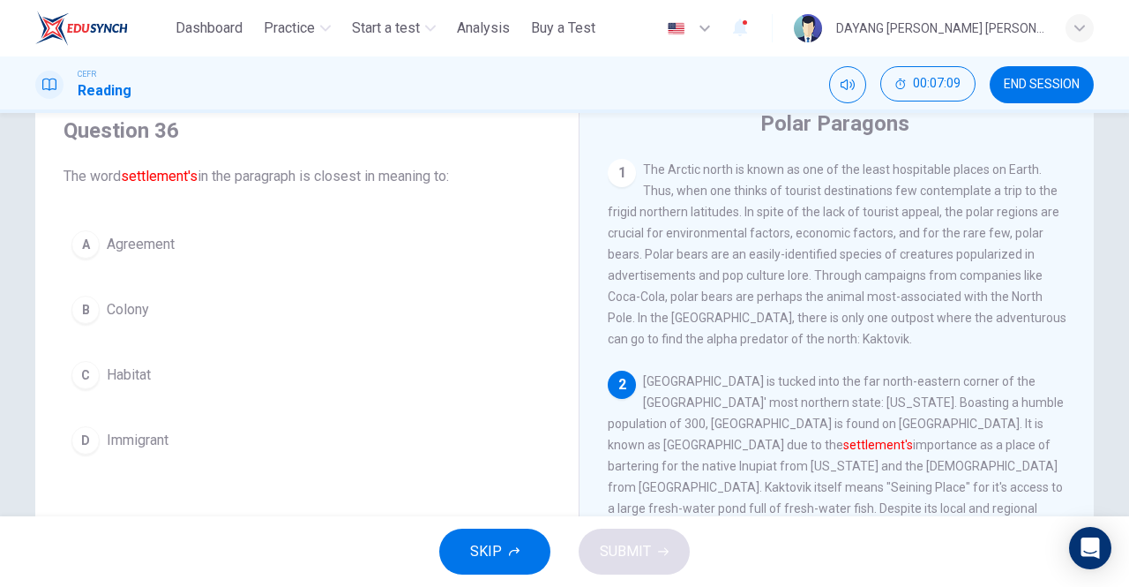
click at [77, 386] on button "C Habitat" at bounding box center [307, 375] width 487 height 44
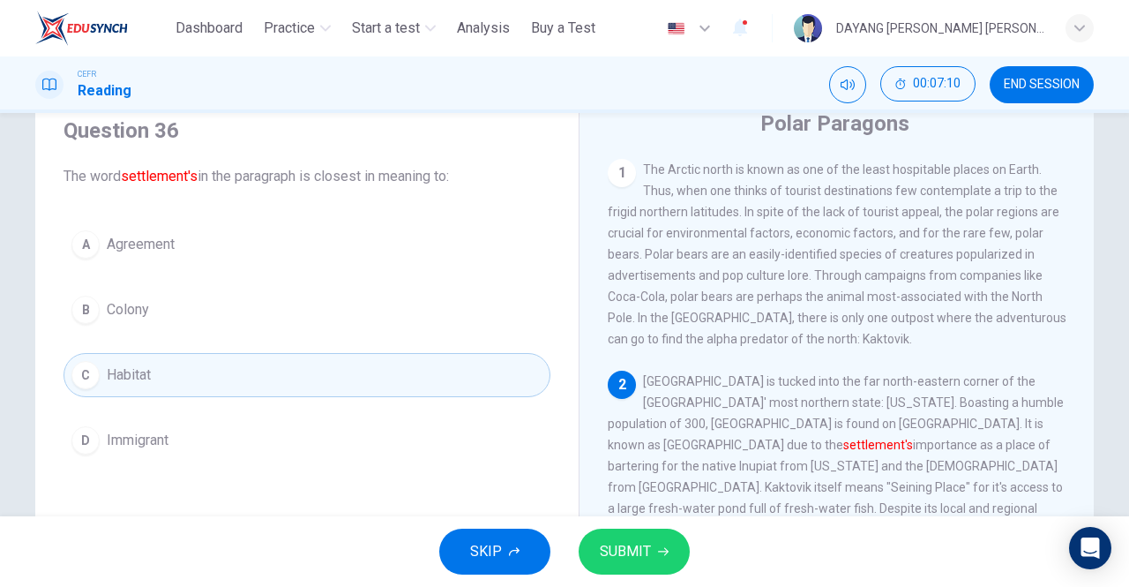
click at [638, 558] on span "SUBMIT" at bounding box center [625, 551] width 51 height 25
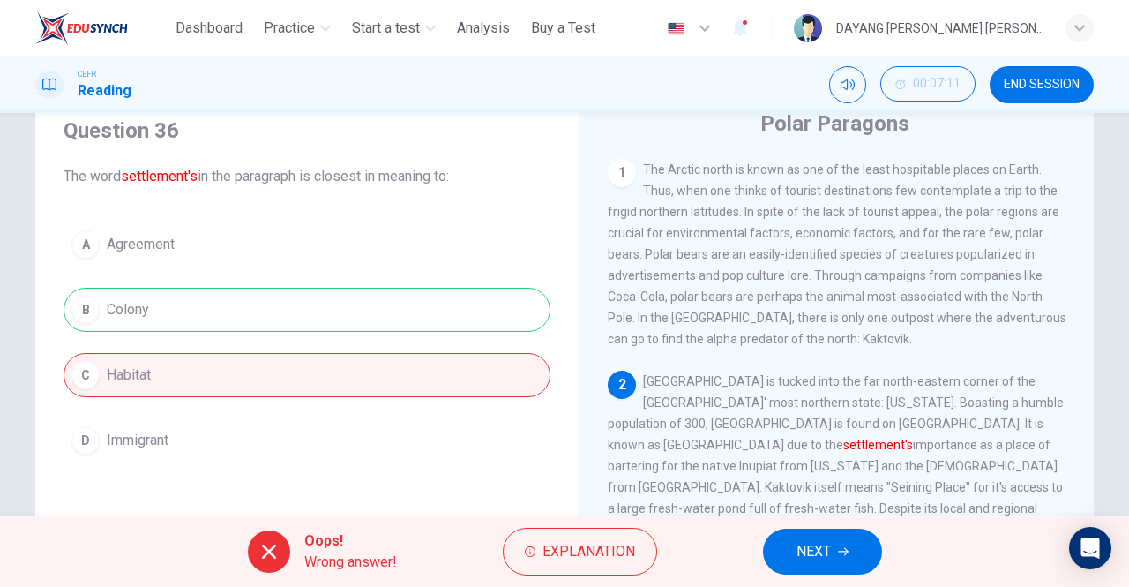
click at [815, 542] on span "NEXT" at bounding box center [814, 551] width 34 height 25
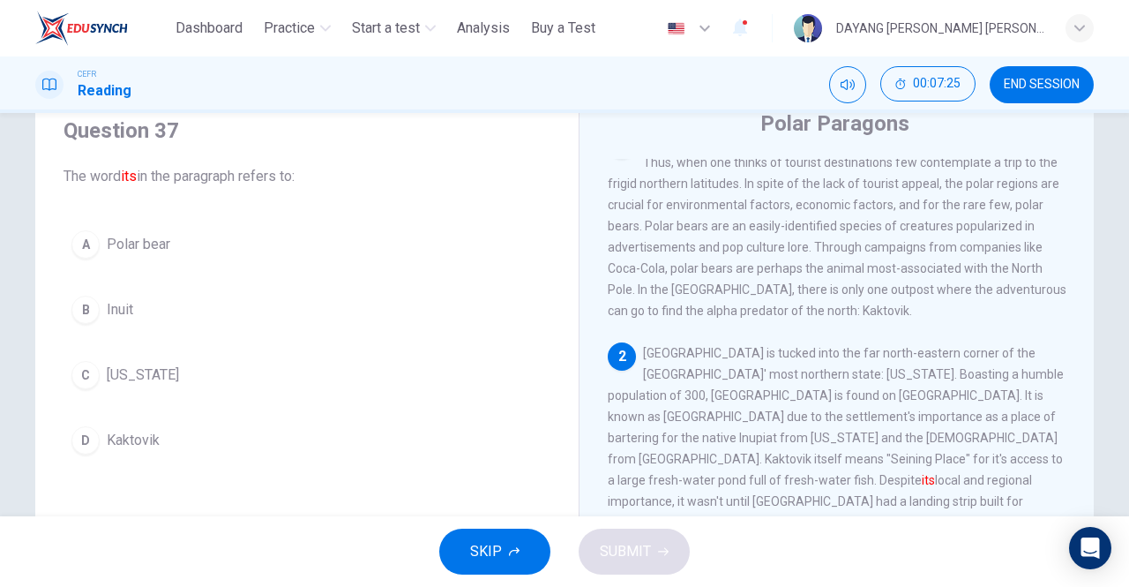
scroll to position [34, 0]
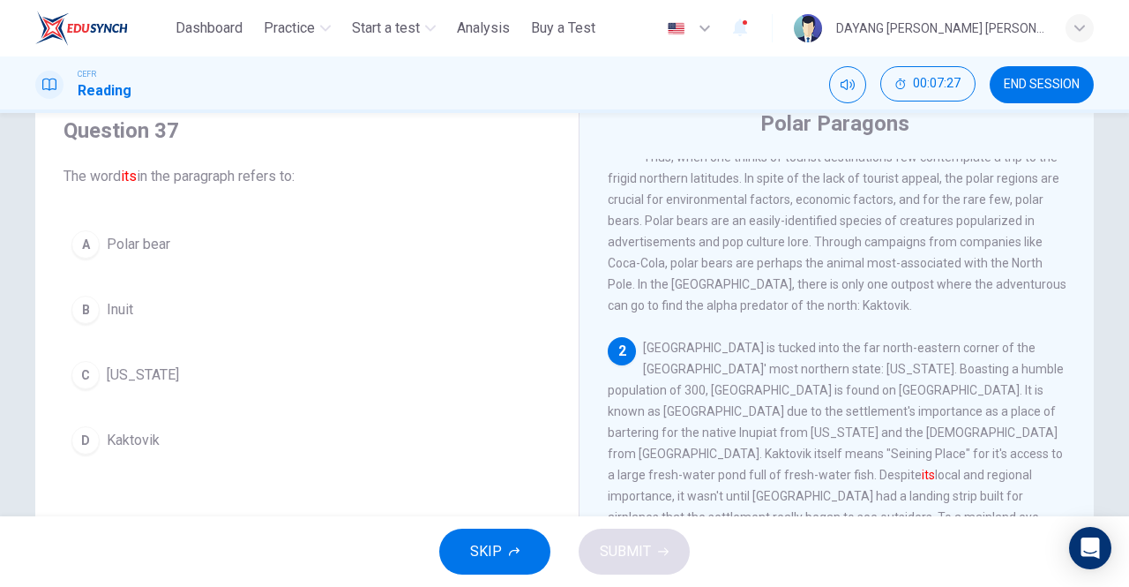
click at [94, 446] on div "D" at bounding box center [85, 440] width 28 height 28
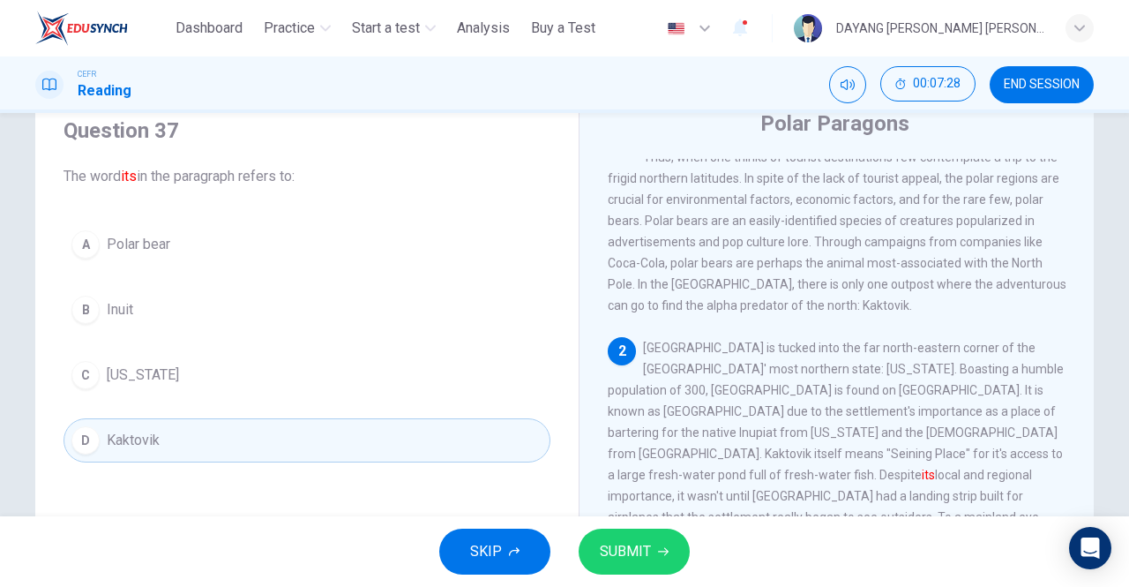
click at [630, 543] on span "SUBMIT" at bounding box center [625, 551] width 51 height 25
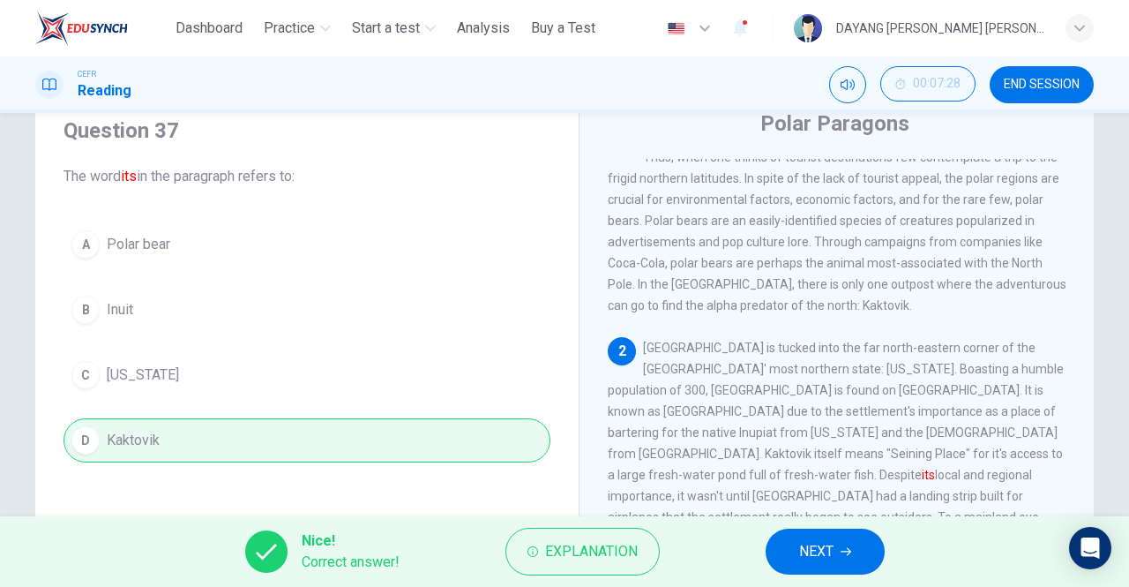
click at [807, 552] on span "NEXT" at bounding box center [816, 551] width 34 height 25
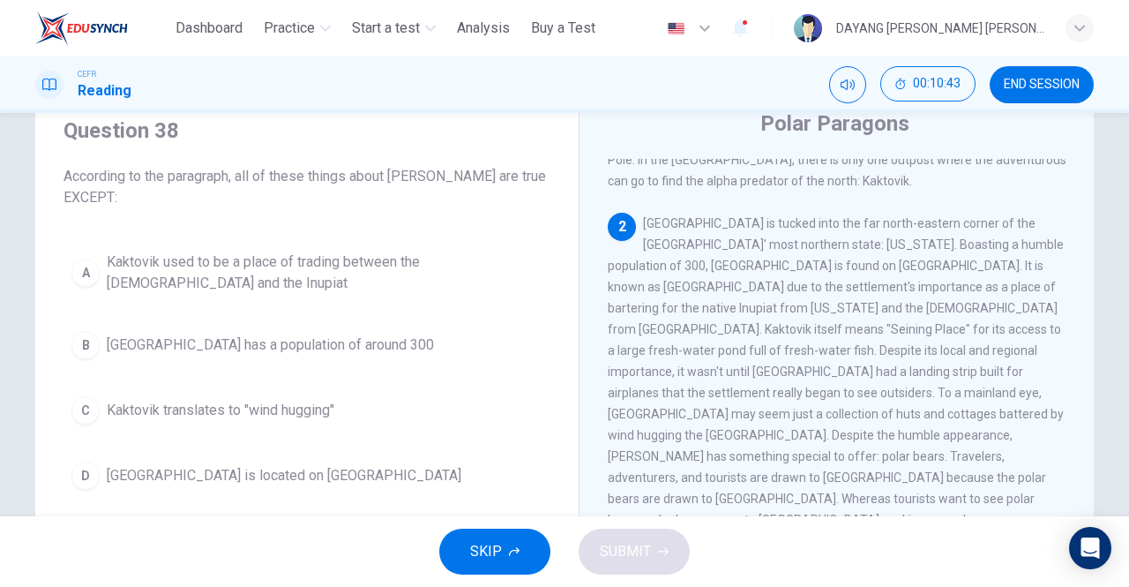
scroll to position [159, 0]
click at [347, 389] on button "C Kaktovik translates to "wind hugging"" at bounding box center [307, 410] width 487 height 44
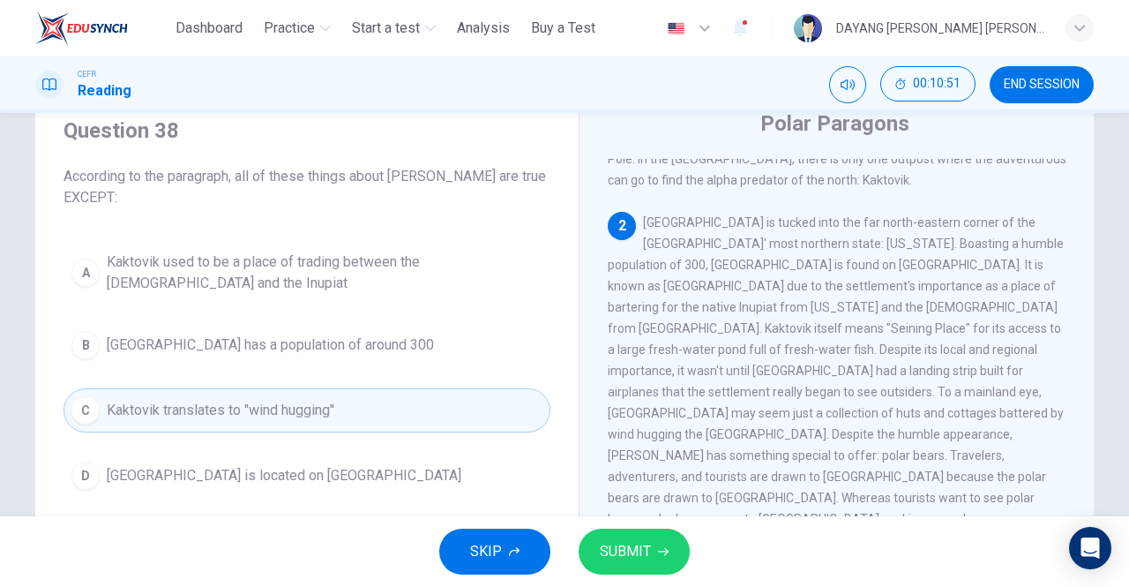
click at [603, 545] on span "SUBMIT" at bounding box center [625, 551] width 51 height 25
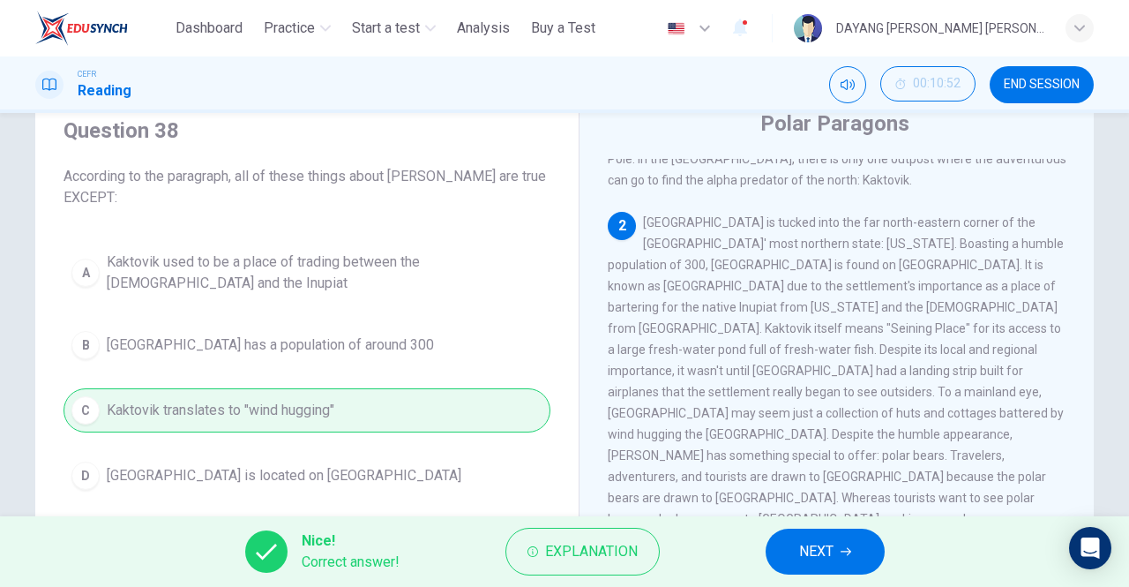
click at [829, 542] on span "NEXT" at bounding box center [816, 551] width 34 height 25
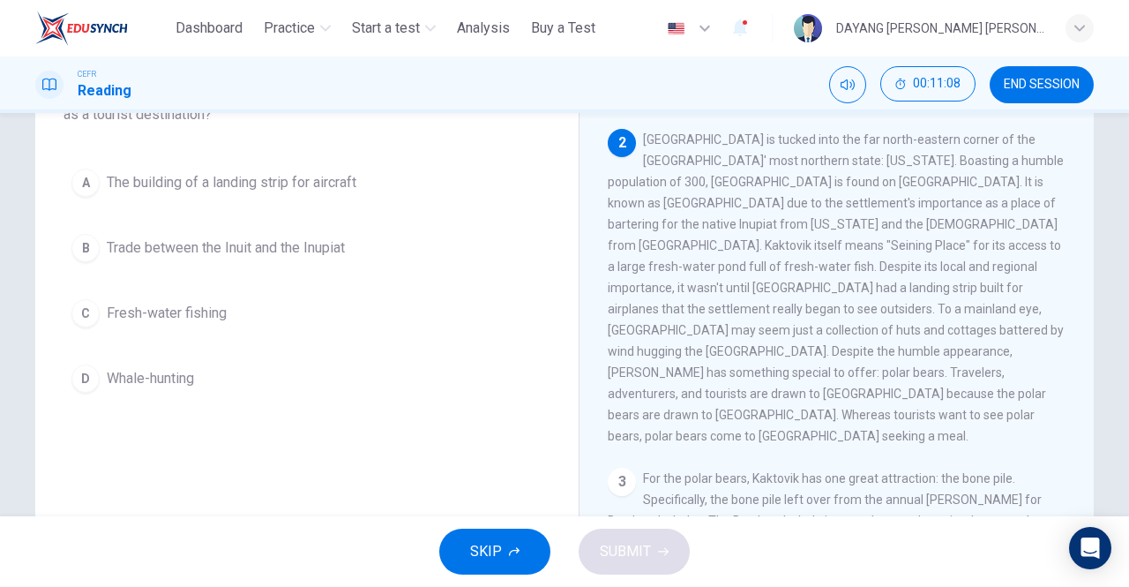
scroll to position [139, 0]
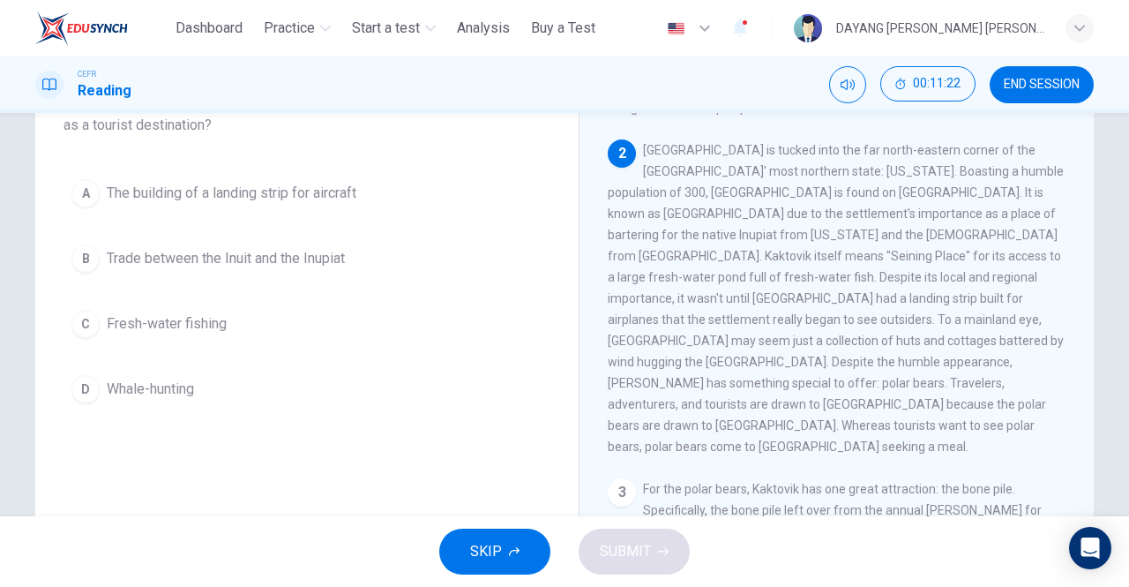
click at [341, 194] on span "The building of a landing strip for aircraft" at bounding box center [232, 193] width 250 height 21
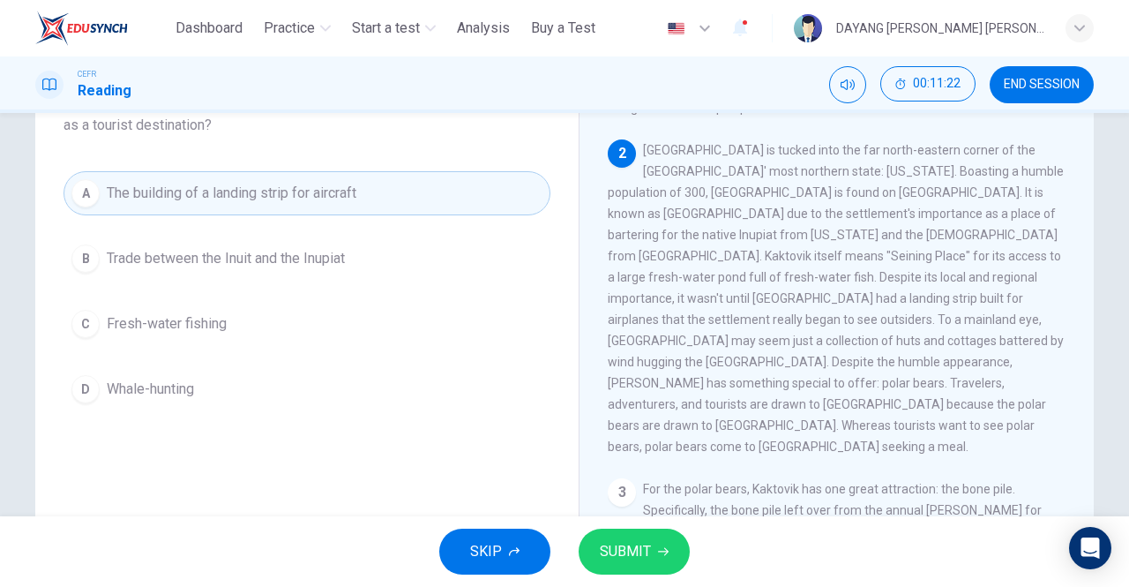
click at [615, 560] on span "SUBMIT" at bounding box center [625, 551] width 51 height 25
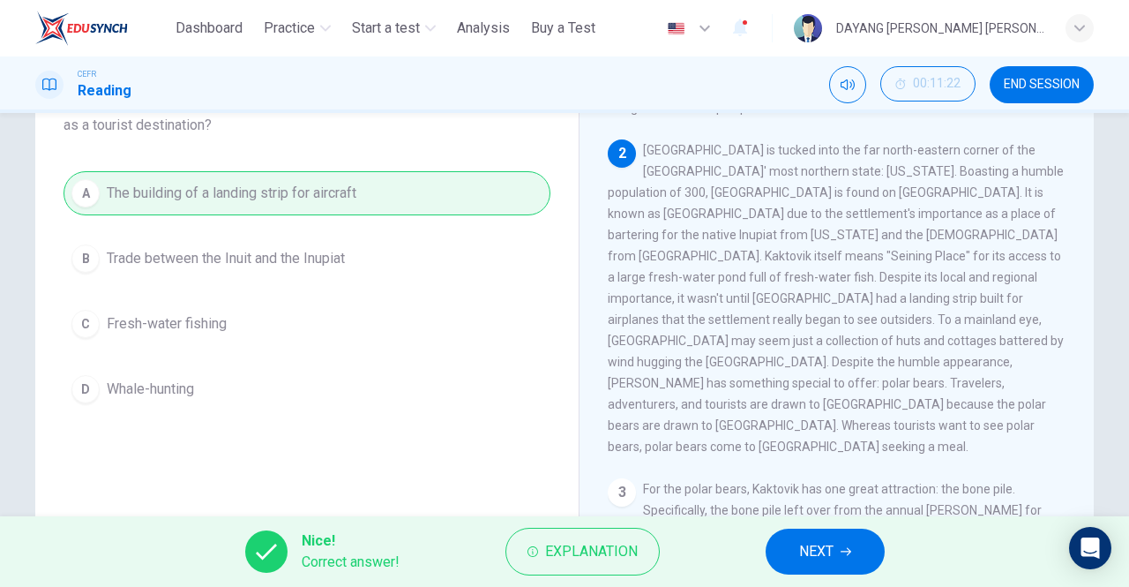
click at [811, 550] on span "NEXT" at bounding box center [816, 551] width 34 height 25
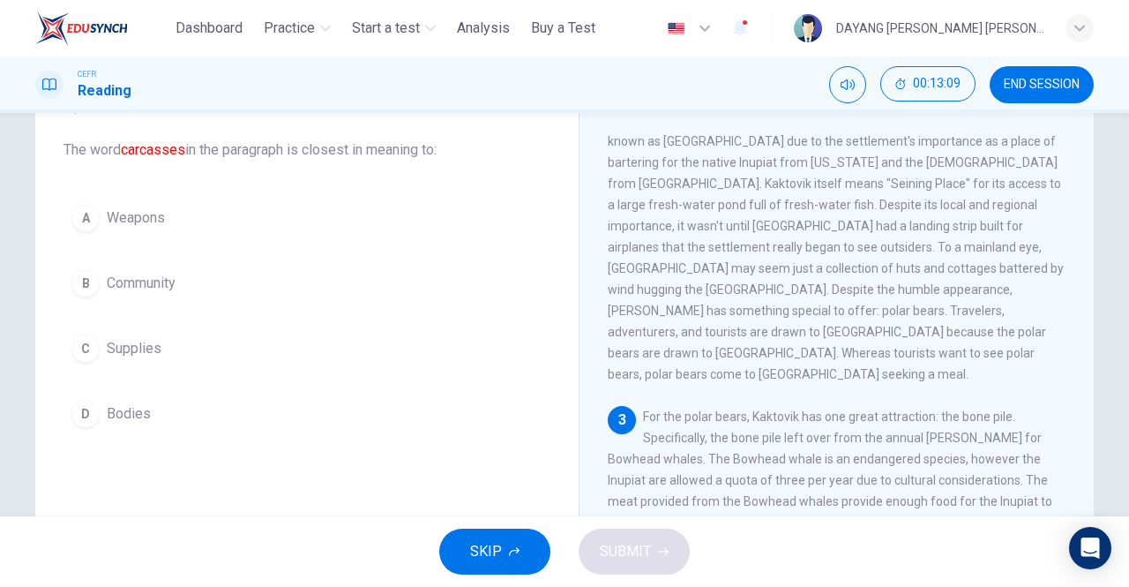
scroll to position [92, 0]
click at [178, 363] on button "C Supplies" at bounding box center [307, 350] width 487 height 44
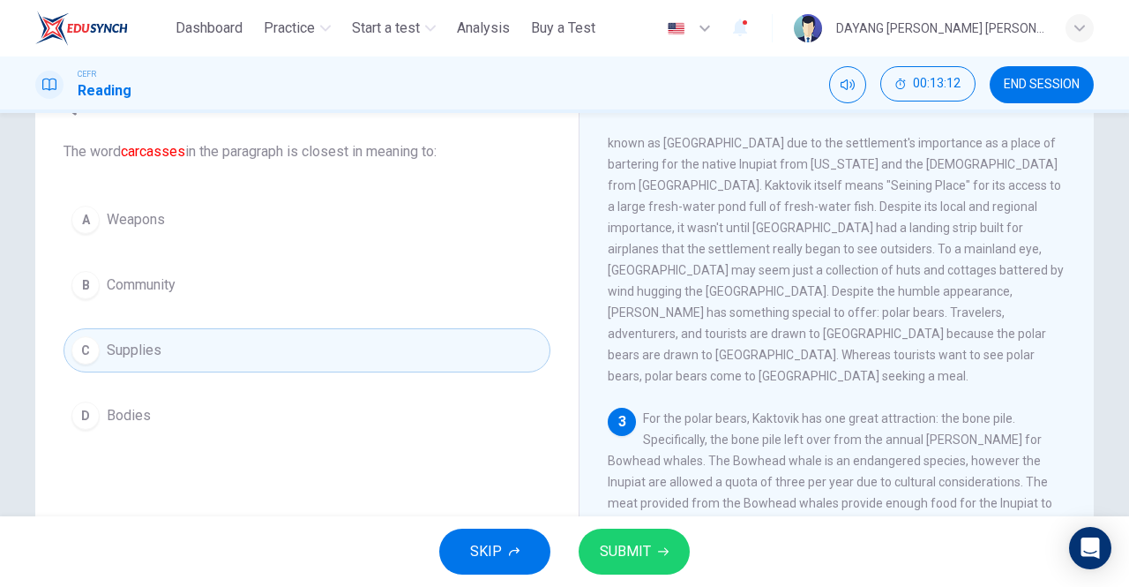
click at [654, 531] on button "SUBMIT" at bounding box center [634, 551] width 111 height 46
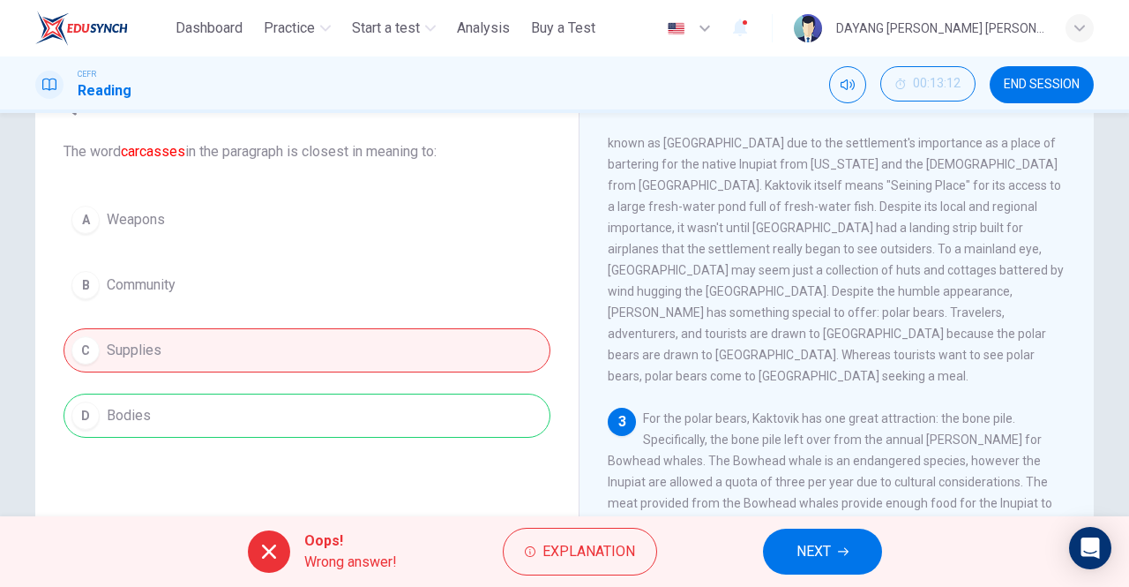
click at [812, 549] on span "NEXT" at bounding box center [814, 551] width 34 height 25
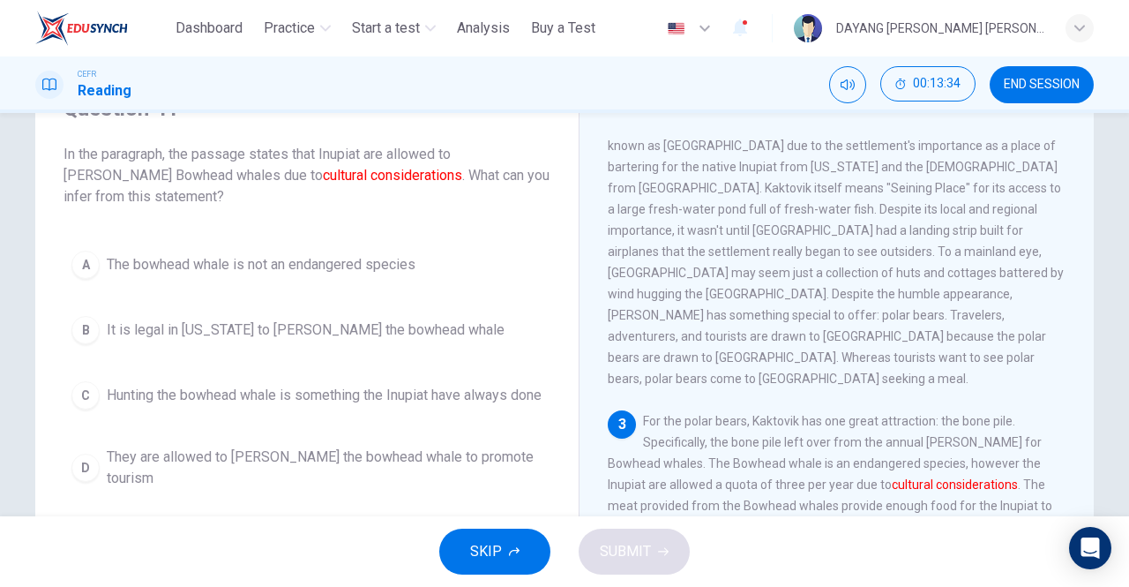
scroll to position [93, 0]
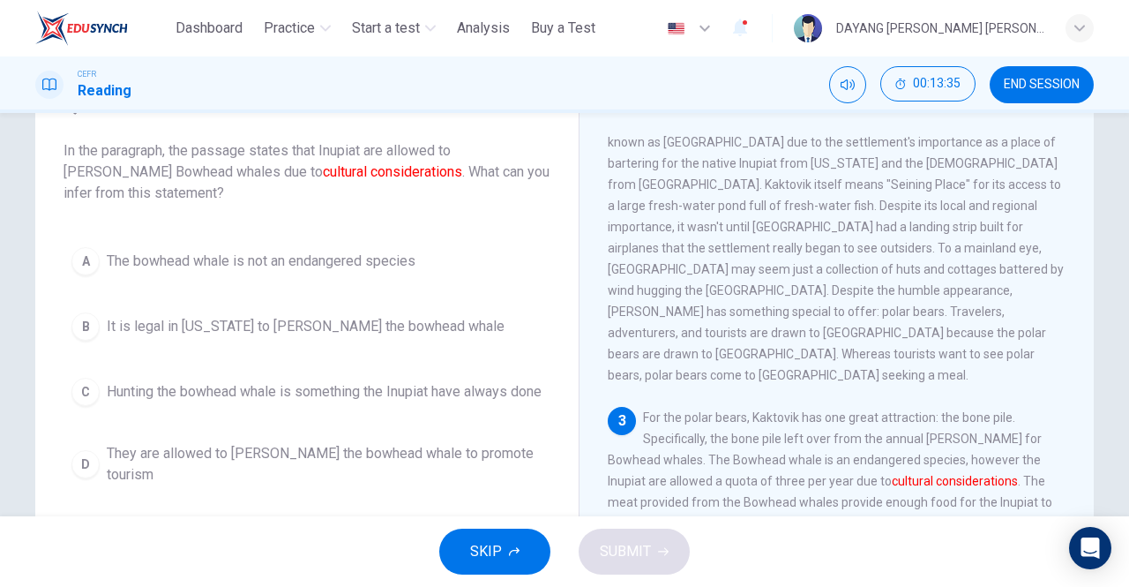
click at [502, 381] on span "Hunting the bowhead whale is something the Inupiat have always done" at bounding box center [324, 391] width 435 height 21
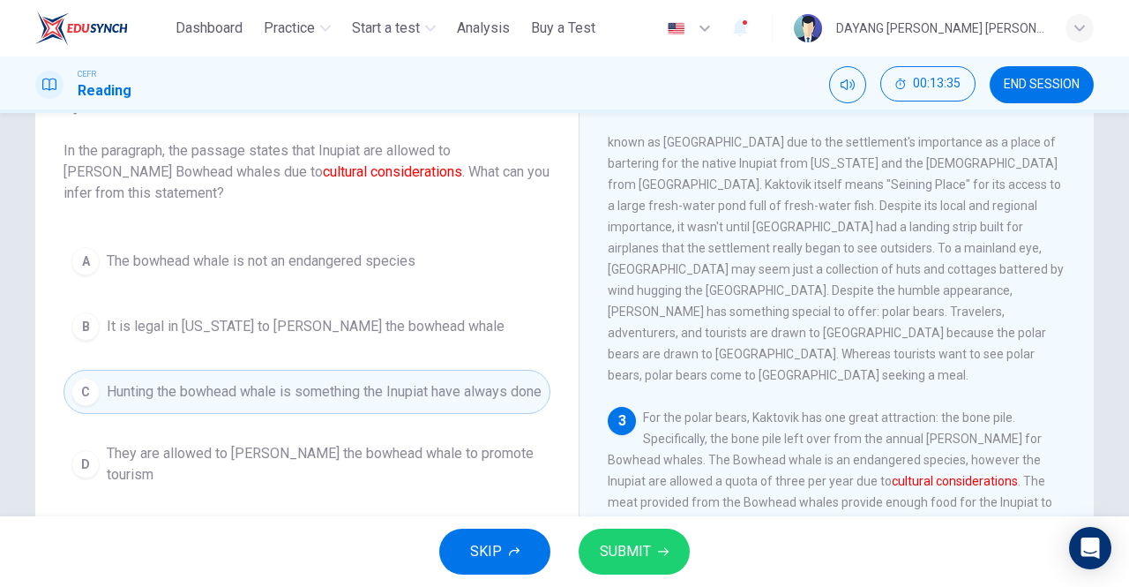
click at [641, 560] on span "SUBMIT" at bounding box center [625, 551] width 51 height 25
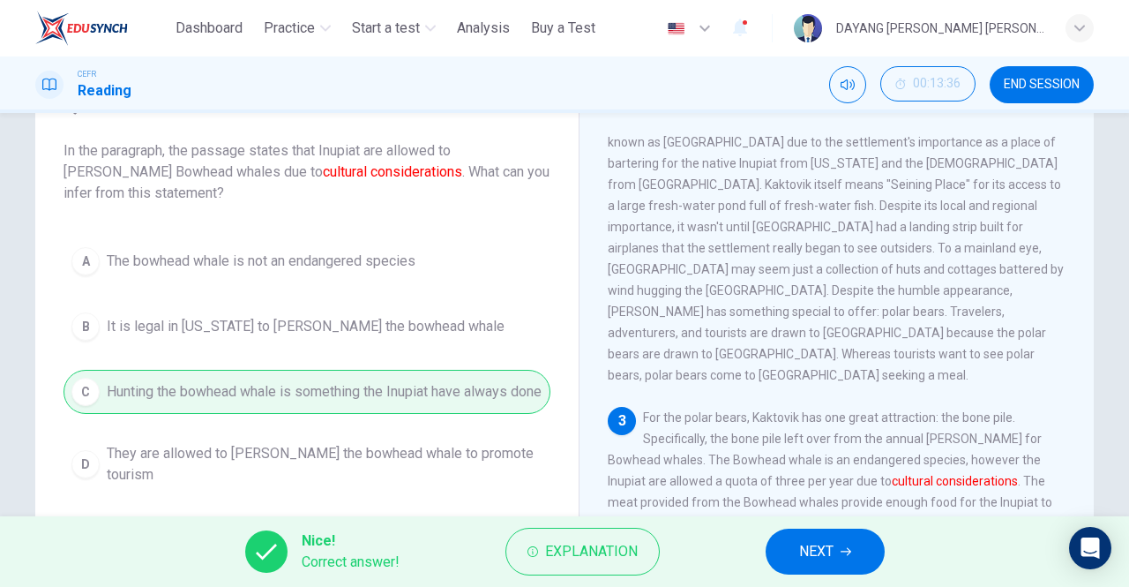
click at [825, 560] on span "NEXT" at bounding box center [816, 551] width 34 height 25
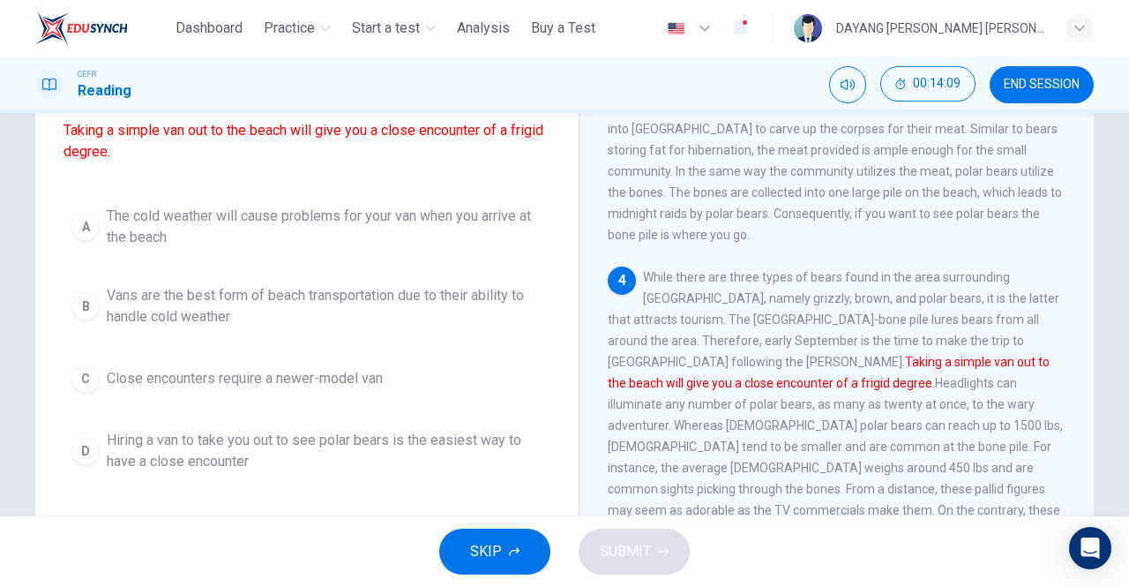
scroll to position [156, 0]
click at [504, 326] on span "Vans are the best form of beach transportation due to their ability to handle c…" at bounding box center [325, 305] width 436 height 42
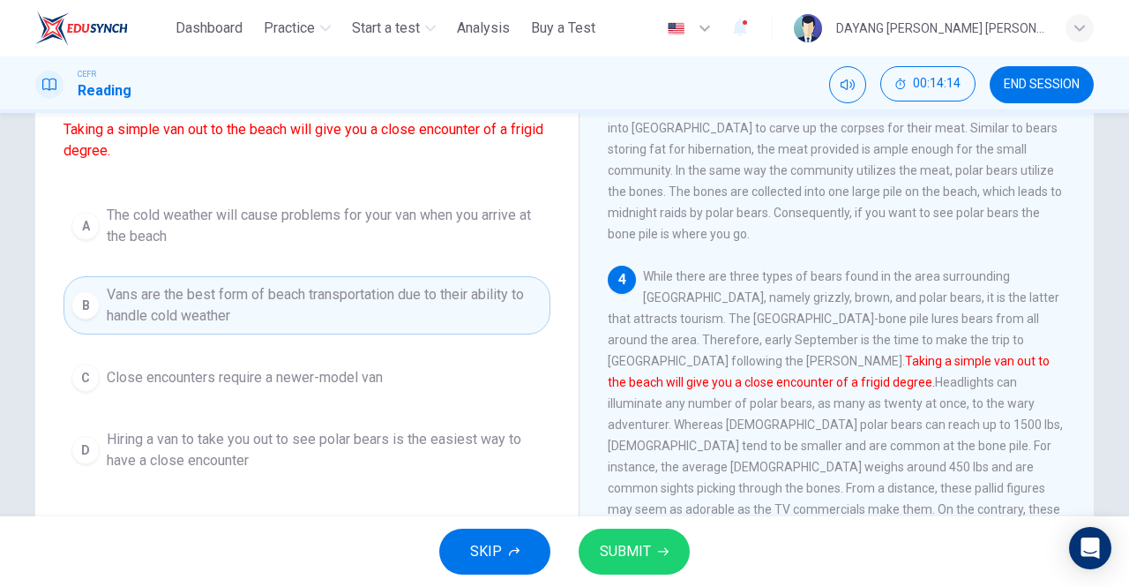
click at [664, 520] on div "SKIP SUBMIT" at bounding box center [564, 551] width 1129 height 71
click at [640, 548] on span "SUBMIT" at bounding box center [625, 551] width 51 height 25
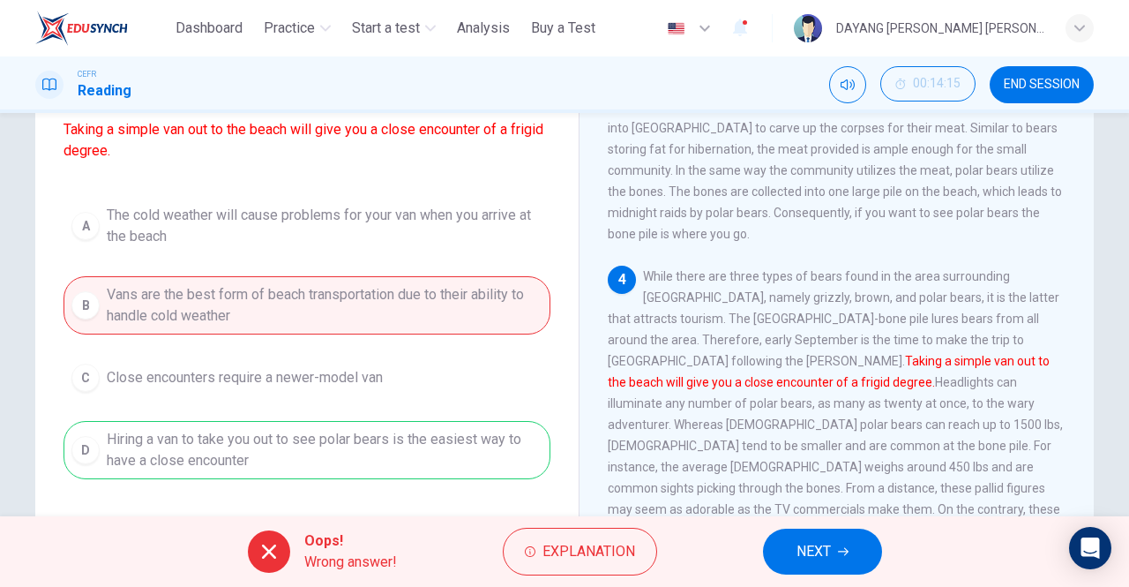
click at [799, 573] on button "NEXT" at bounding box center [822, 551] width 119 height 46
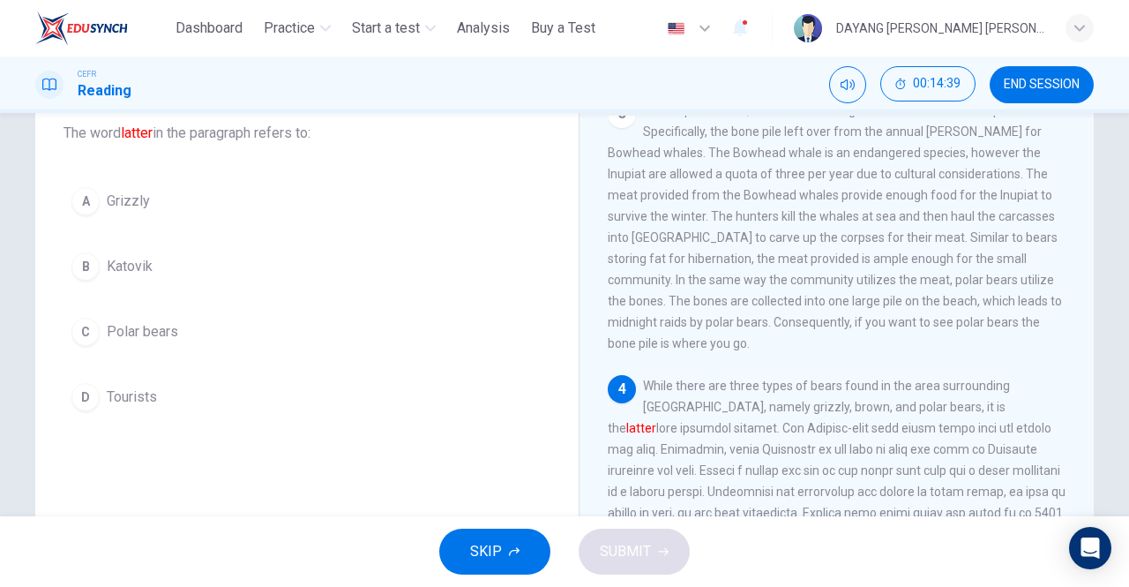
scroll to position [111, 0]
click at [136, 262] on span "Katovik" at bounding box center [130, 265] width 46 height 21
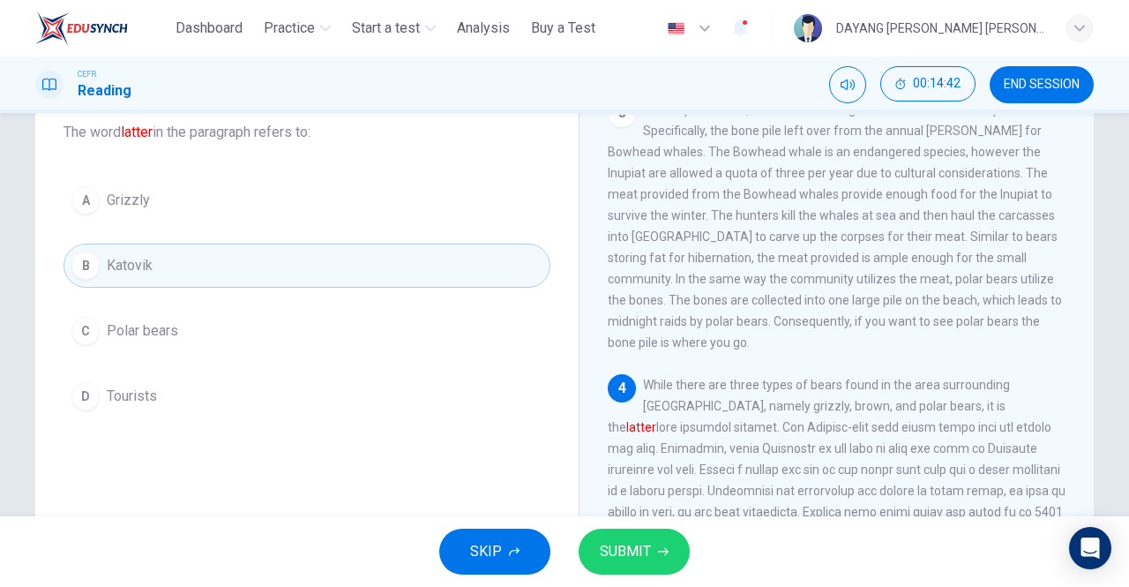
click at [639, 560] on span "SUBMIT" at bounding box center [625, 551] width 51 height 25
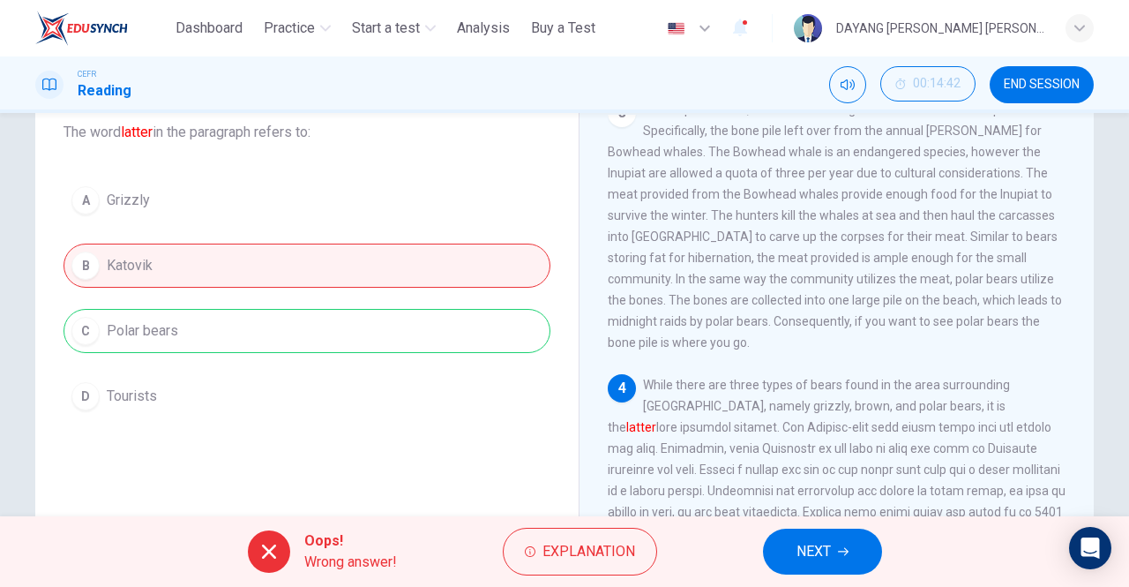
click at [807, 561] on span "NEXT" at bounding box center [814, 551] width 34 height 25
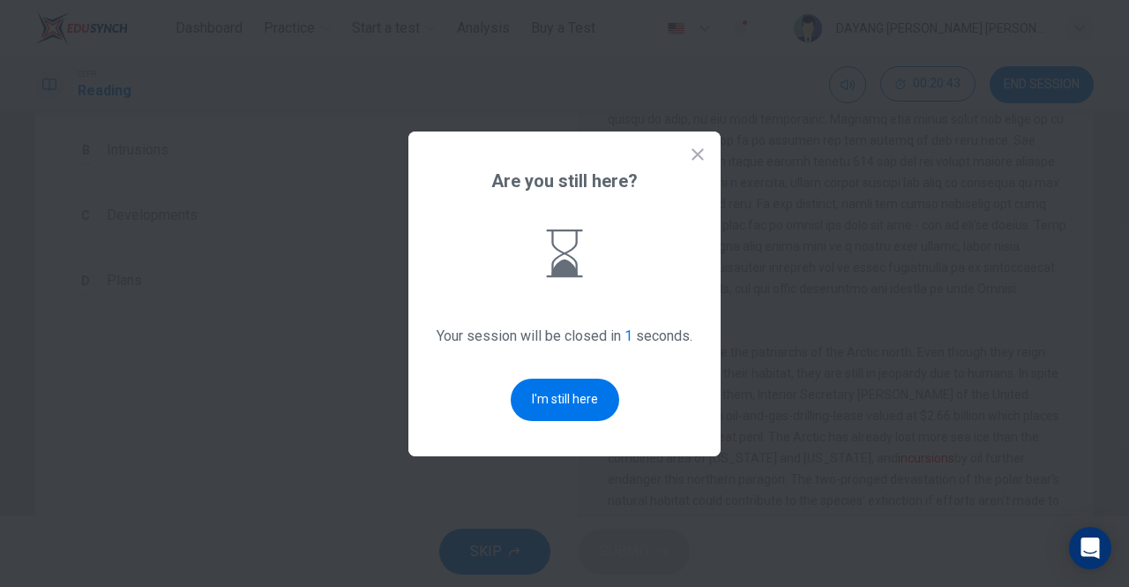
scroll to position [0, 0]
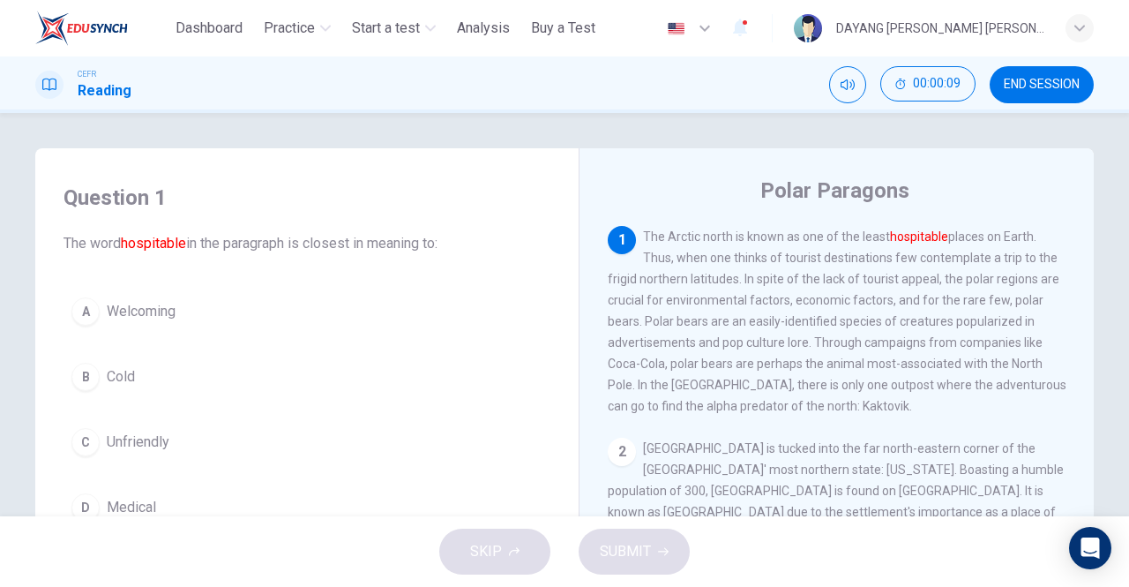
click at [79, 307] on div "A" at bounding box center [85, 311] width 28 height 28
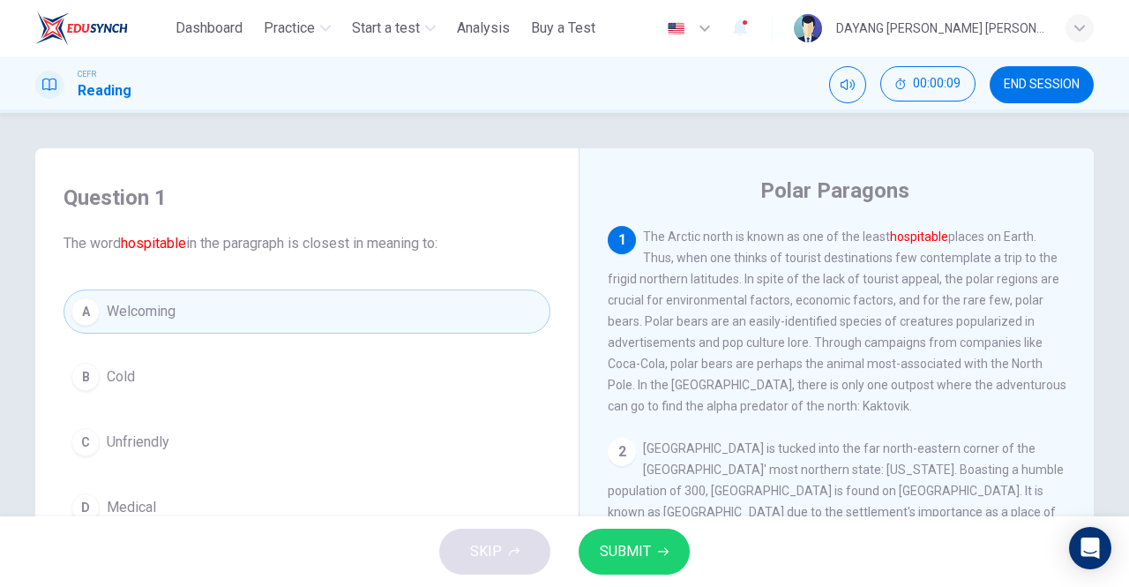
click at [618, 570] on button "SUBMIT" at bounding box center [634, 551] width 111 height 46
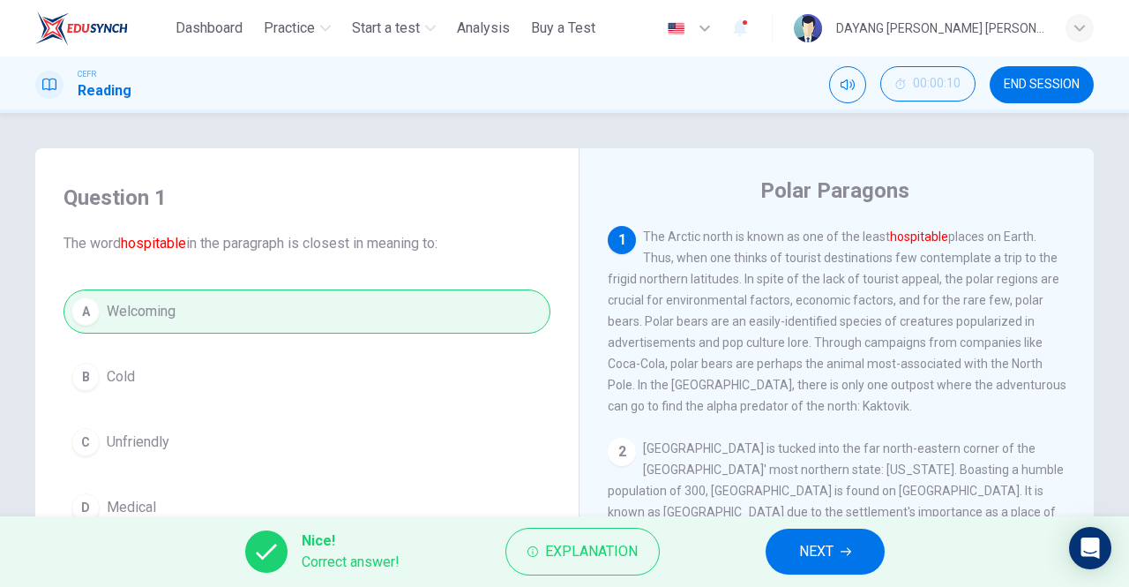
click at [799, 554] on span "NEXT" at bounding box center [816, 551] width 34 height 25
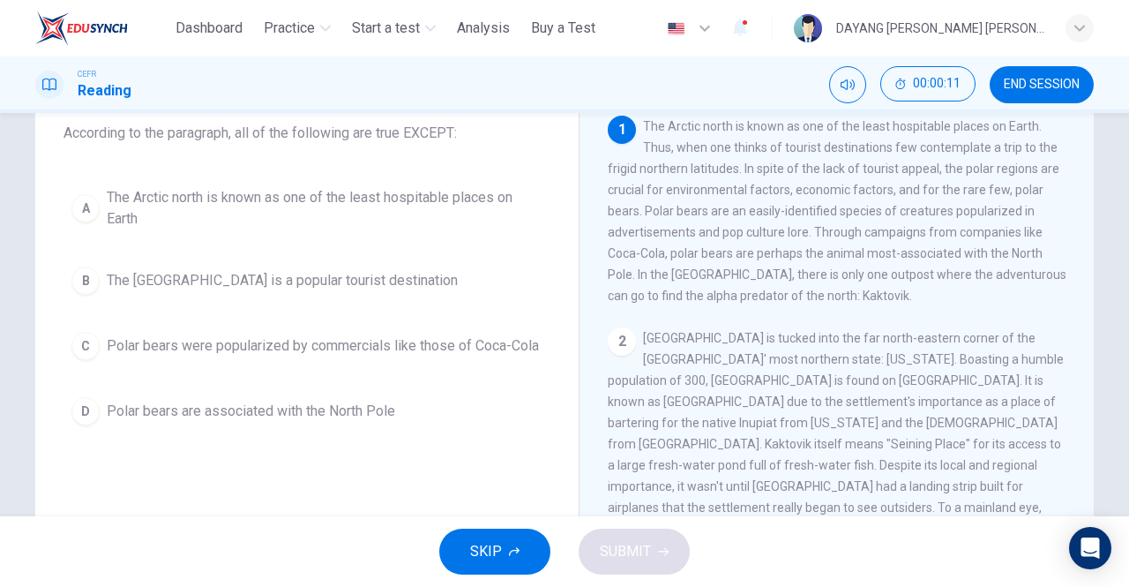
scroll to position [111, 0]
click at [81, 407] on div "D" at bounding box center [85, 410] width 28 height 28
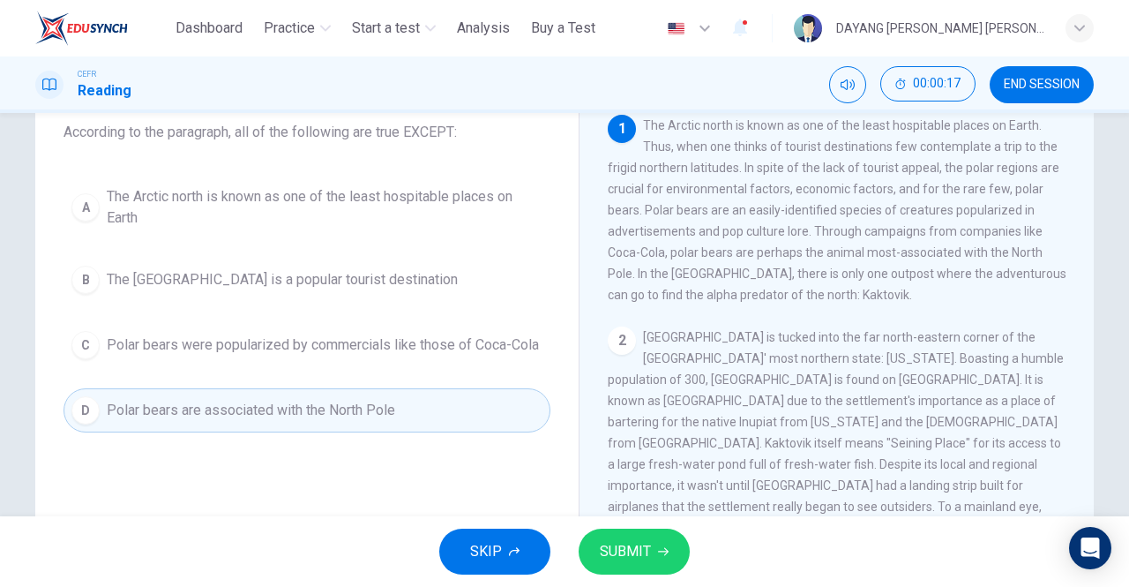
click at [666, 550] on icon "button" at bounding box center [663, 552] width 11 height 8
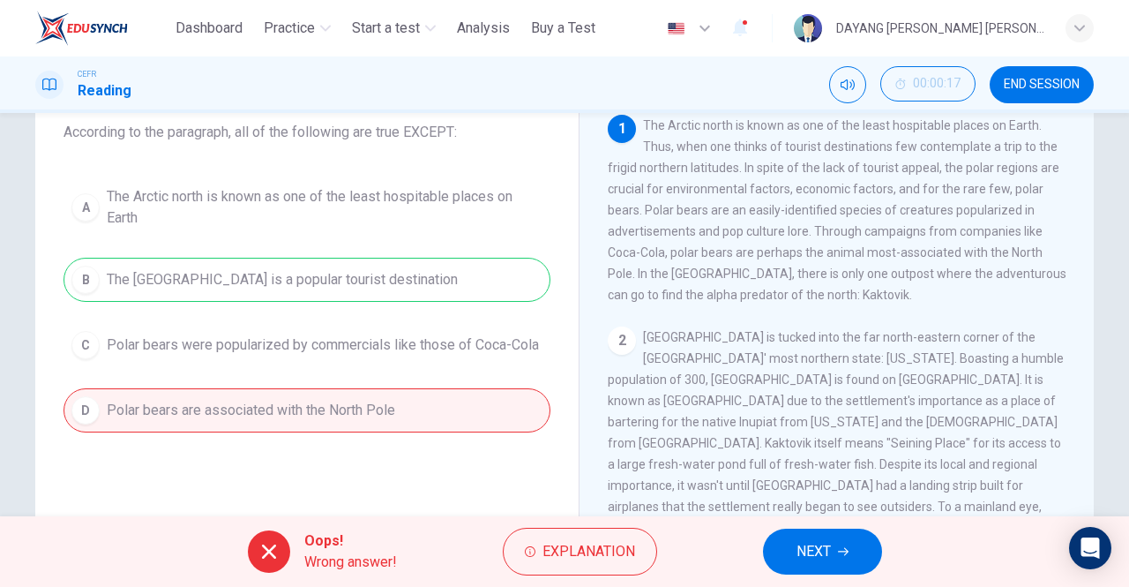
click at [801, 549] on span "NEXT" at bounding box center [814, 551] width 34 height 25
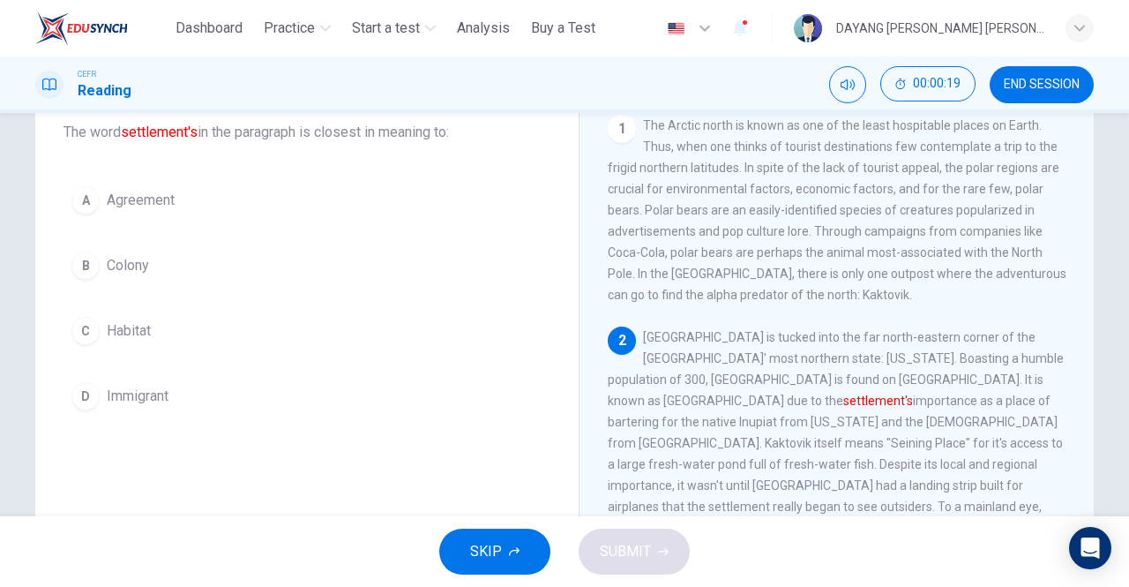
click at [82, 265] on div "B" at bounding box center [85, 265] width 28 height 28
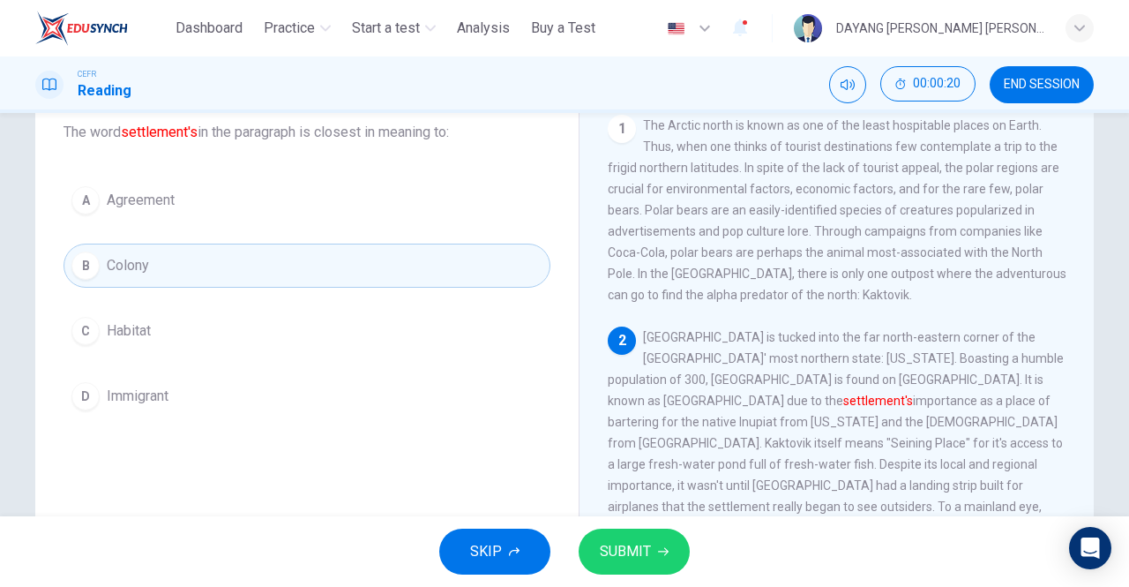
click at [665, 550] on icon "button" at bounding box center [663, 552] width 11 height 8
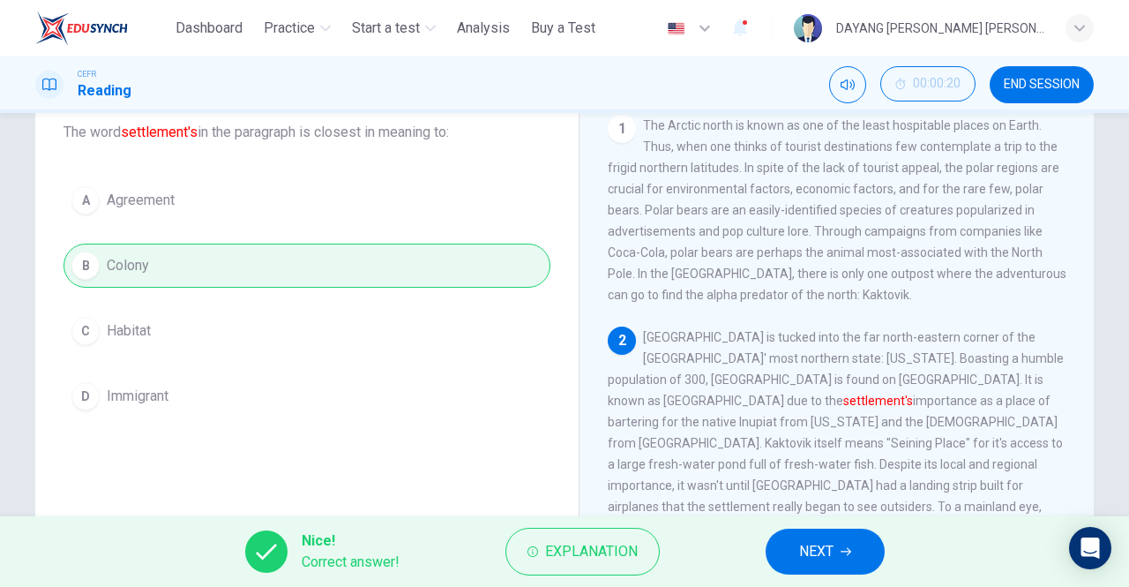
click at [801, 543] on span "NEXT" at bounding box center [816, 551] width 34 height 25
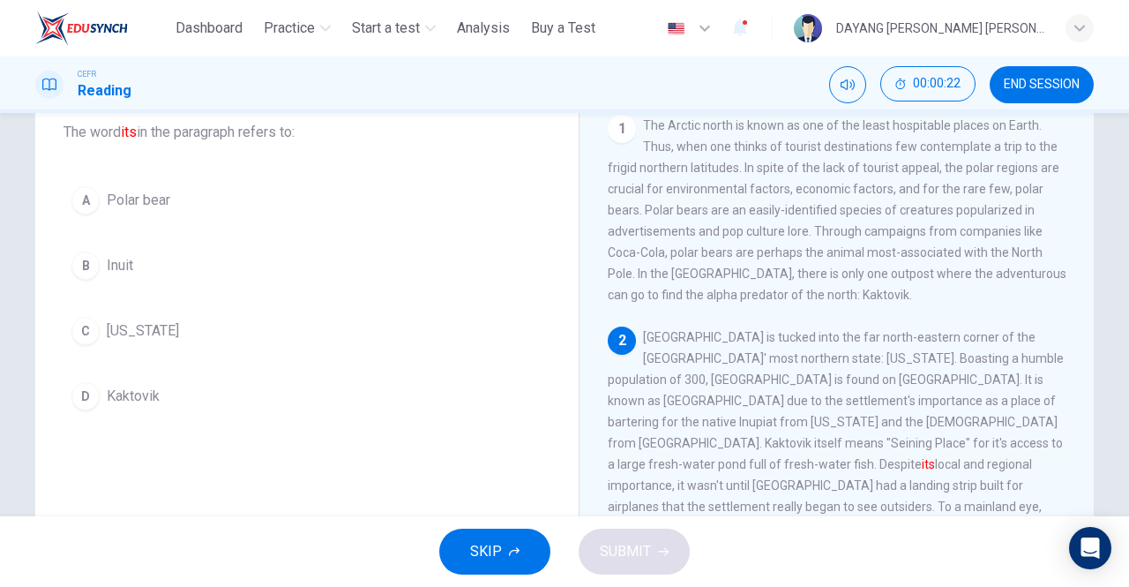
click at [81, 389] on div "D" at bounding box center [85, 396] width 28 height 28
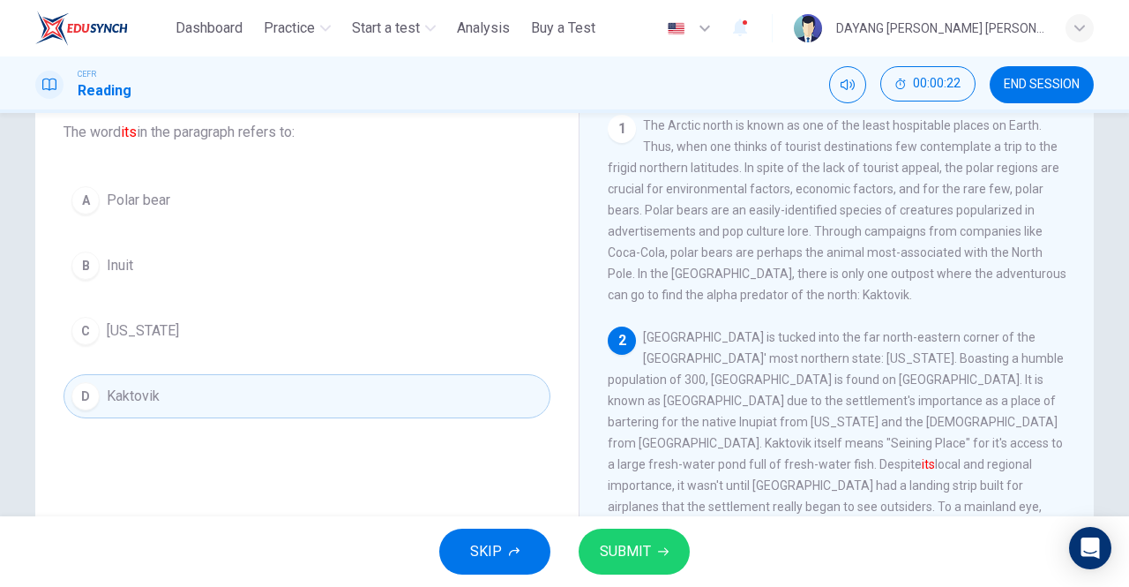
click at [677, 559] on button "SUBMIT" at bounding box center [634, 551] width 111 height 46
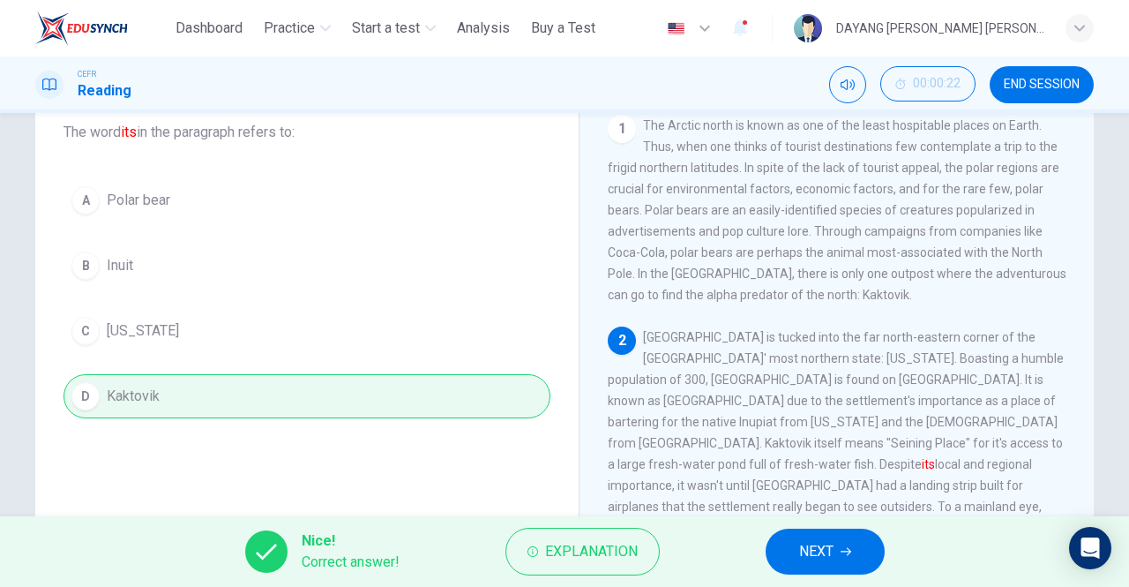
click at [801, 550] on span "NEXT" at bounding box center [816, 551] width 34 height 25
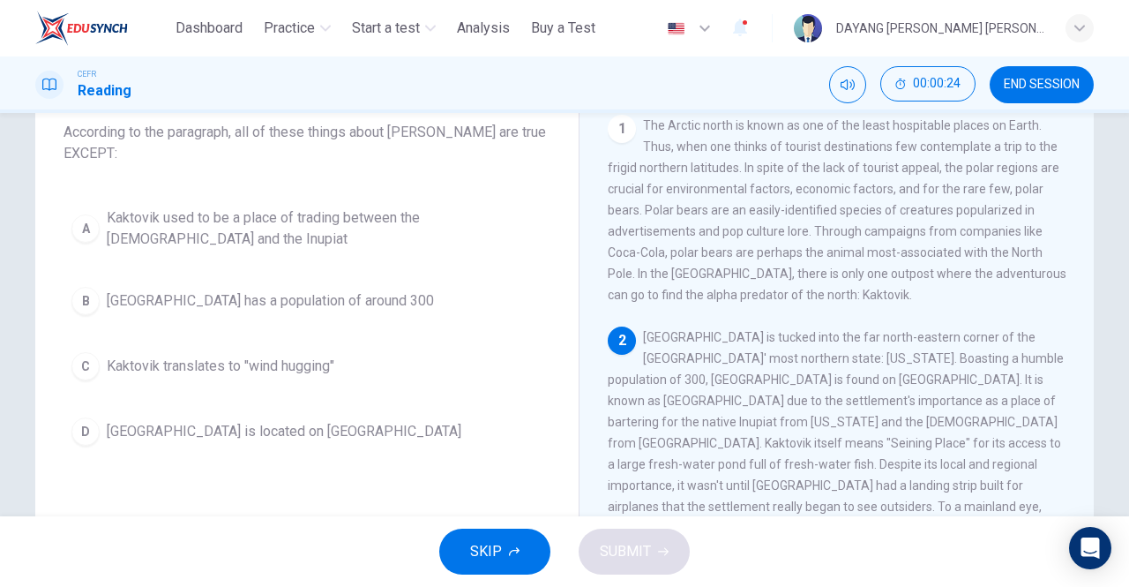
click at [87, 362] on div "C" at bounding box center [85, 366] width 28 height 28
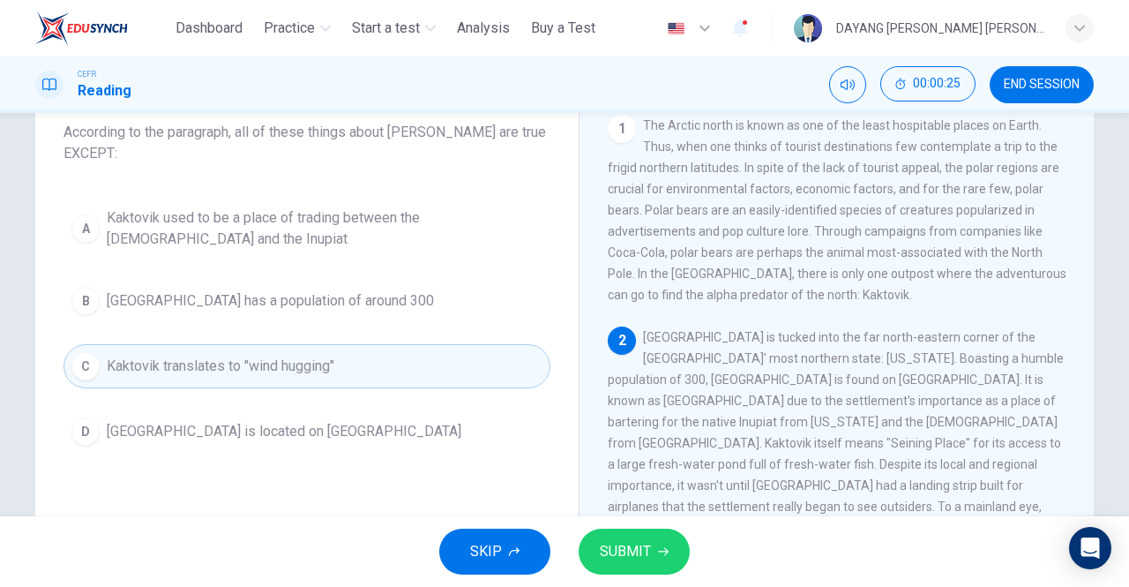
click at [665, 550] on icon "button" at bounding box center [663, 552] width 11 height 8
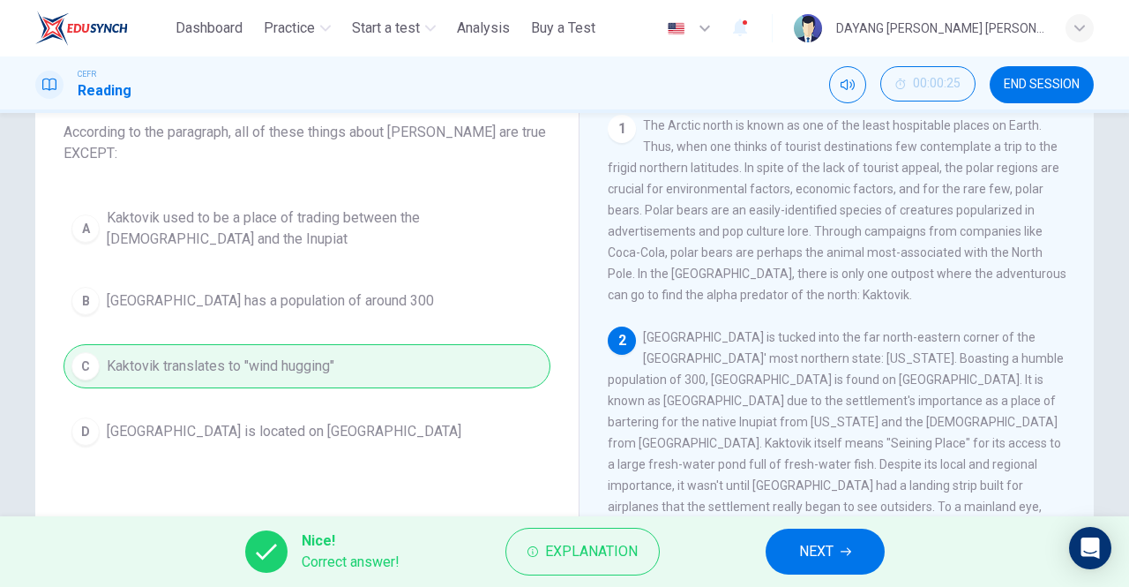
click at [820, 550] on span "NEXT" at bounding box center [816, 551] width 34 height 25
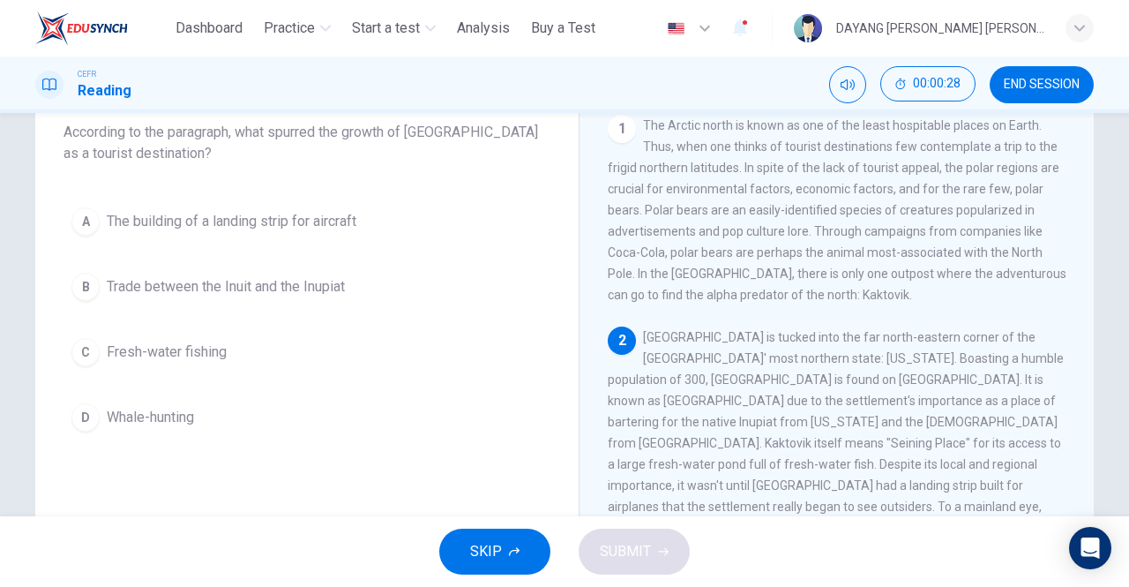
click at [79, 346] on div "C" at bounding box center [85, 352] width 28 height 28
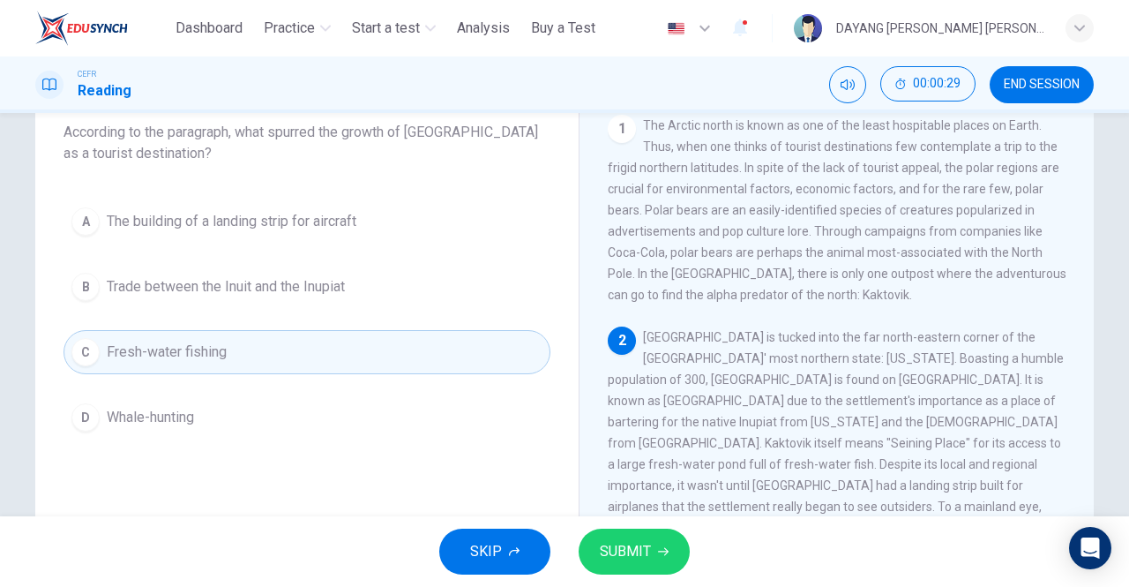
click at [685, 561] on button "SUBMIT" at bounding box center [634, 551] width 111 height 46
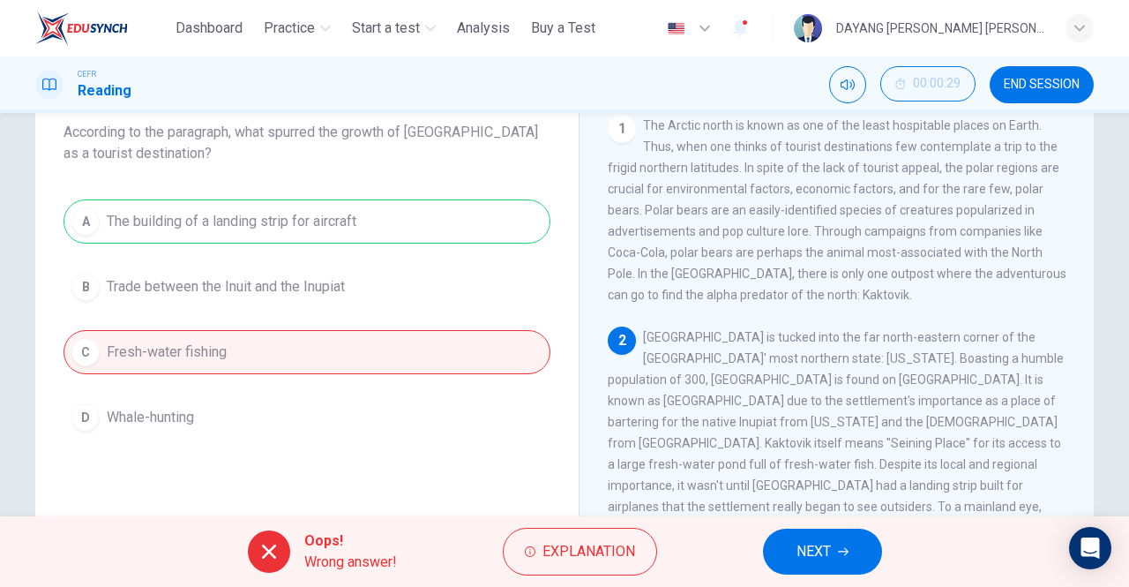
click at [820, 549] on span "NEXT" at bounding box center [814, 551] width 34 height 25
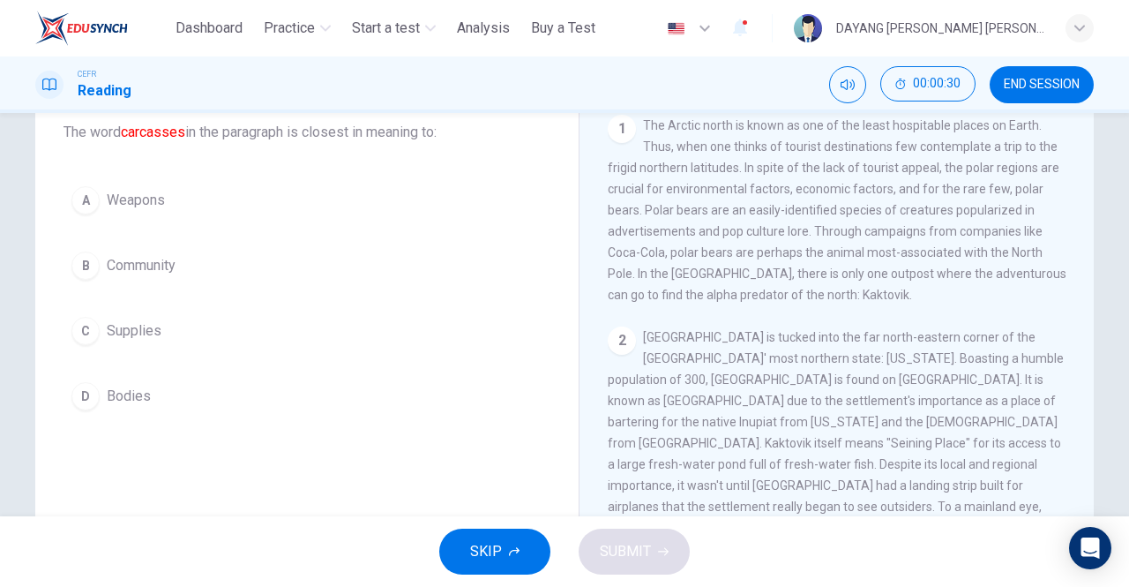
click at [81, 401] on div "D" at bounding box center [85, 396] width 28 height 28
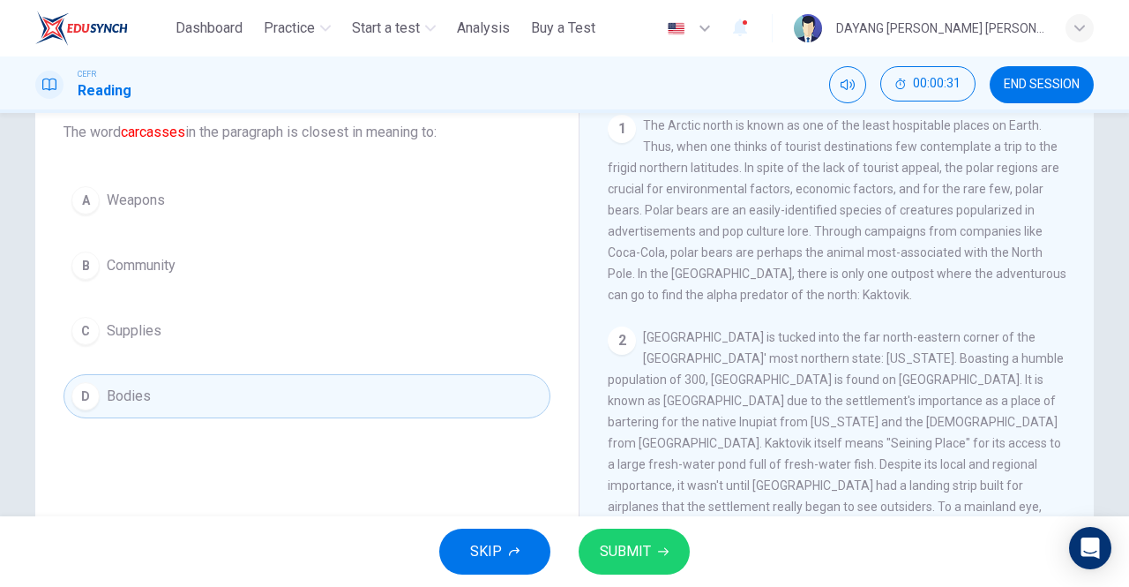
click at [663, 550] on icon "button" at bounding box center [663, 552] width 11 height 8
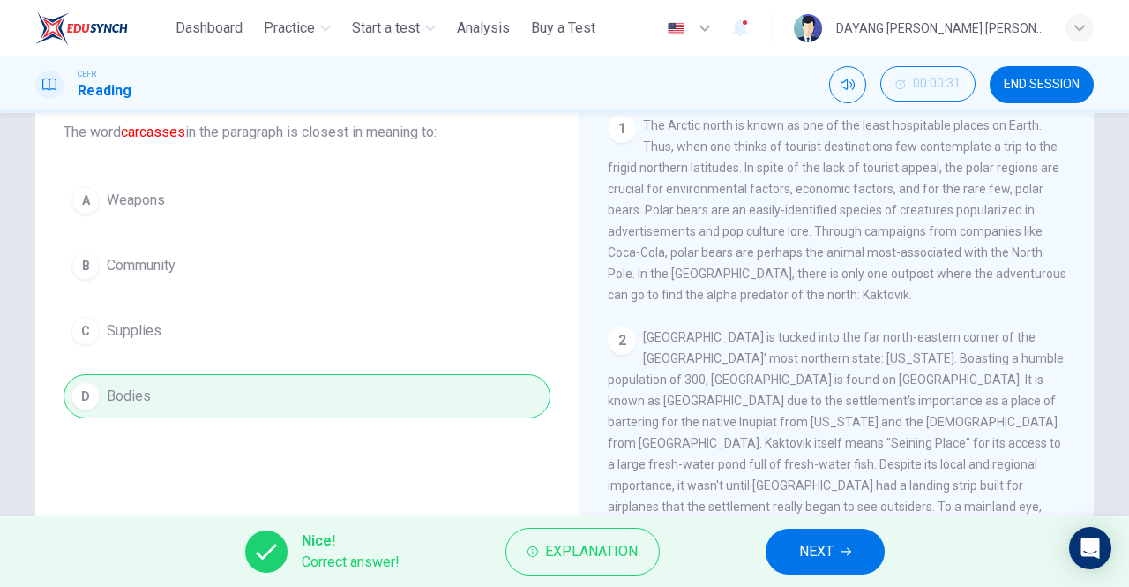
click at [785, 545] on button "NEXT" at bounding box center [825, 551] width 119 height 46
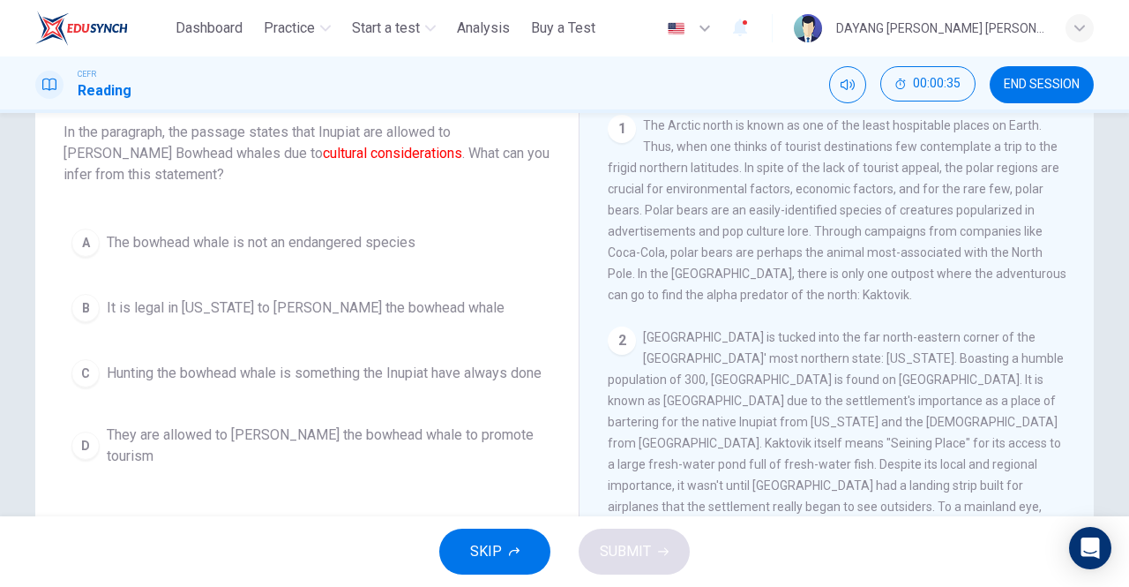
click at [90, 365] on div "C" at bounding box center [85, 373] width 28 height 28
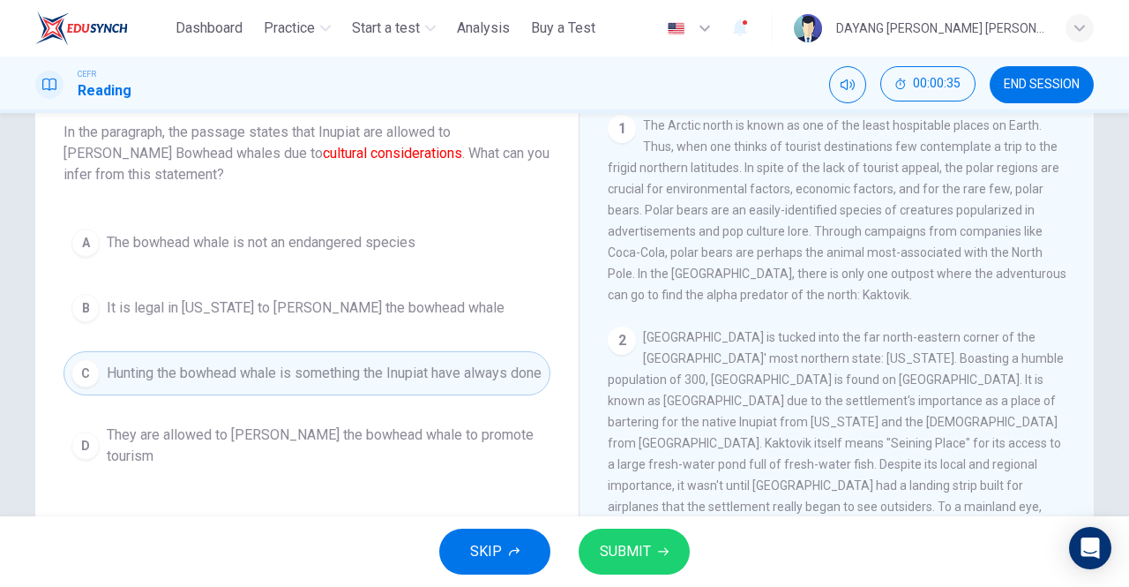
click at [666, 552] on icon "button" at bounding box center [663, 552] width 11 height 8
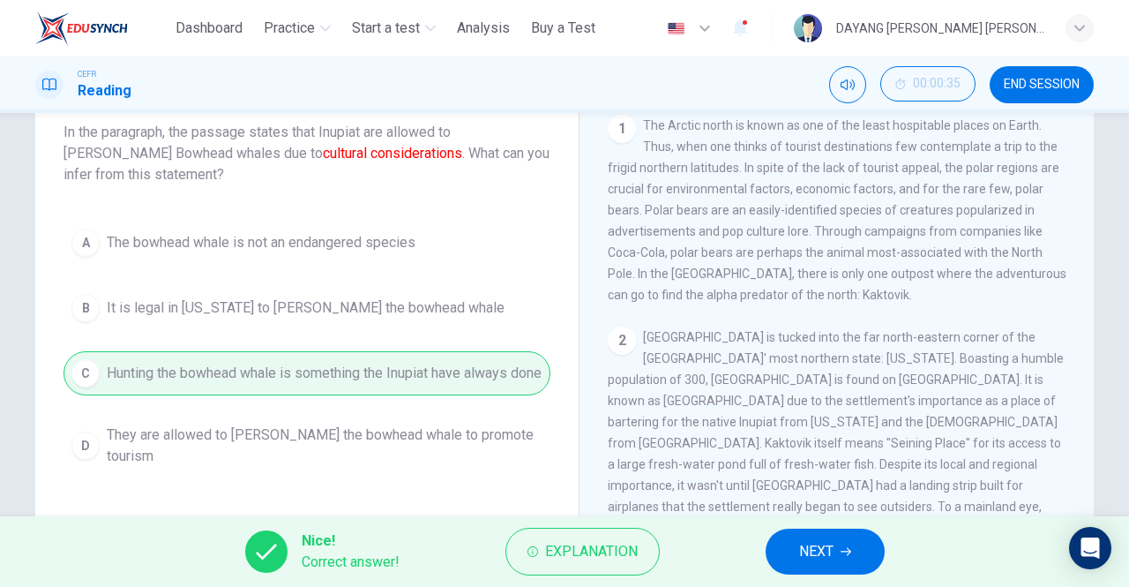
click at [801, 557] on span "NEXT" at bounding box center [816, 551] width 34 height 25
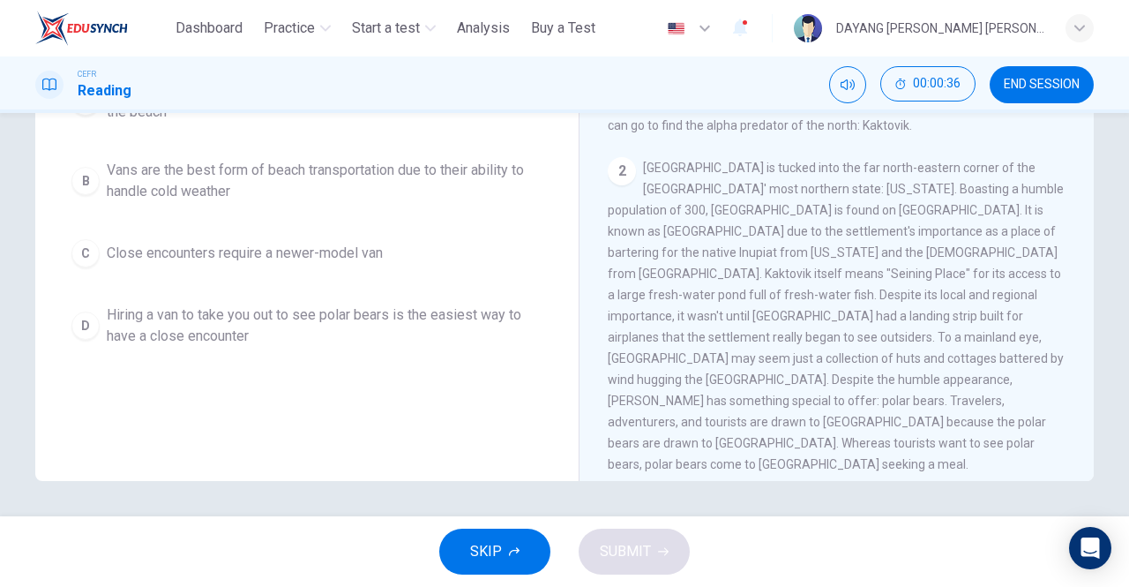
scroll to position [281, 0]
click at [76, 340] on div "D" at bounding box center [85, 325] width 28 height 28
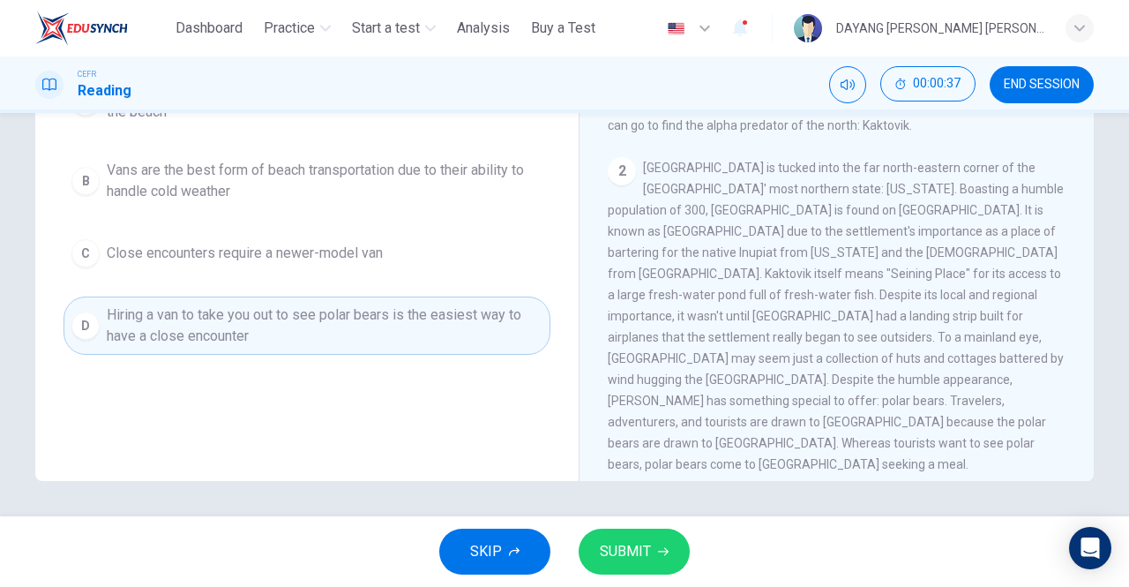
click at [662, 550] on icon "button" at bounding box center [663, 552] width 11 height 8
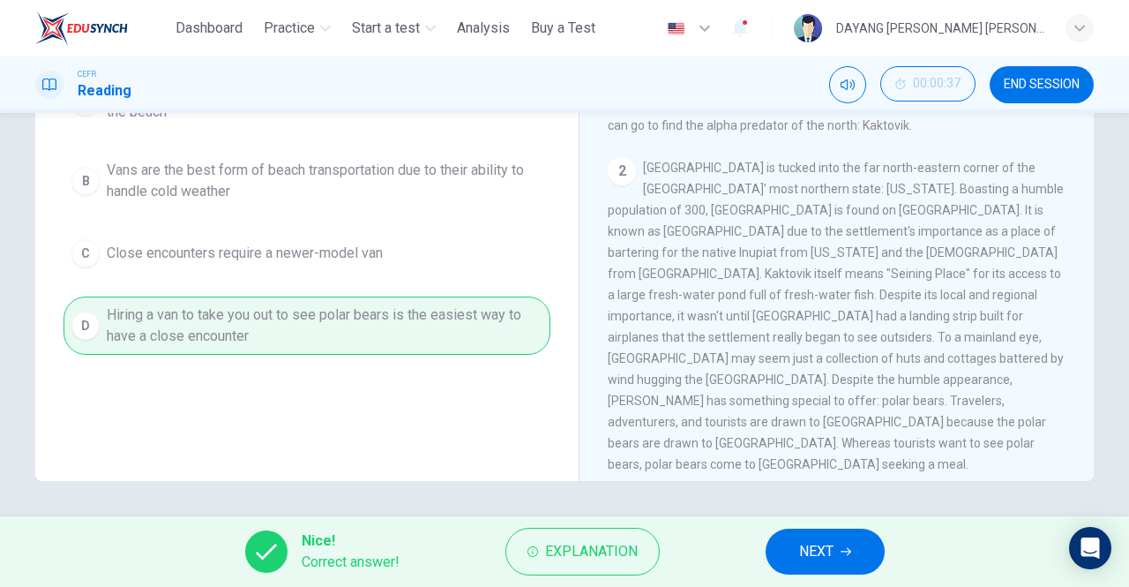
click at [842, 551] on icon "button" at bounding box center [846, 551] width 11 height 11
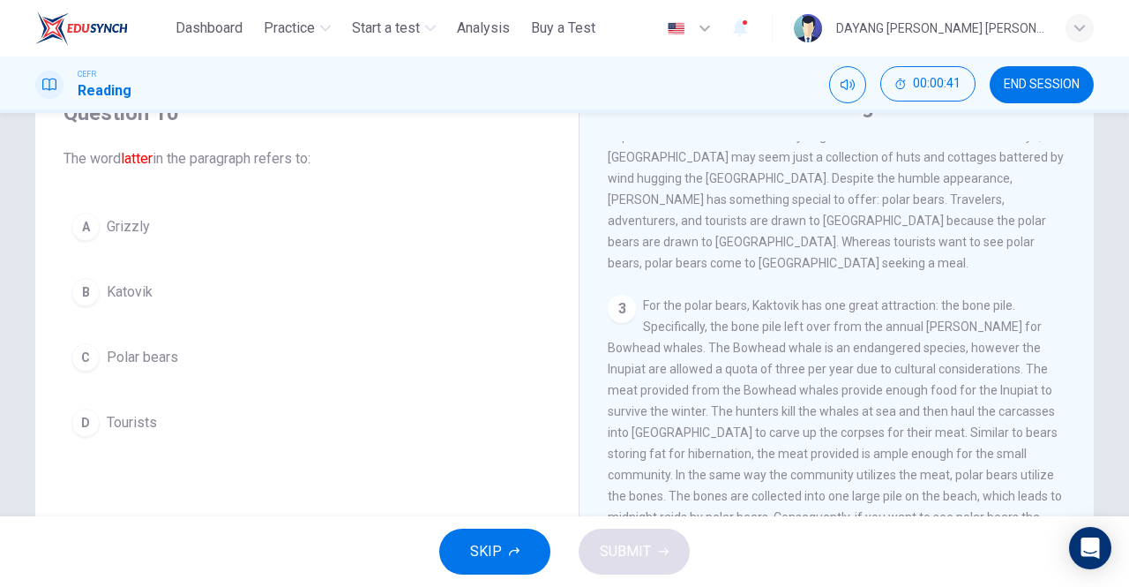
scroll to position [399, 0]
click at [80, 341] on button "C Polar bears" at bounding box center [307, 357] width 487 height 44
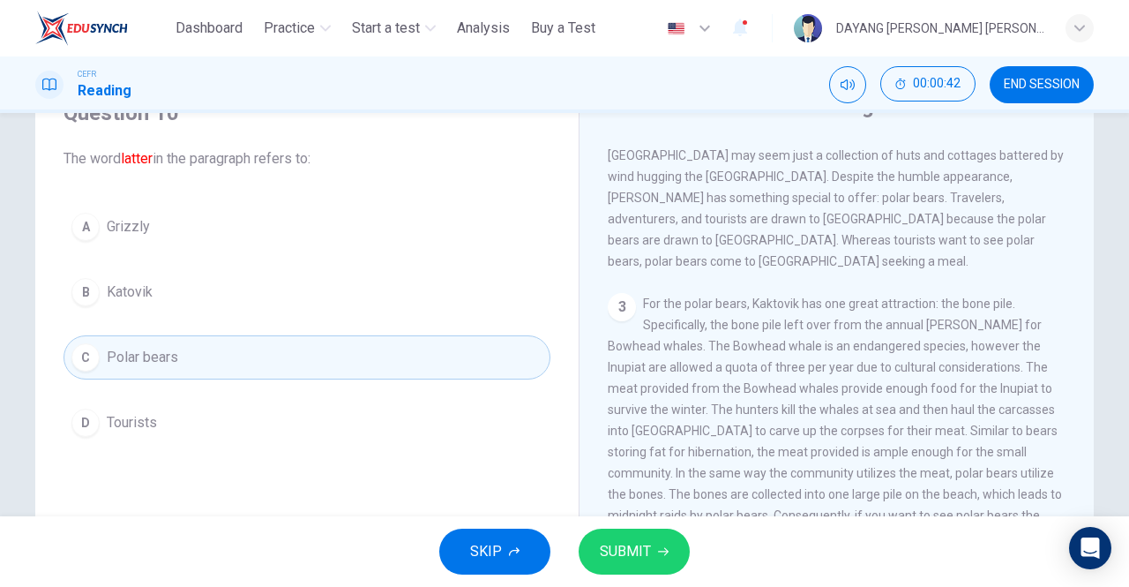
click at [646, 550] on span "SUBMIT" at bounding box center [625, 551] width 51 height 25
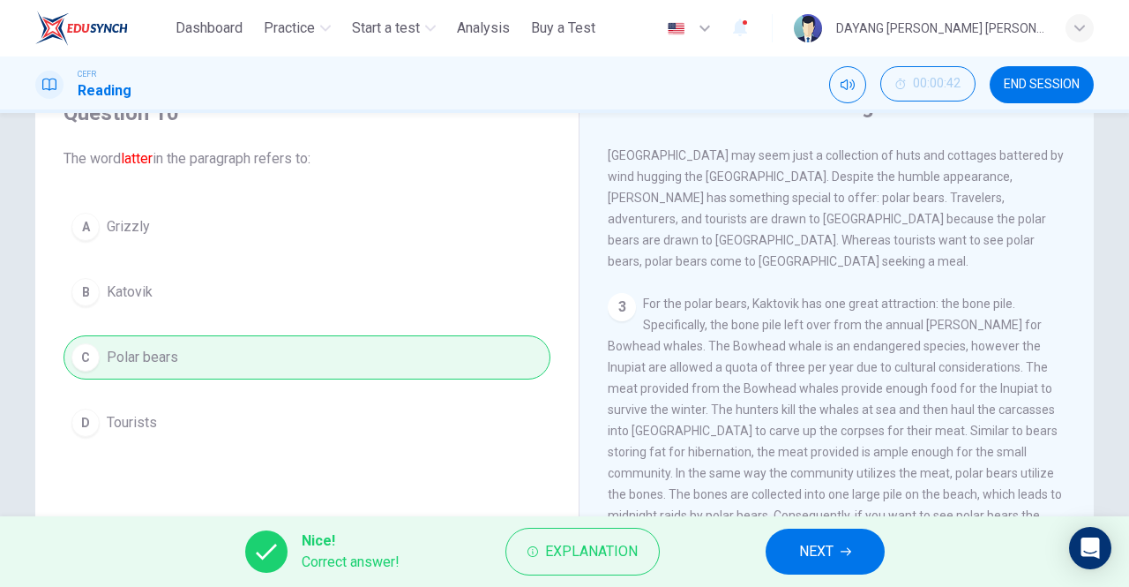
click at [821, 558] on span "NEXT" at bounding box center [816, 551] width 34 height 25
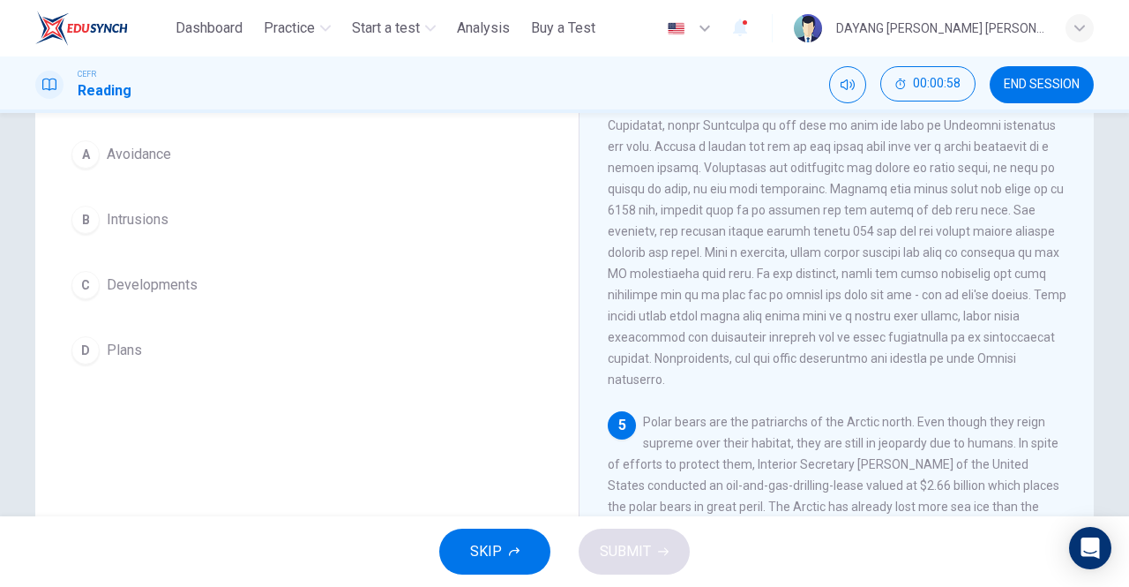
scroll to position [111, 0]
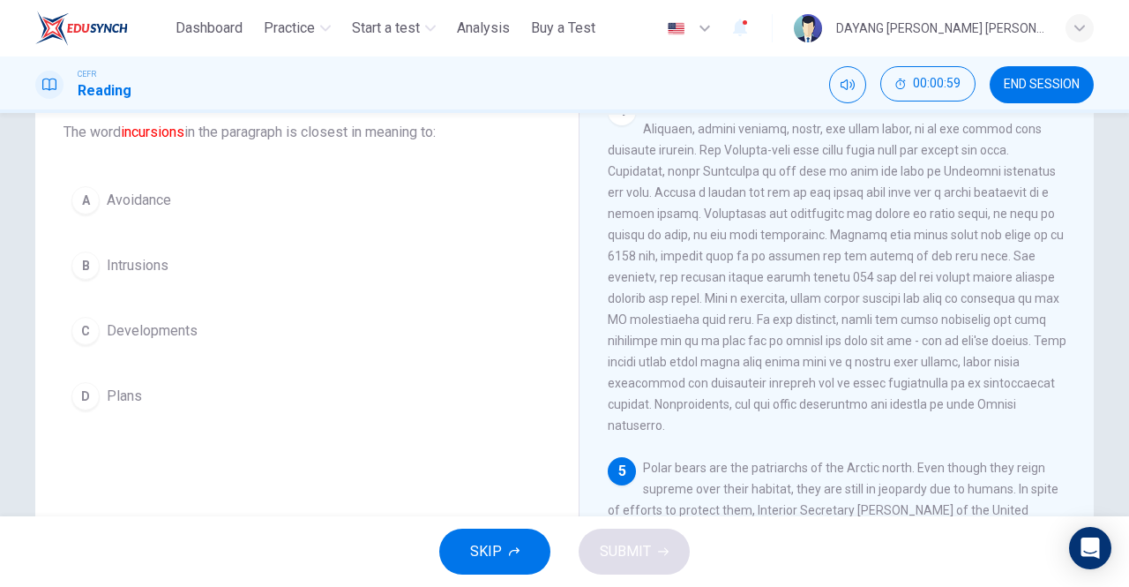
click at [83, 259] on div "B" at bounding box center [85, 265] width 28 height 28
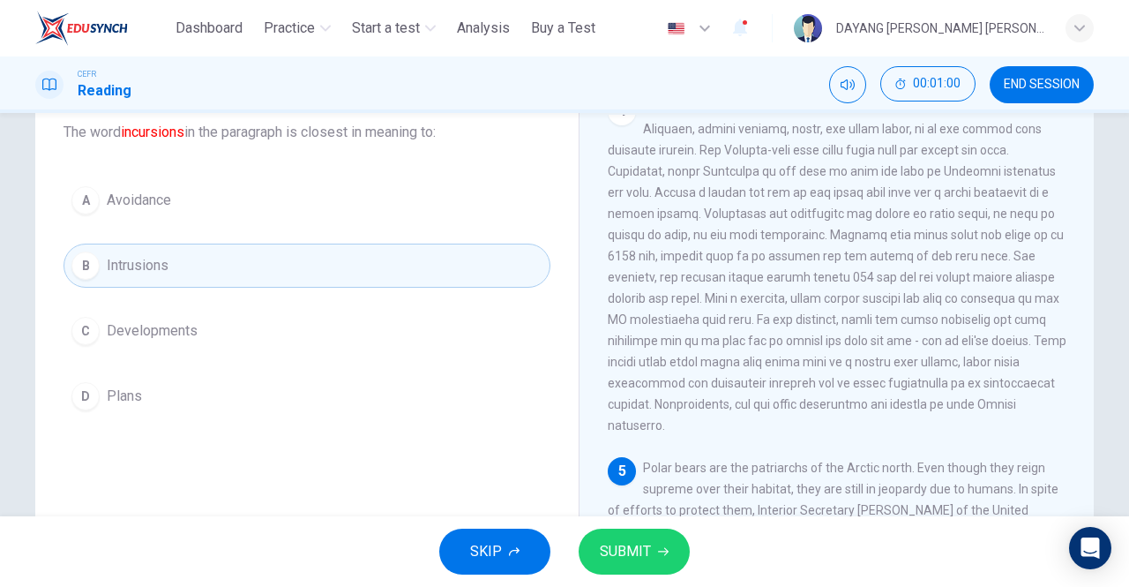
click at [646, 559] on span "SUBMIT" at bounding box center [625, 551] width 51 height 25
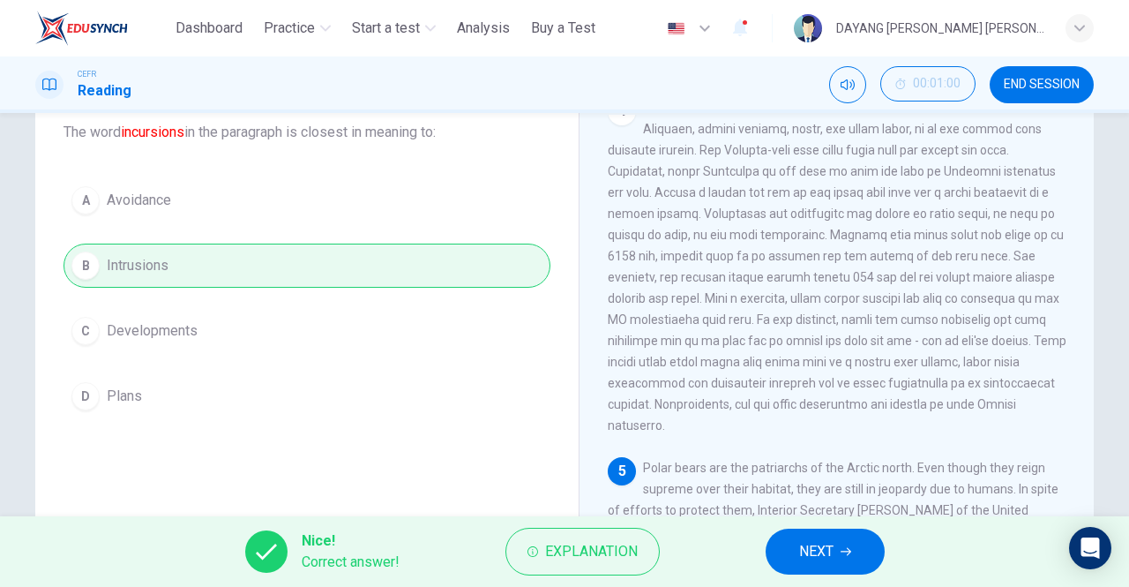
click at [824, 549] on span "NEXT" at bounding box center [816, 551] width 34 height 25
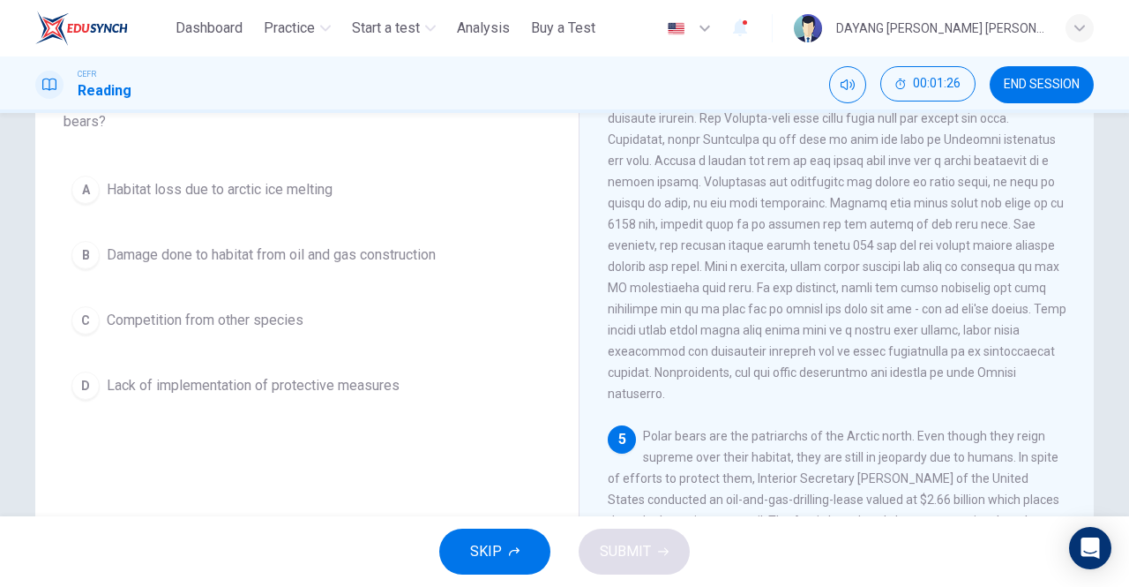
scroll to position [130, 0]
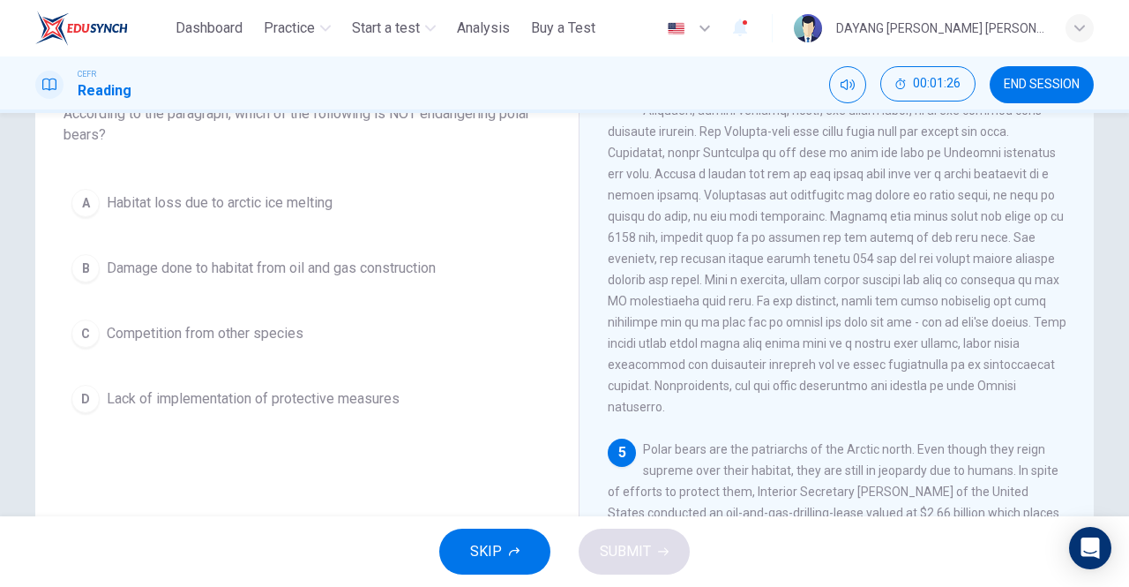
click at [83, 213] on div "A" at bounding box center [85, 203] width 28 height 28
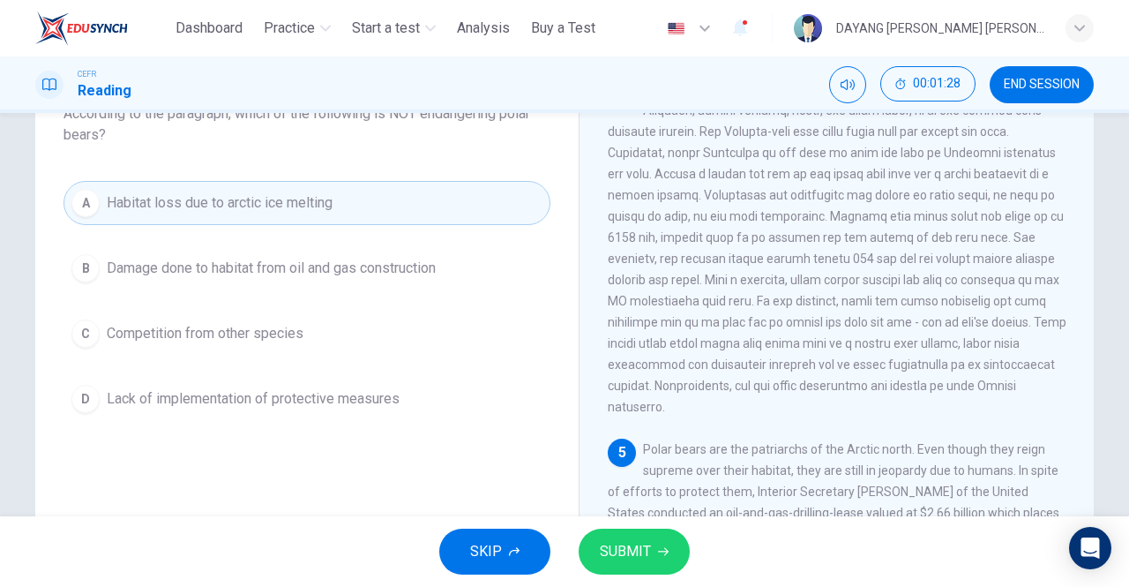
click at [619, 569] on button "SUBMIT" at bounding box center [634, 551] width 111 height 46
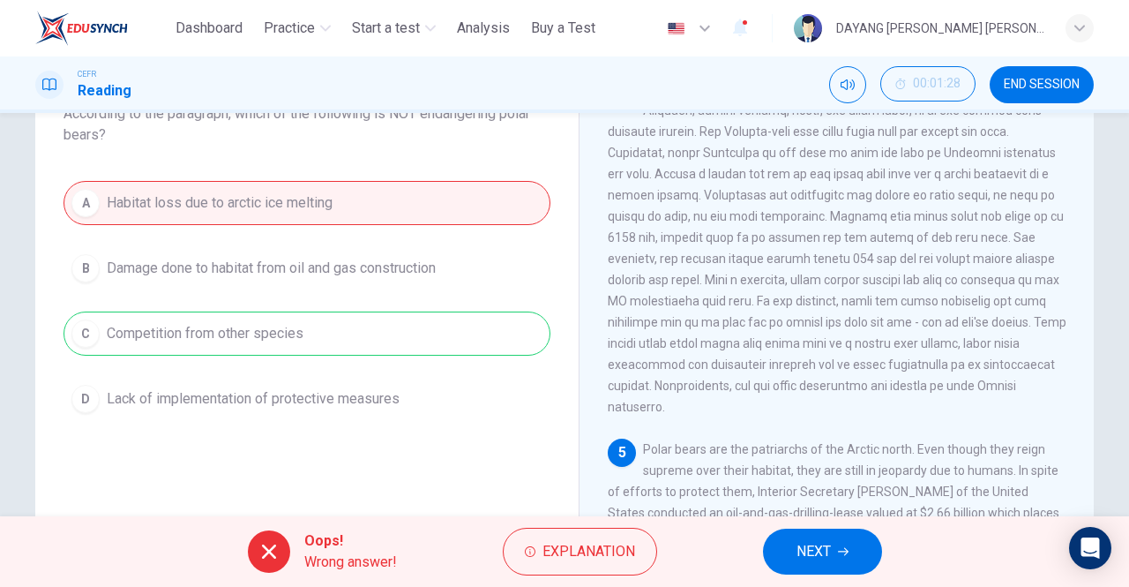
click at [823, 562] on span "NEXT" at bounding box center [814, 551] width 34 height 25
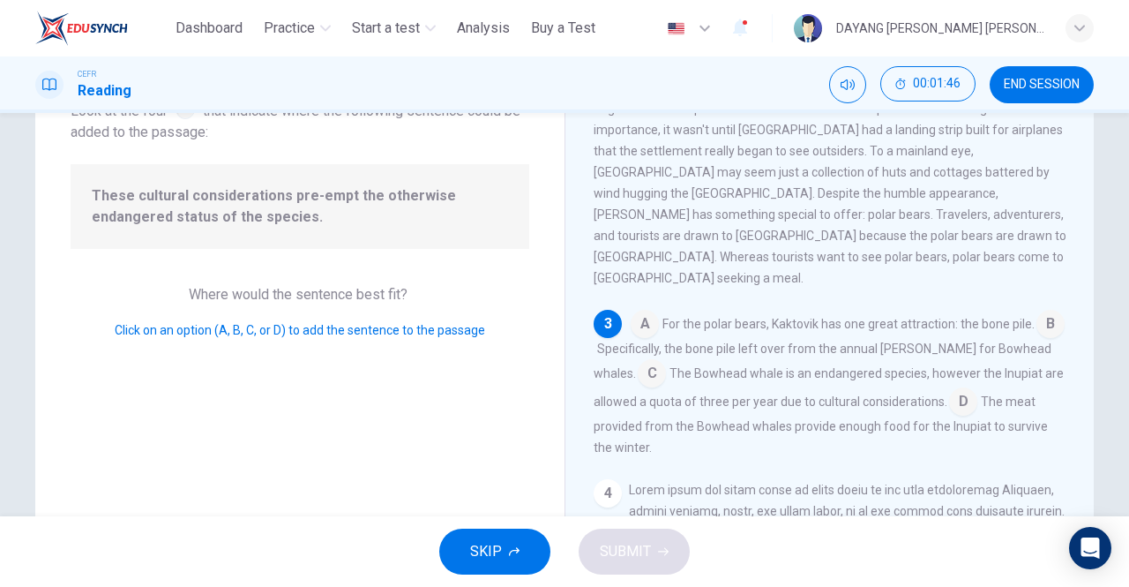
scroll to position [337, 0]
click at [949, 389] on input at bounding box center [963, 403] width 28 height 28
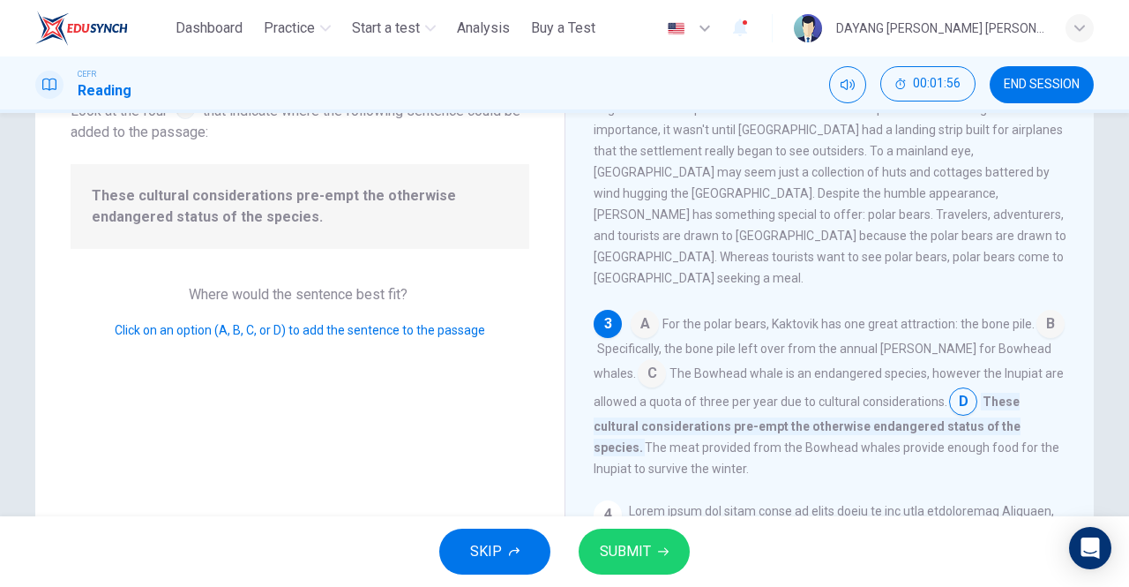
click at [673, 569] on button "SUBMIT" at bounding box center [634, 551] width 111 height 46
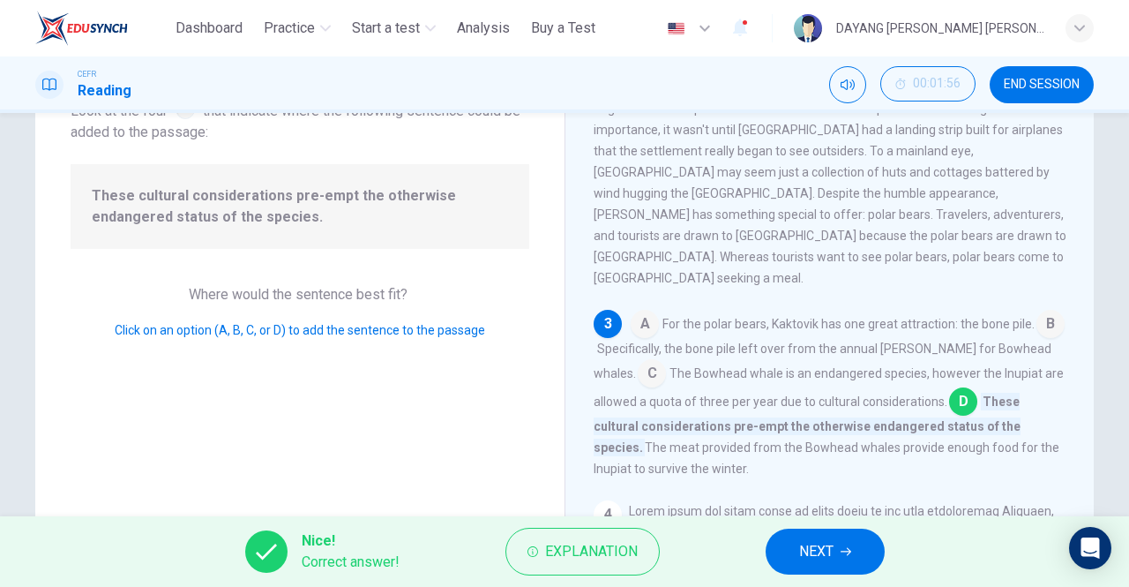
click at [830, 558] on span "NEXT" at bounding box center [816, 551] width 34 height 25
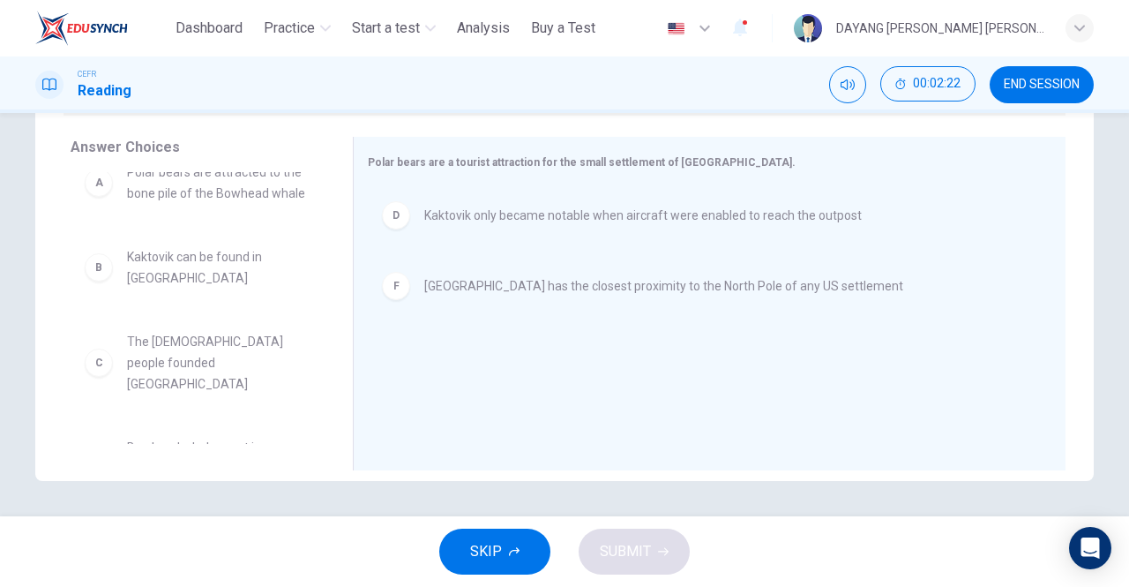
scroll to position [0, 0]
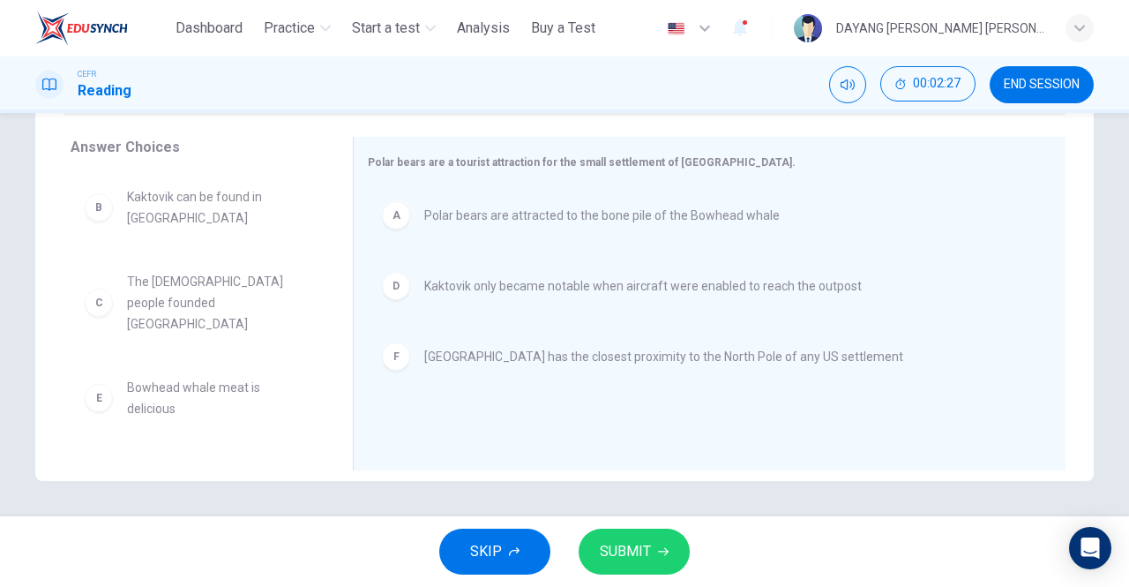
click at [646, 558] on span "SUBMIT" at bounding box center [625, 551] width 51 height 25
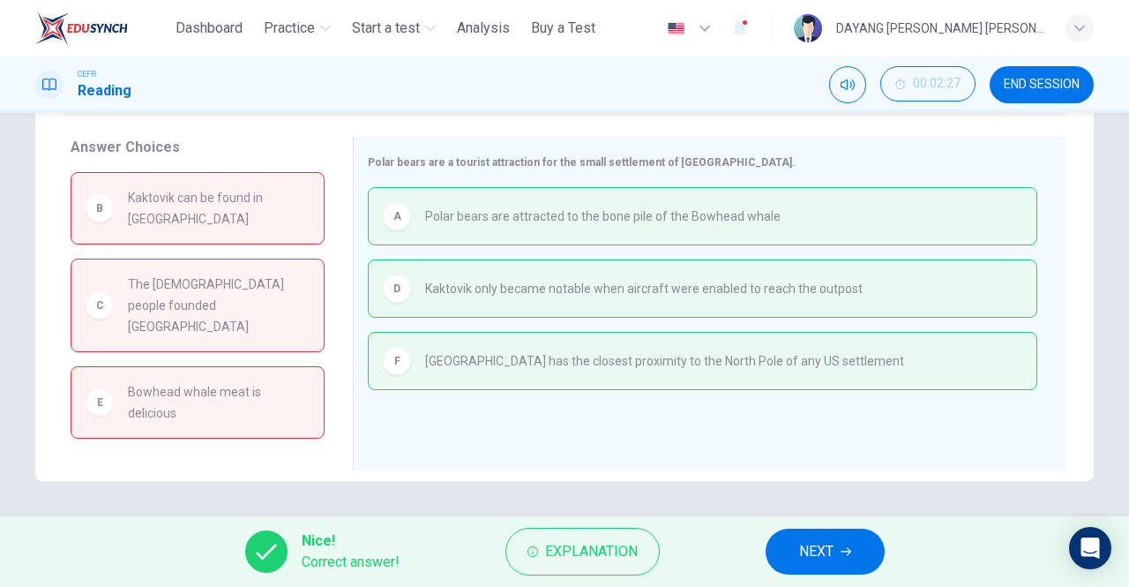
click at [801, 554] on span "NEXT" at bounding box center [816, 551] width 34 height 25
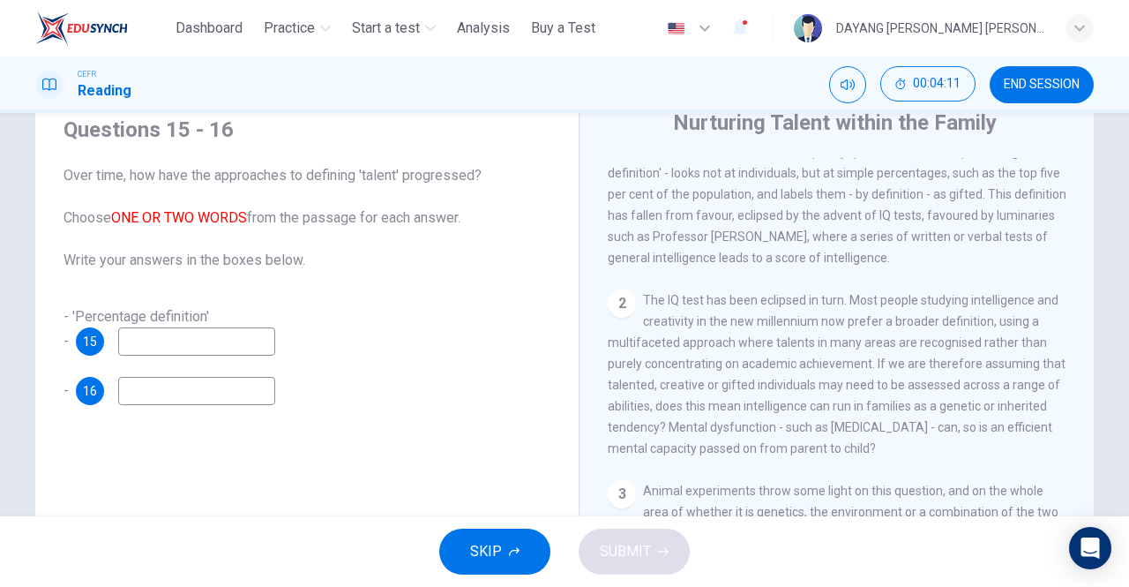
scroll to position [431, 0]
click at [175, 338] on input at bounding box center [196, 341] width 157 height 28
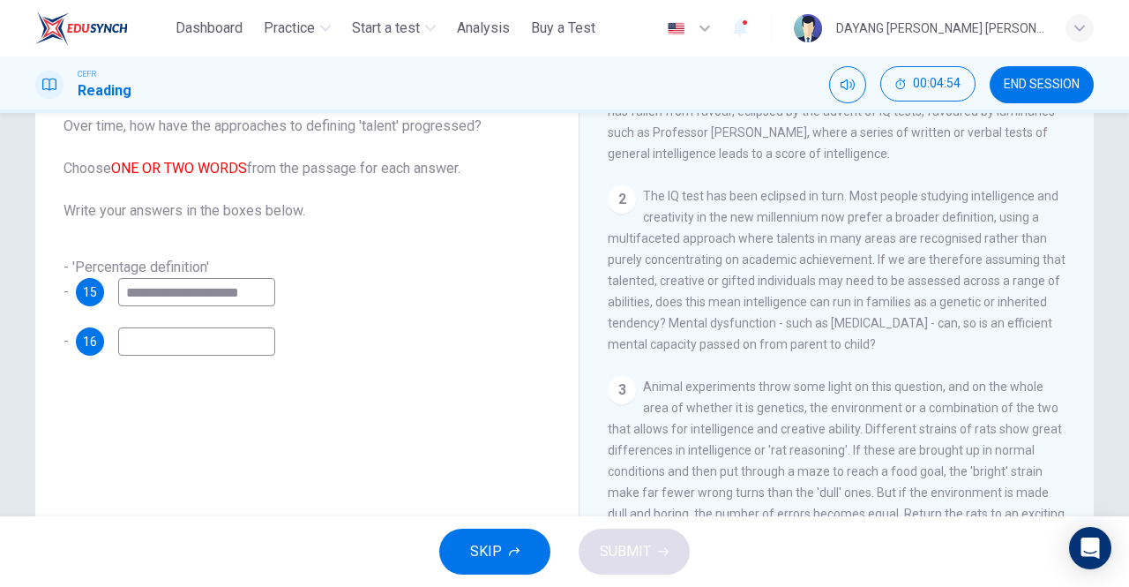
scroll to position [484, 0]
type input "**********"
click at [161, 336] on input at bounding box center [196, 341] width 157 height 28
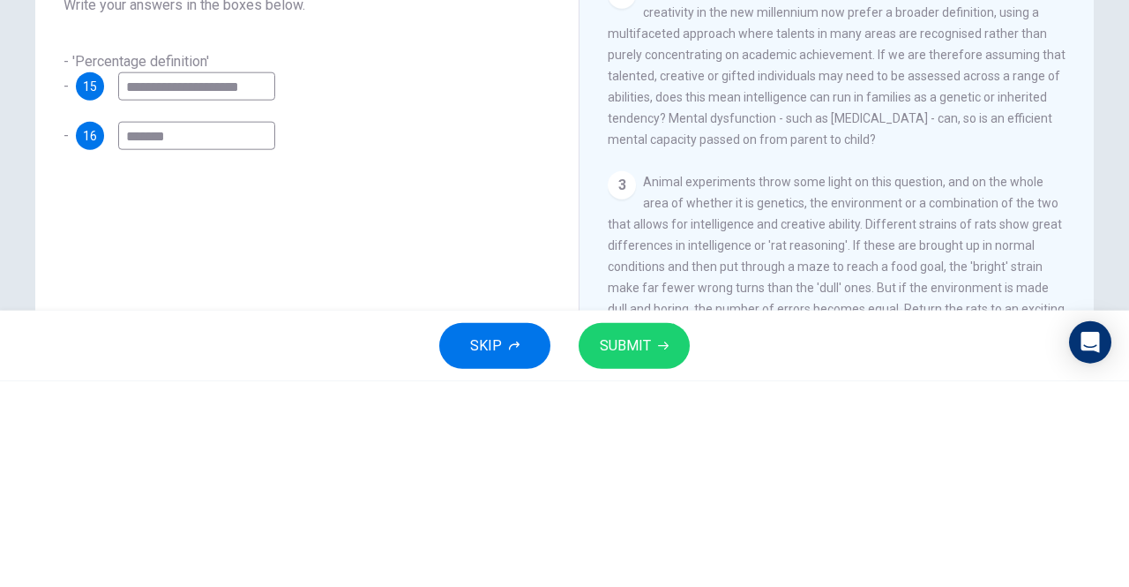
click at [131, 345] on input "*******" at bounding box center [196, 341] width 157 height 28
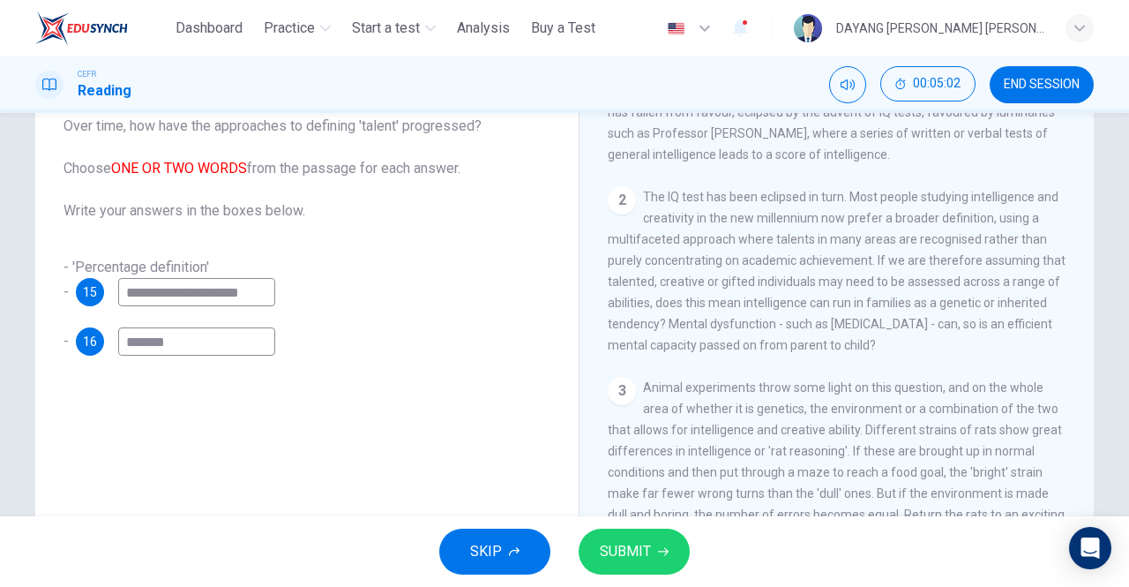
type input "*******"
click at [646, 556] on span "SUBMIT" at bounding box center [625, 551] width 51 height 25
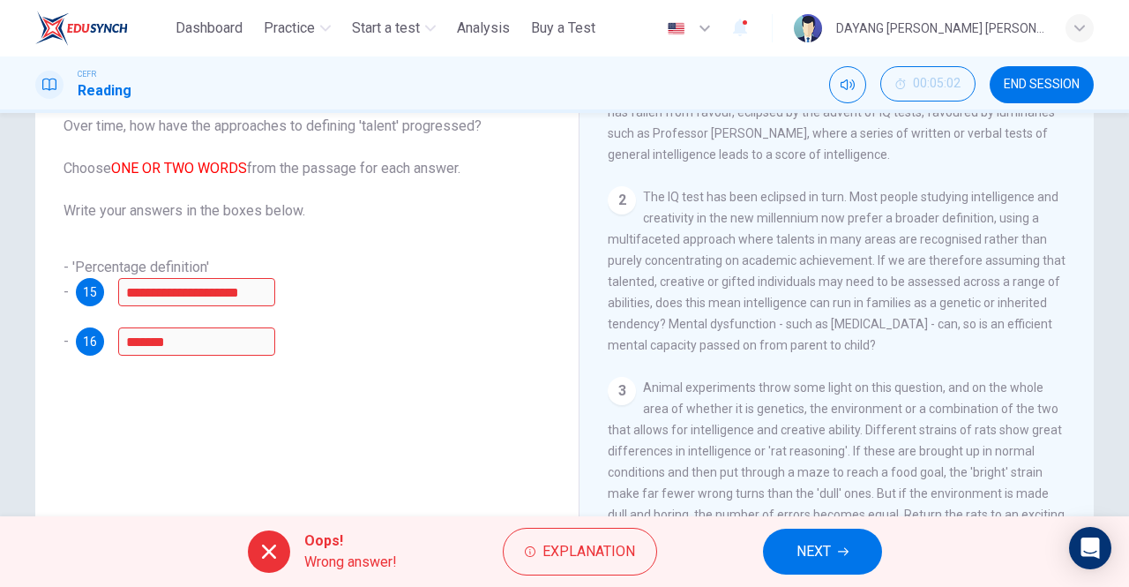
click at [564, 560] on span "Explanation" at bounding box center [589, 551] width 93 height 25
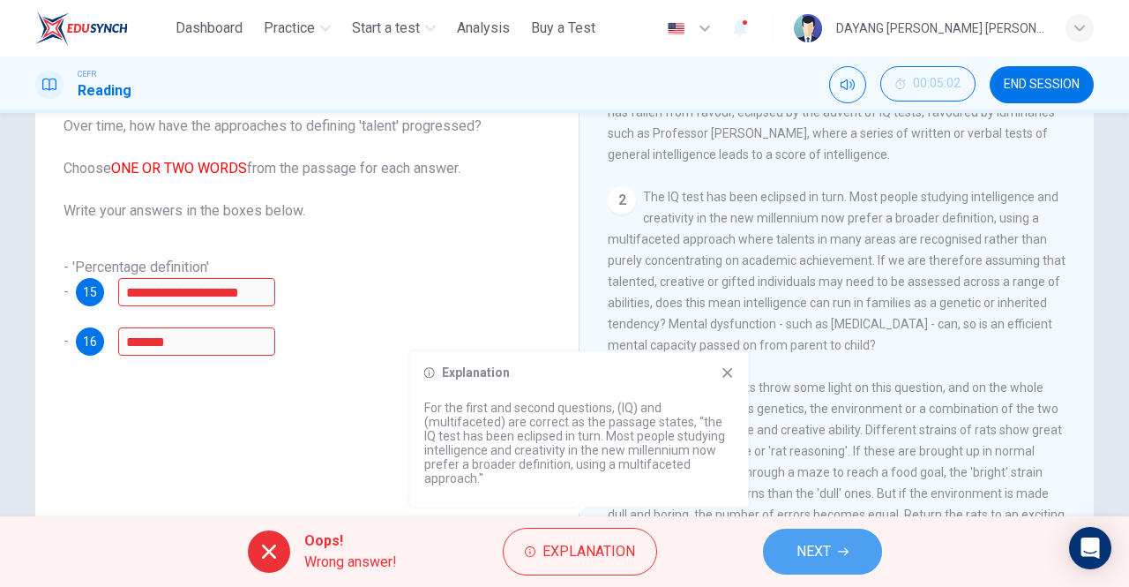
click at [821, 550] on span "NEXT" at bounding box center [814, 551] width 34 height 25
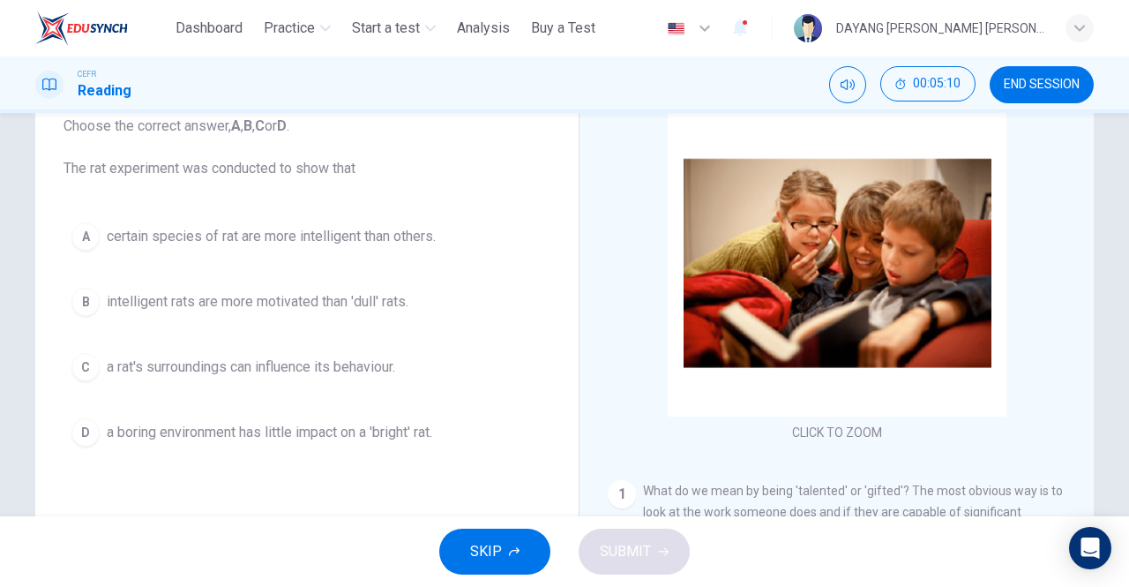
click at [95, 431] on div "D" at bounding box center [85, 432] width 28 height 28
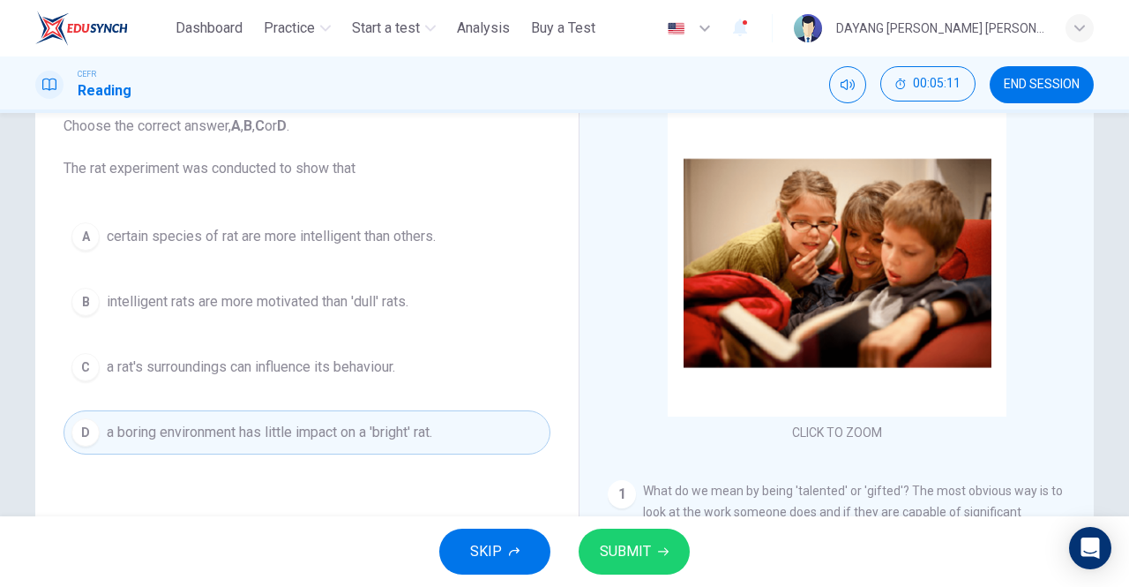
click at [633, 549] on span "SUBMIT" at bounding box center [625, 551] width 51 height 25
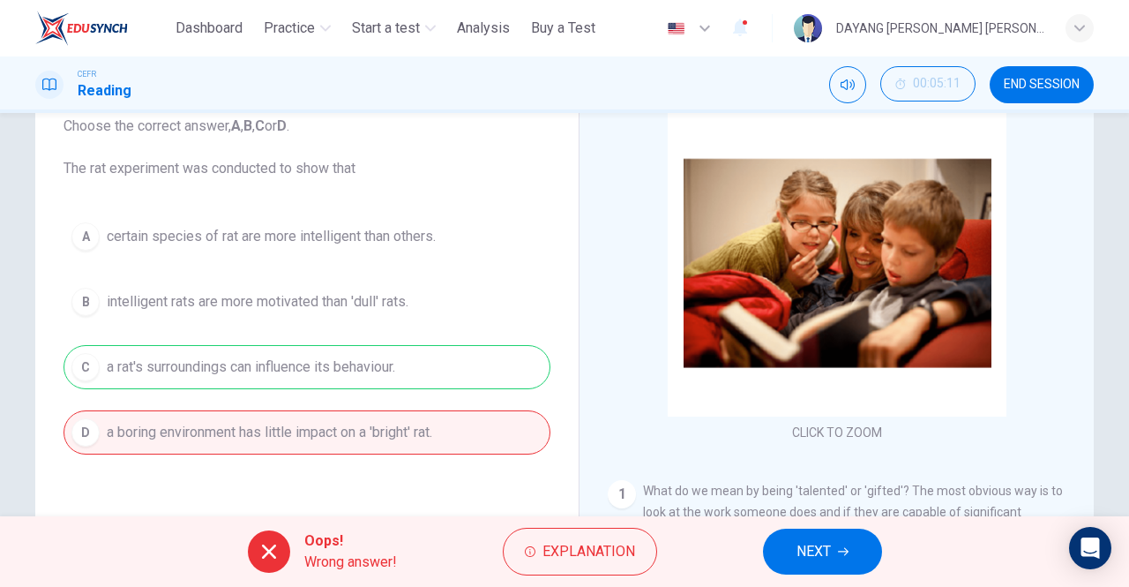
click at [794, 569] on button "NEXT" at bounding box center [822, 551] width 119 height 46
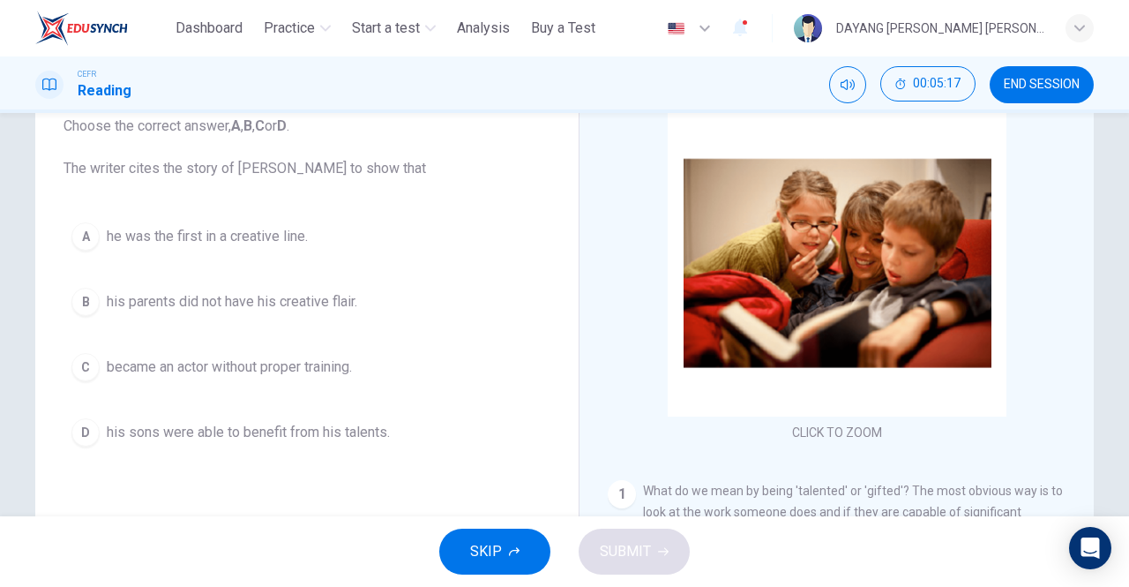
click at [95, 236] on div "A" at bounding box center [85, 236] width 28 height 28
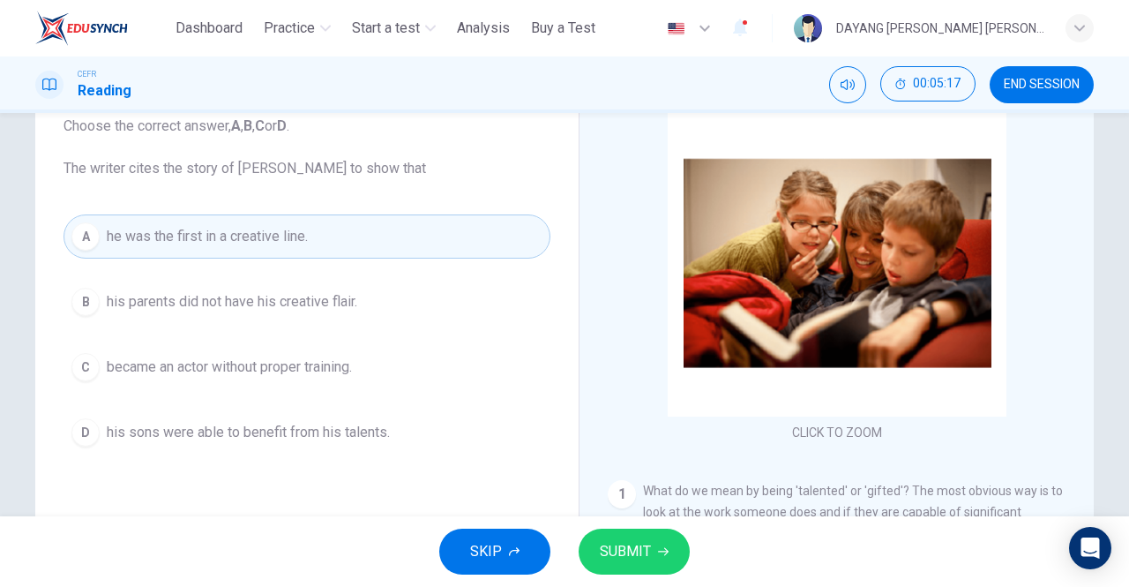
click at [633, 542] on span "SUBMIT" at bounding box center [625, 551] width 51 height 25
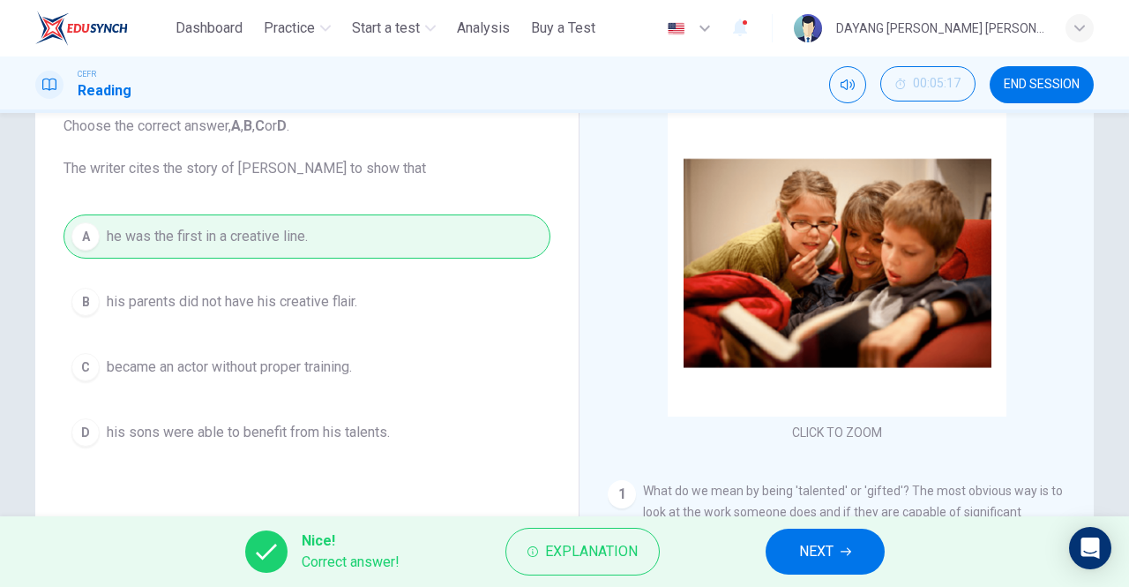
click at [826, 558] on span "NEXT" at bounding box center [816, 551] width 34 height 25
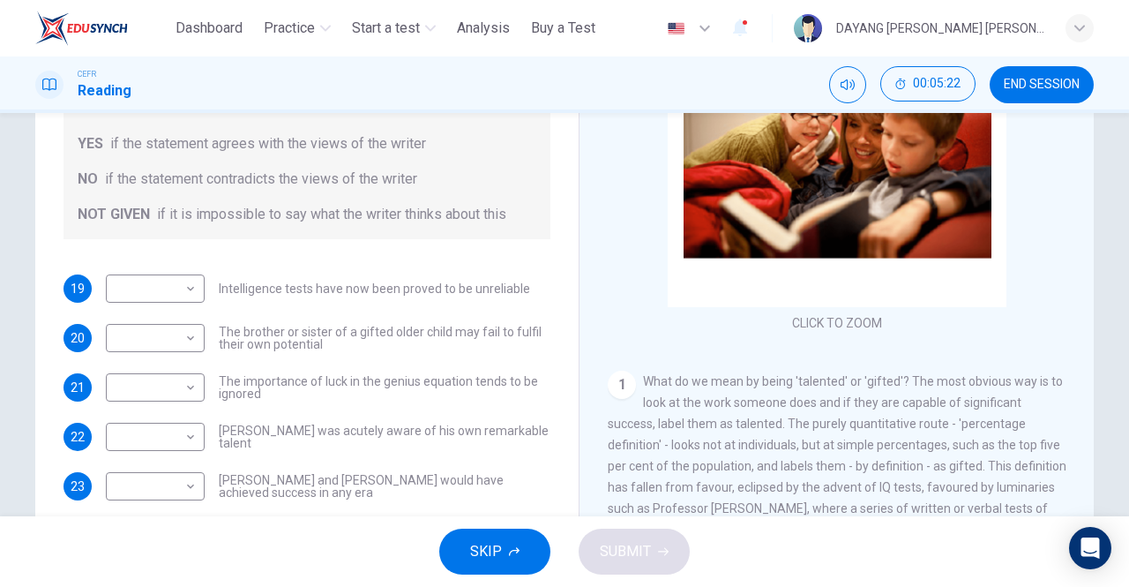
scroll to position [225, 0]
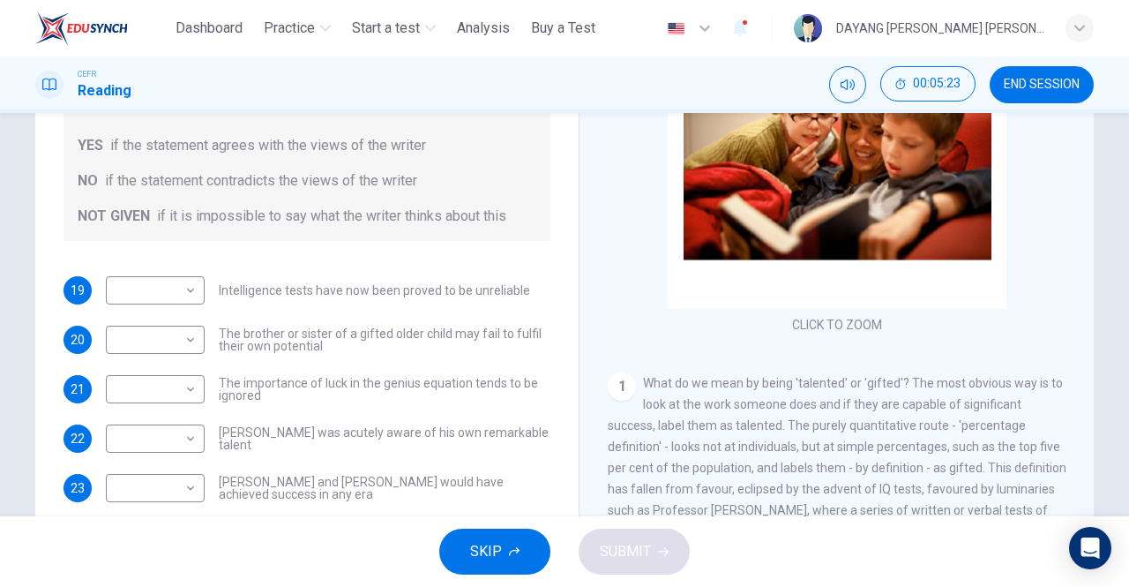
click at [122, 266] on body "This site uses cookies, as explained in our Privacy Policy . If you agree to th…" at bounding box center [564, 293] width 1129 height 587
click at [127, 289] on li "YES" at bounding box center [155, 297] width 99 height 28
type input "***"
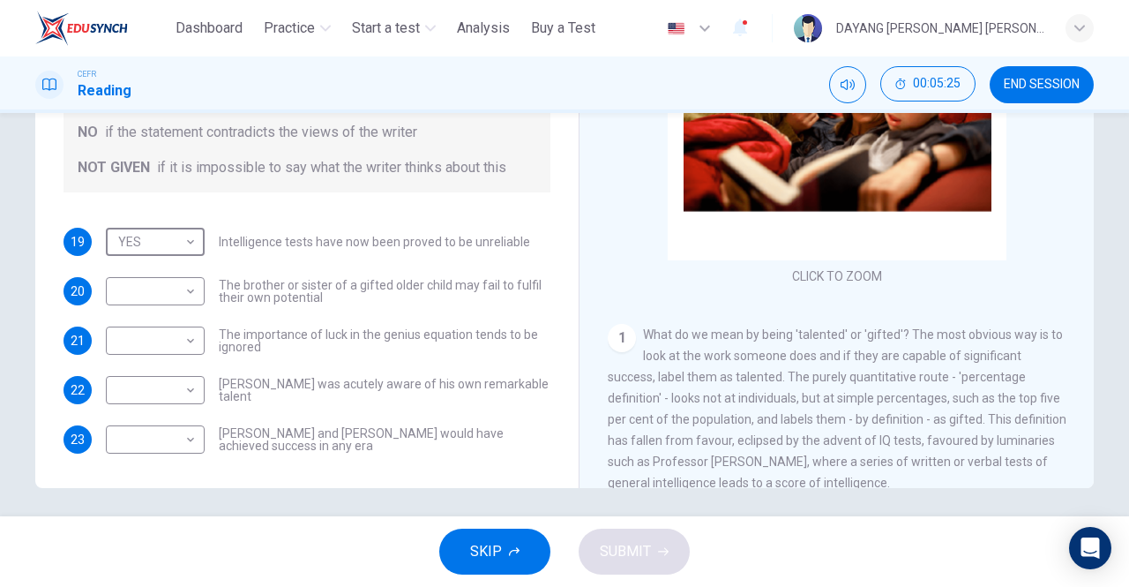
scroll to position [273, 0]
click at [113, 275] on body "This site uses cookies, as explained in our Privacy Policy . If you agree to th…" at bounding box center [564, 293] width 1129 height 587
click at [129, 289] on li "YES" at bounding box center [155, 297] width 99 height 28
type input "***"
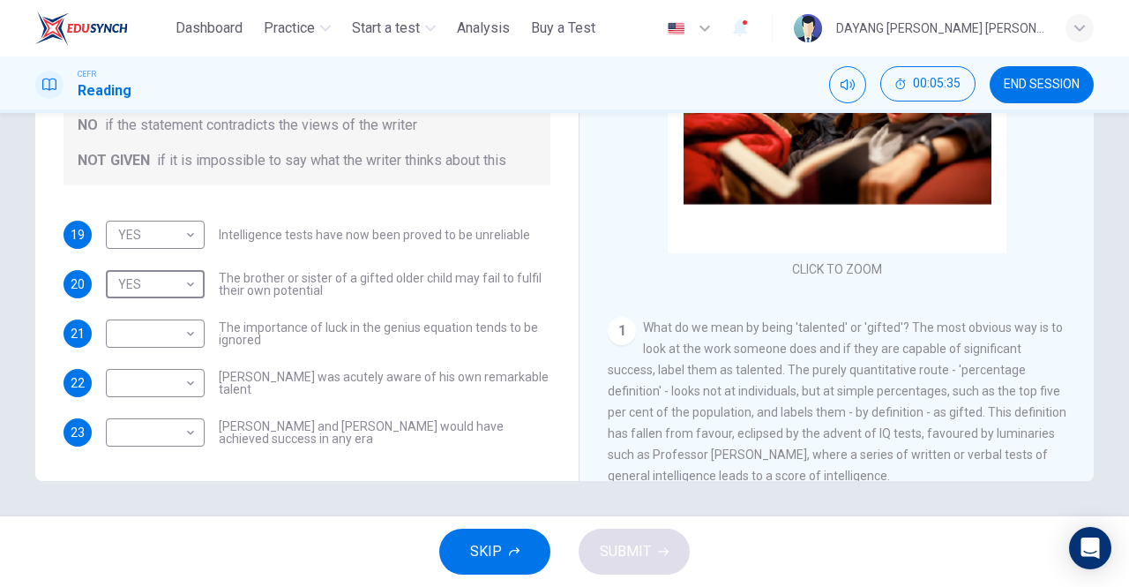
click at [124, 303] on body "This site uses cookies, as explained in our Privacy Policy . If you agree to th…" at bounding box center [564, 293] width 1129 height 587
click at [120, 383] on li "NOT GIVEN" at bounding box center [155, 396] width 99 height 28
type input "*********"
click at [120, 357] on body "This site uses cookies, as explained in our Privacy Policy . If you agree to th…" at bounding box center [564, 293] width 1129 height 587
click at [116, 381] on li "YES" at bounding box center [155, 389] width 99 height 28
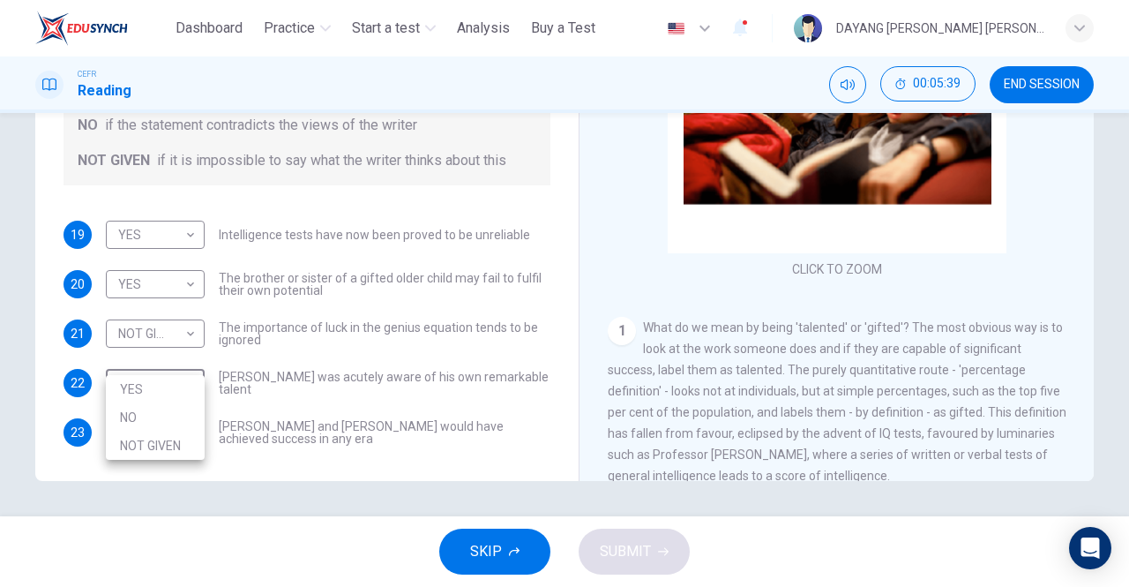
type input "***"
click at [125, 408] on body "This site uses cookies, as explained in our Privacy Policy . If you agree to th…" at bounding box center [564, 293] width 1129 height 587
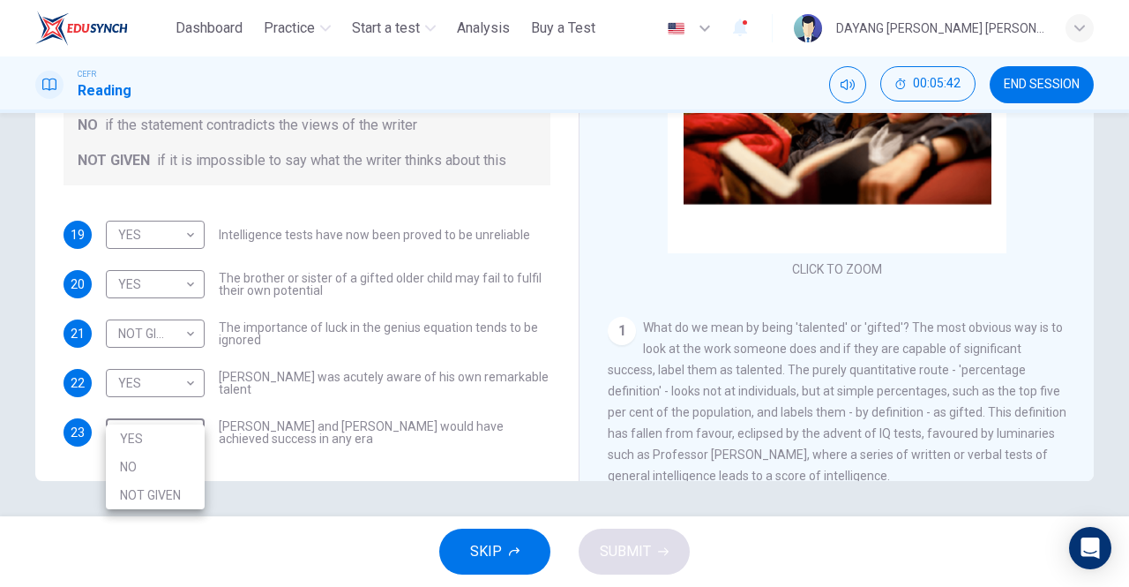
click at [123, 437] on li "YES" at bounding box center [155, 438] width 99 height 28
type input "***"
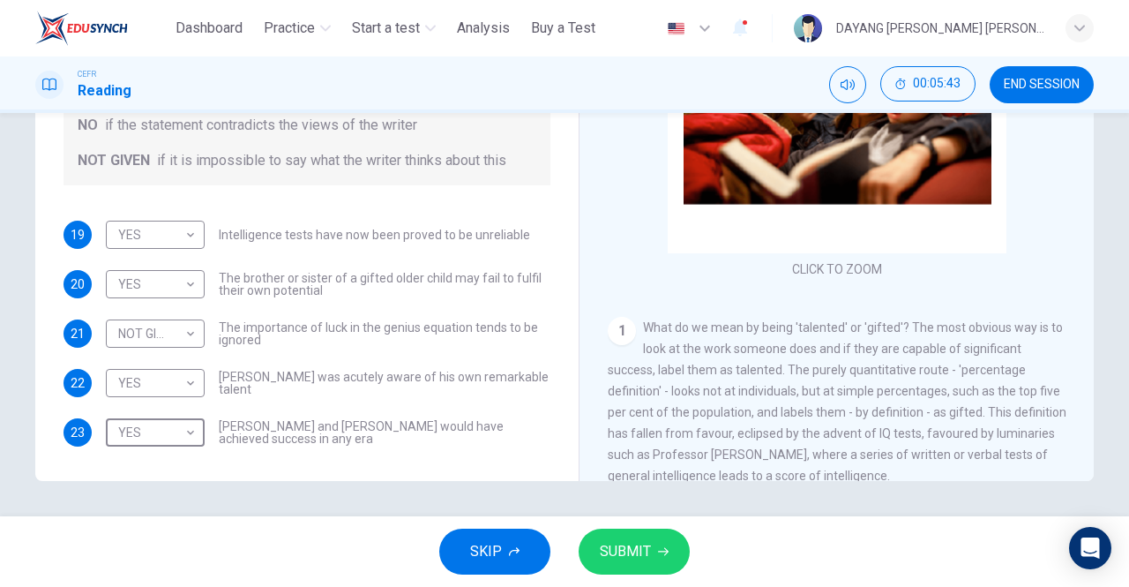
click at [613, 572] on button "SUBMIT" at bounding box center [634, 551] width 111 height 46
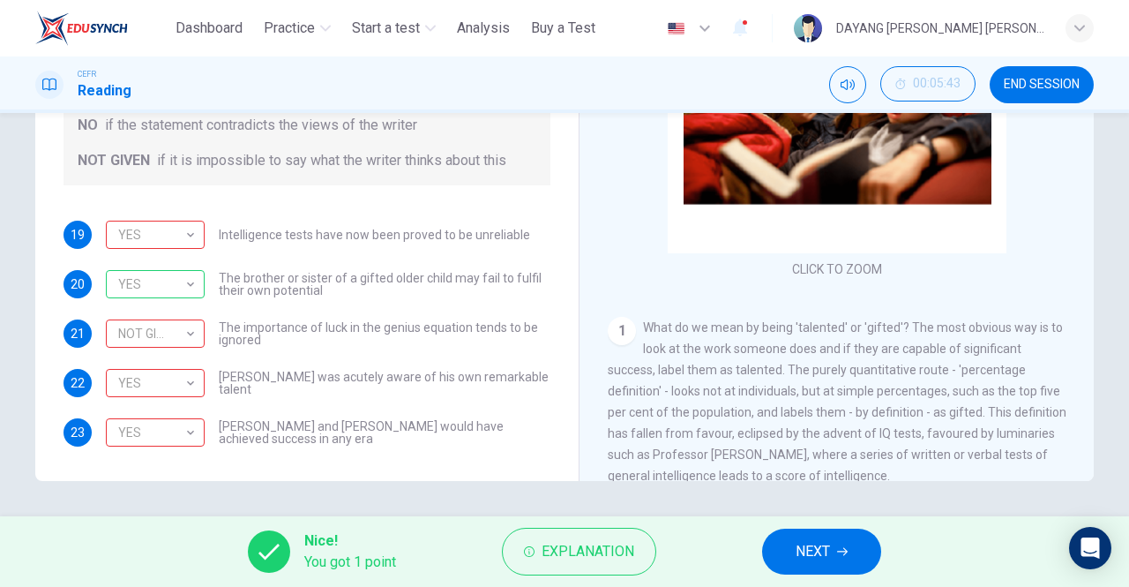
click at [115, 219] on div "YES" at bounding box center [152, 235] width 93 height 50
click at [122, 309] on div "NOT GIVEN" at bounding box center [152, 334] width 93 height 50
click at [129, 358] on div "YES" at bounding box center [152, 383] width 93 height 50
click at [111, 408] on div "YES" at bounding box center [152, 433] width 93 height 50
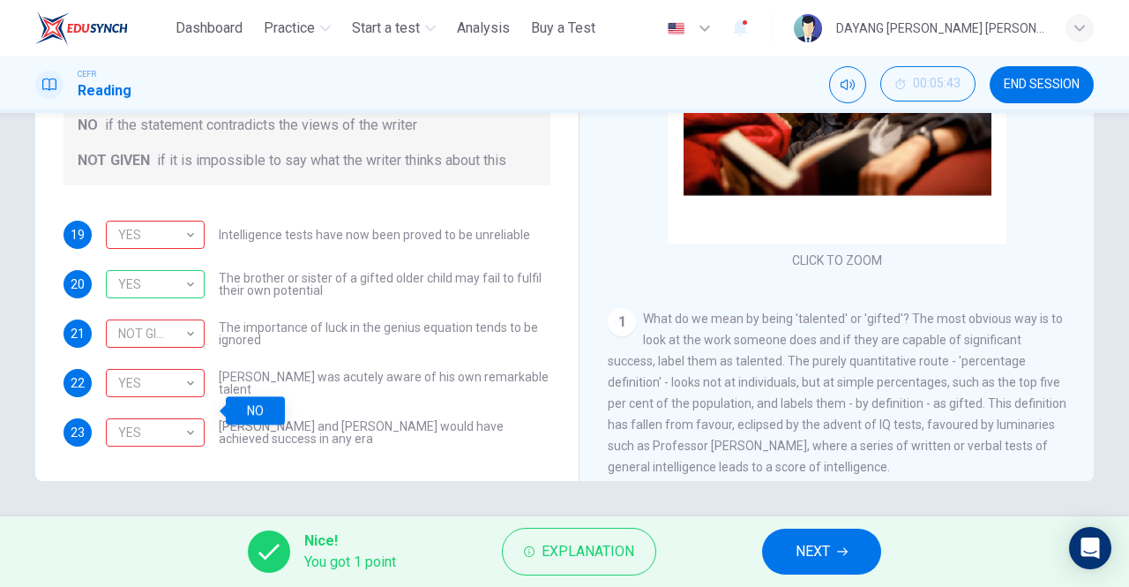
scroll to position [0, 0]
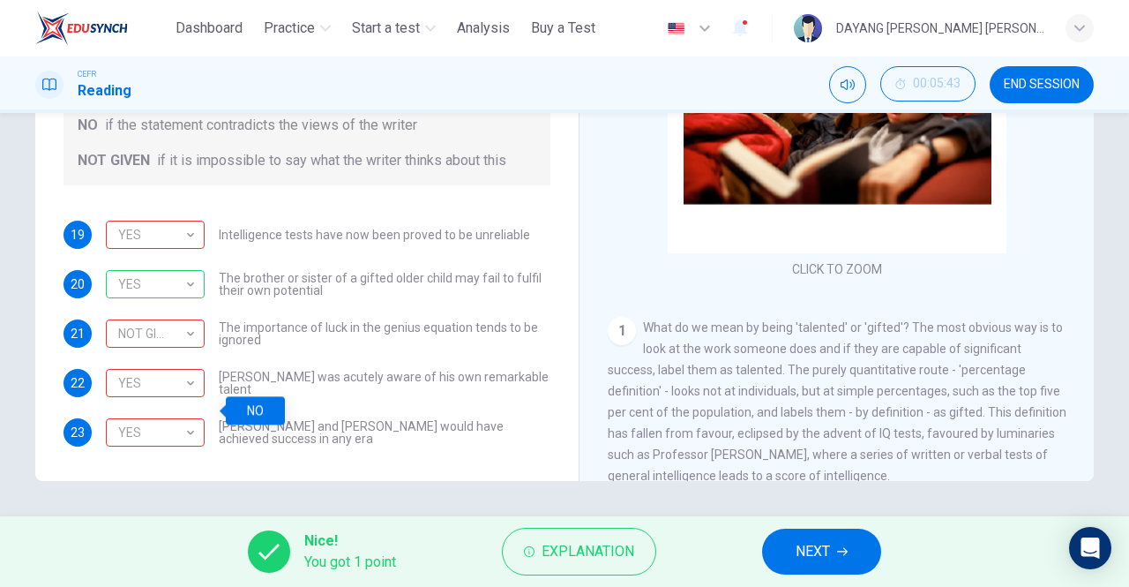
click at [477, 418] on div "YES *** ​ Einstein and Gates would have achieved success in any era" at bounding box center [328, 432] width 445 height 28
click at [799, 552] on span "NEXT" at bounding box center [813, 551] width 34 height 25
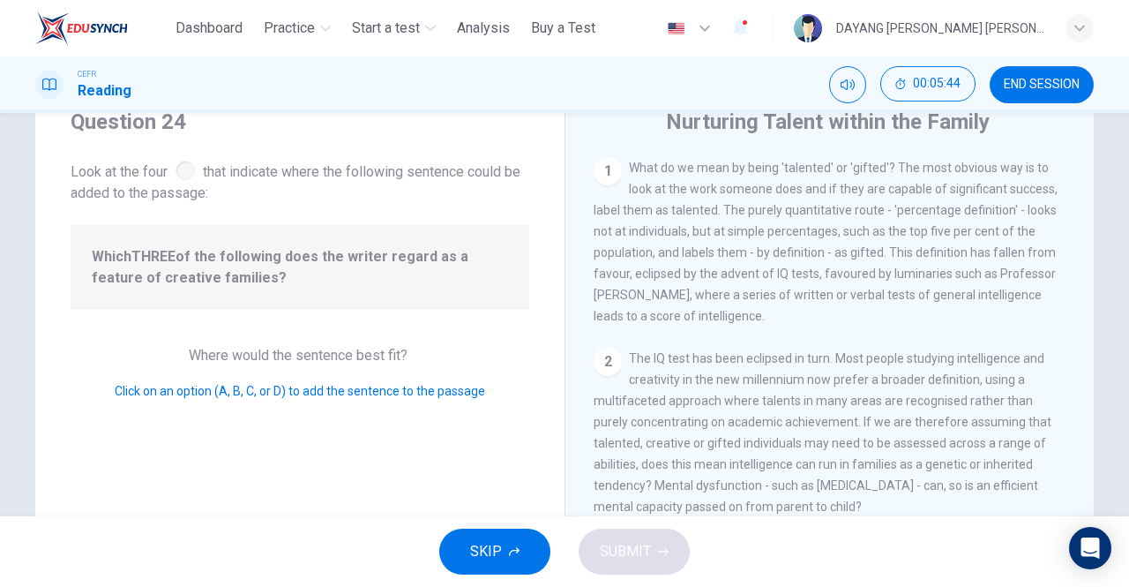
scroll to position [62, 0]
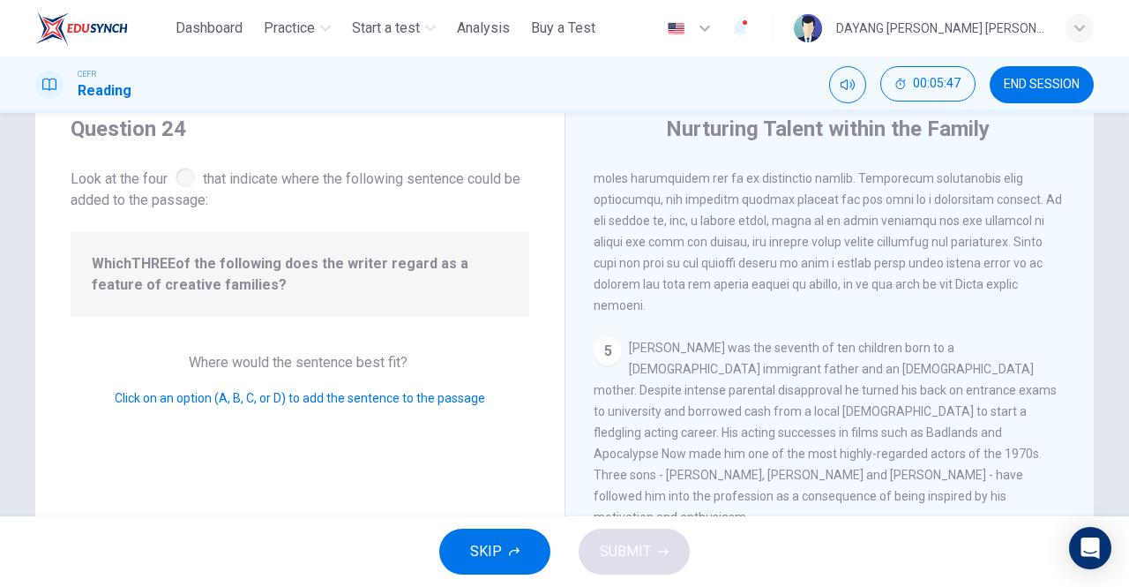
click at [515, 547] on icon "button" at bounding box center [514, 551] width 11 height 11
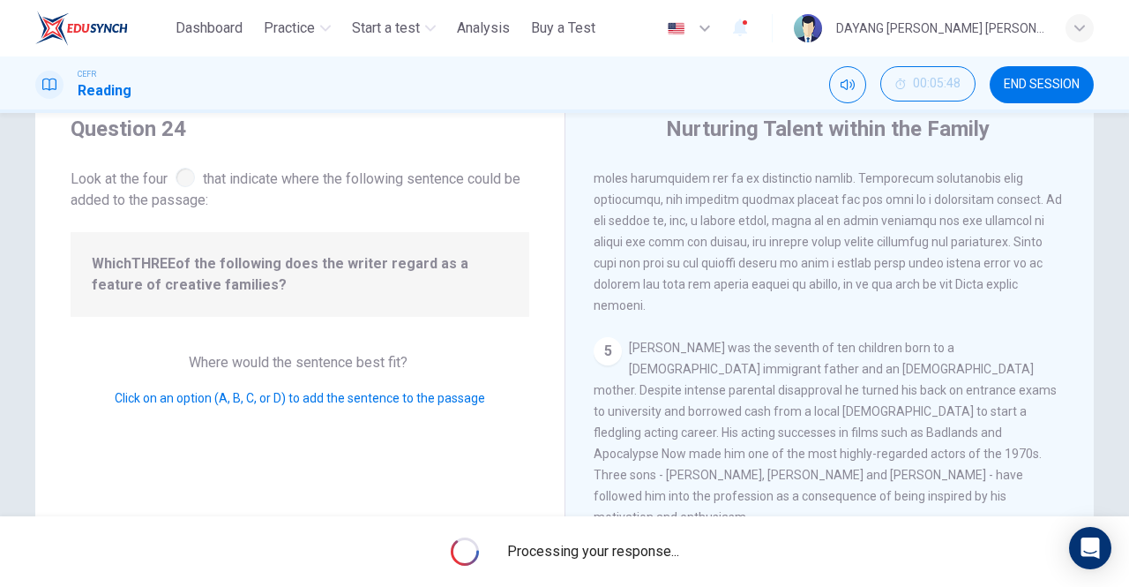
scroll to position [865, 0]
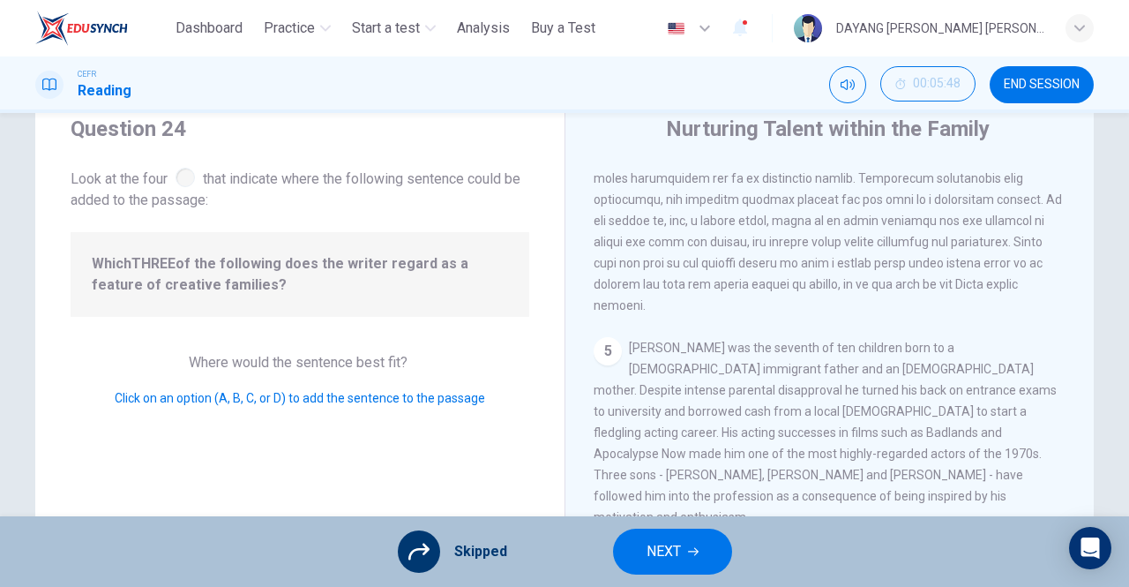
click at [692, 554] on icon "button" at bounding box center [693, 551] width 11 height 11
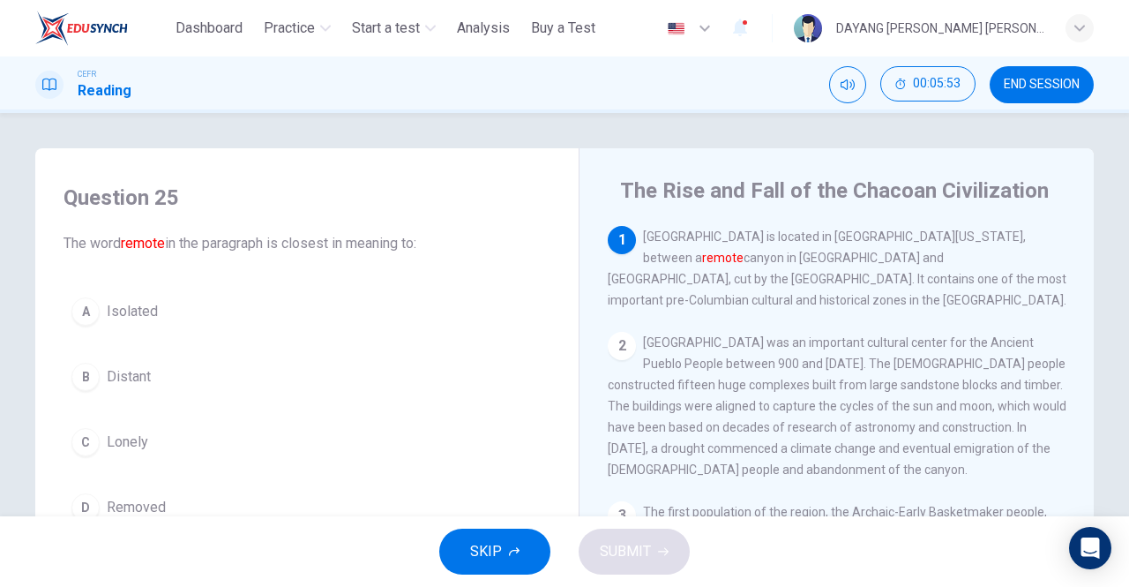
click at [83, 307] on div "A" at bounding box center [85, 311] width 28 height 28
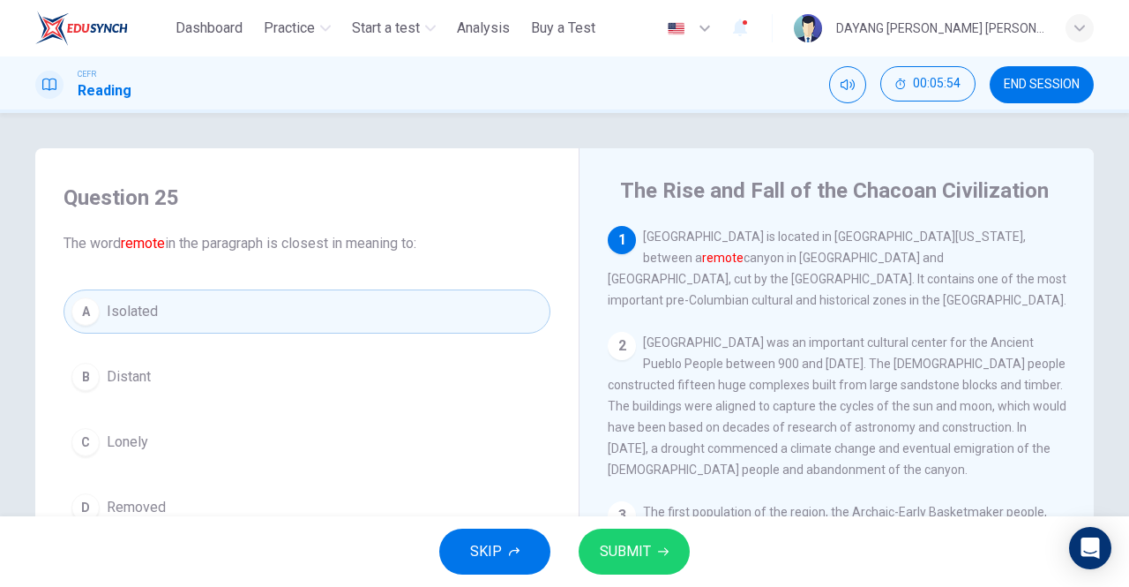
click at [672, 572] on button "SUBMIT" at bounding box center [634, 551] width 111 height 46
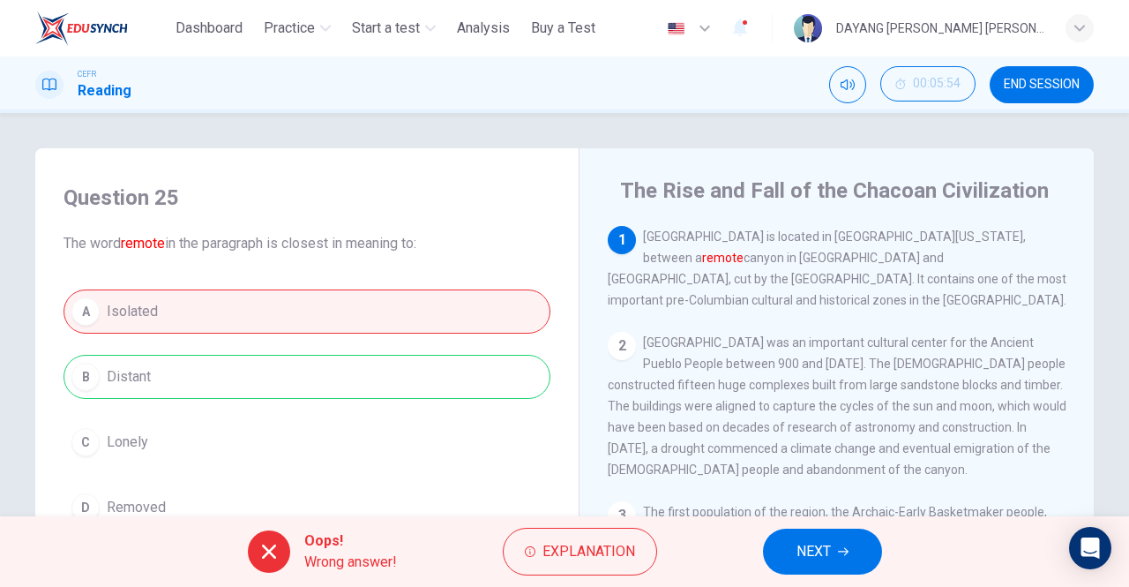
click at [810, 549] on span "NEXT" at bounding box center [814, 551] width 34 height 25
